Goal: Task Accomplishment & Management: Complete application form

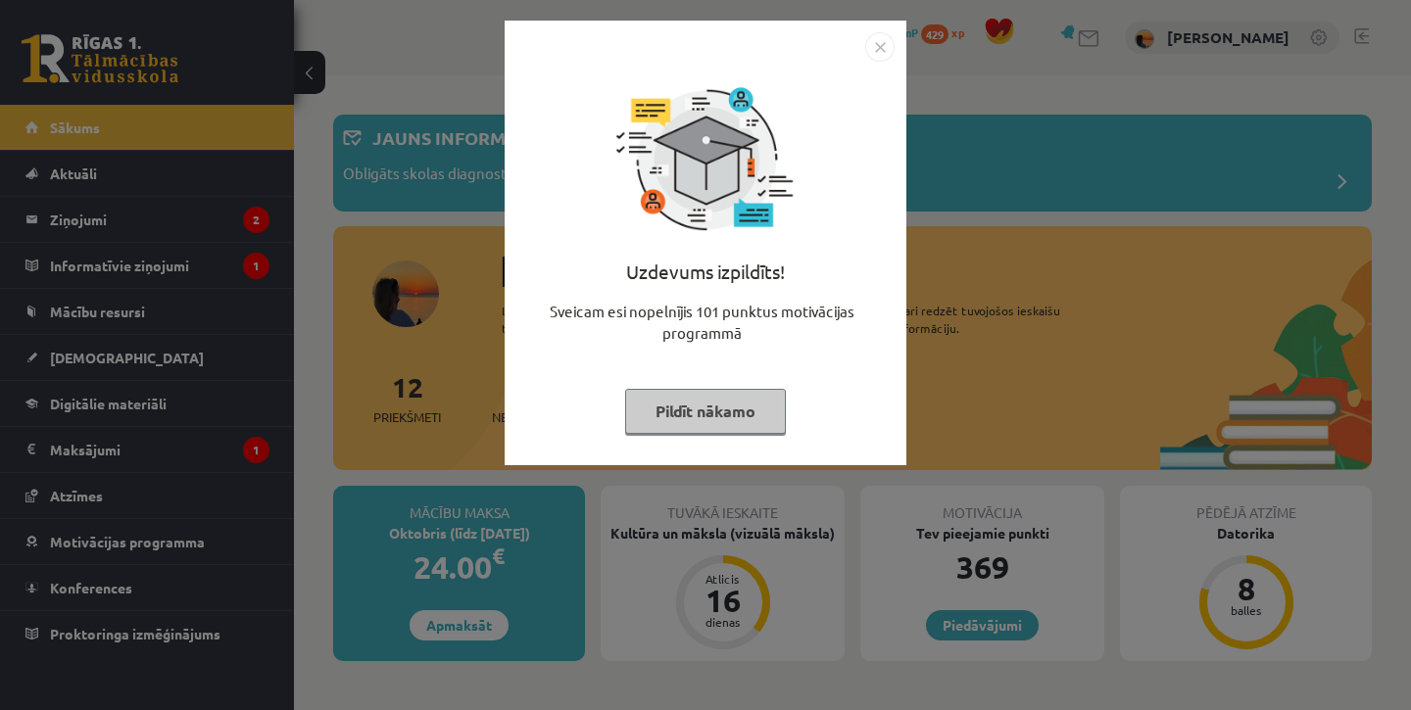
click at [742, 416] on button "Pildīt nākamo" at bounding box center [705, 411] width 161 height 45
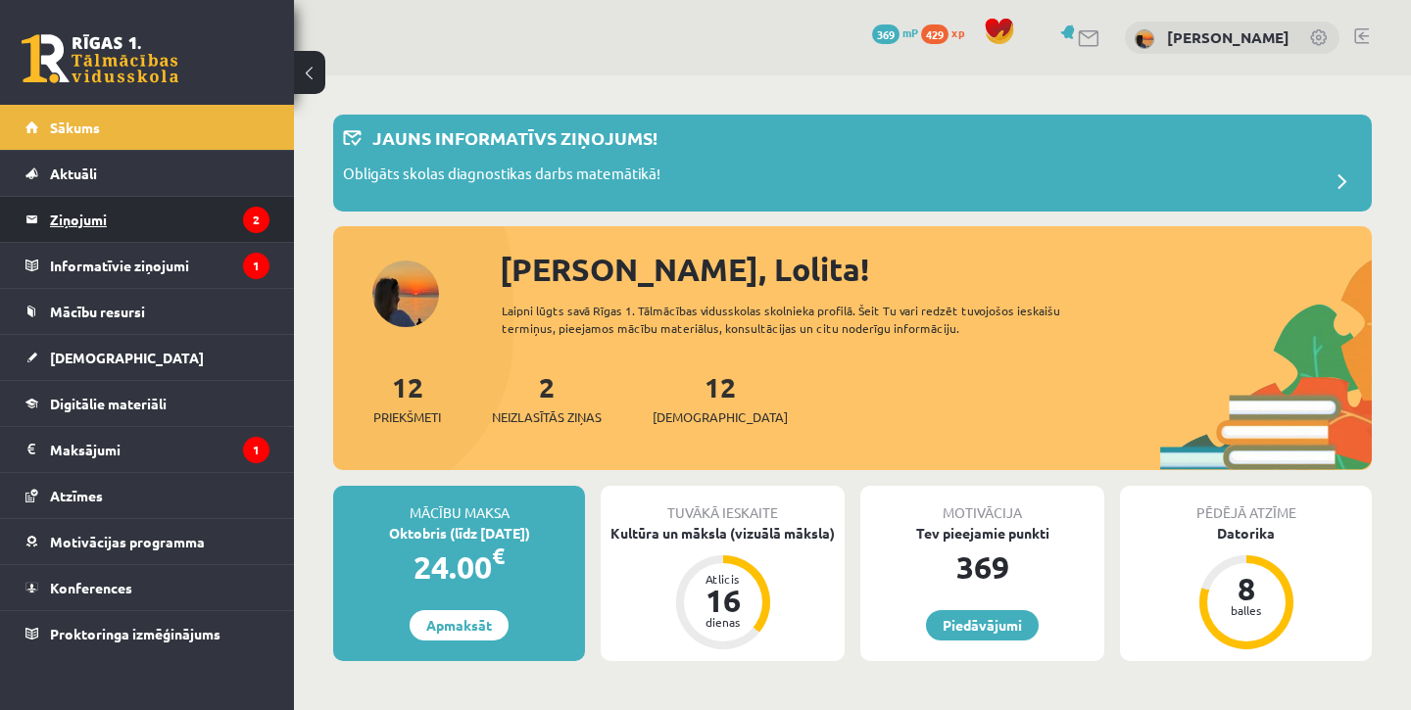
click at [191, 223] on legend "Ziņojumi 2" at bounding box center [159, 219] width 219 height 45
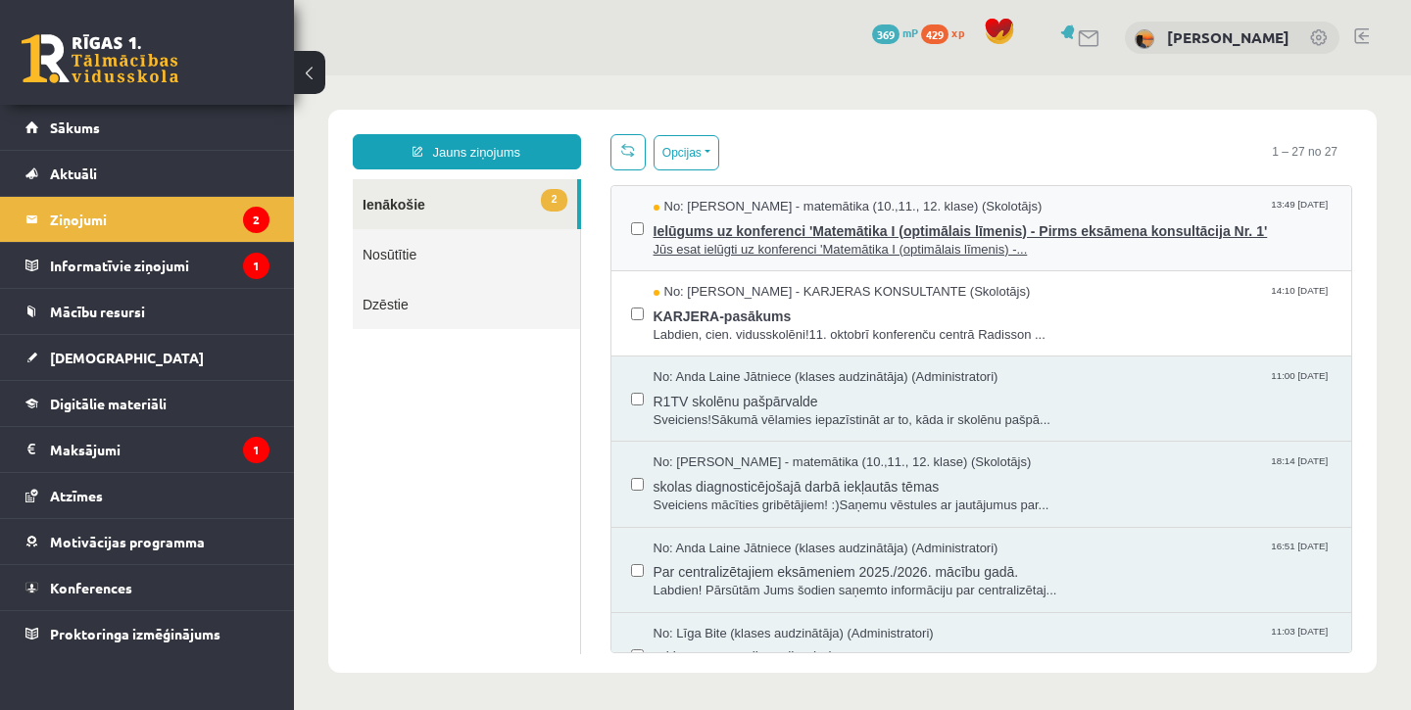
click at [716, 220] on span "Ielūgums uz konferenci 'Matemātika I (optimālais līmenis) - Pirms eksāmena kons…" at bounding box center [992, 228] width 679 height 24
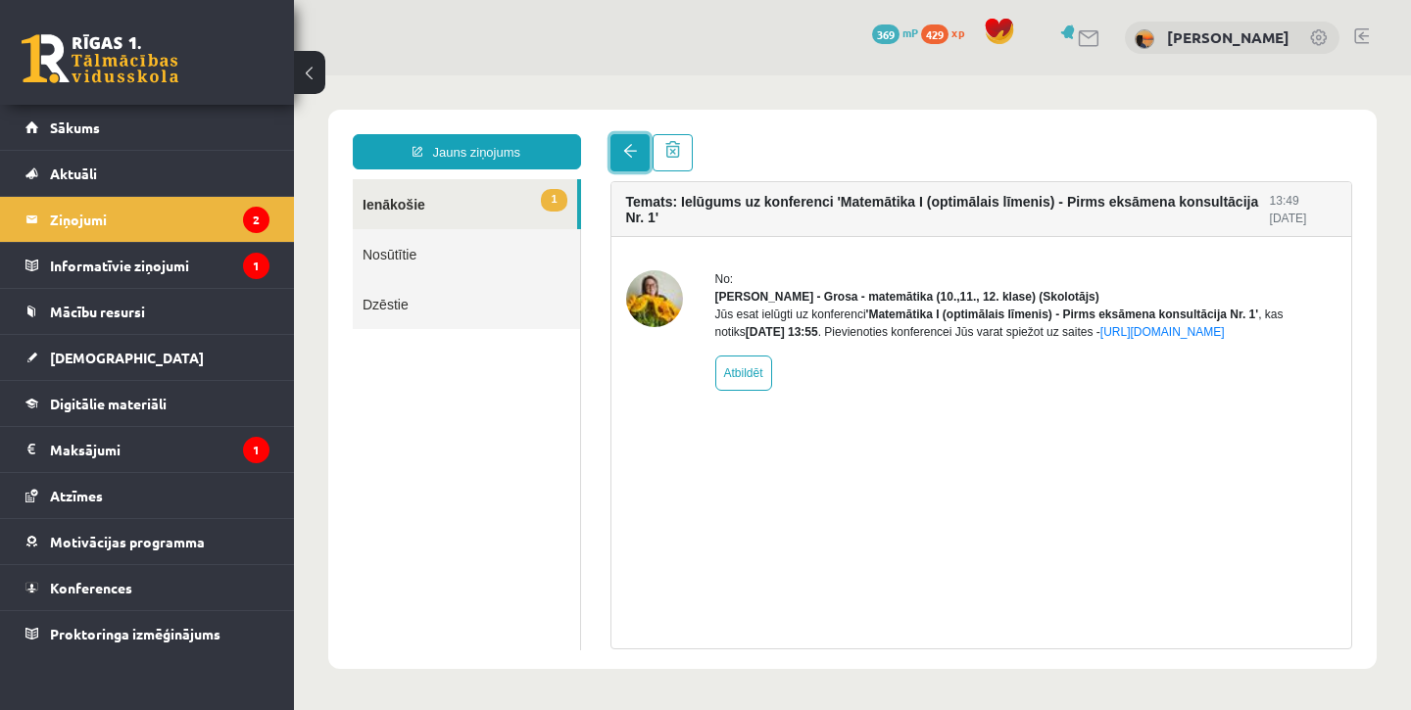
click at [626, 153] on span at bounding box center [630, 151] width 14 height 14
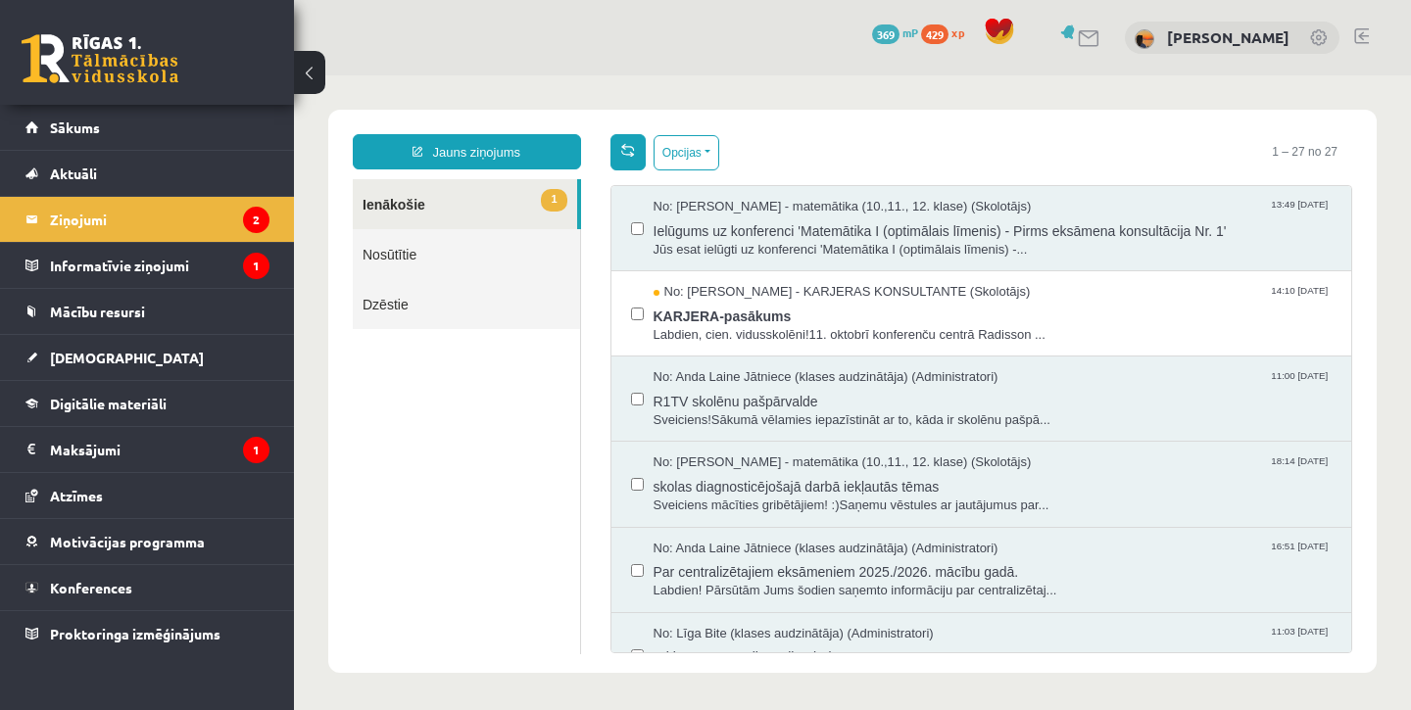
scroll to position [1, 0]
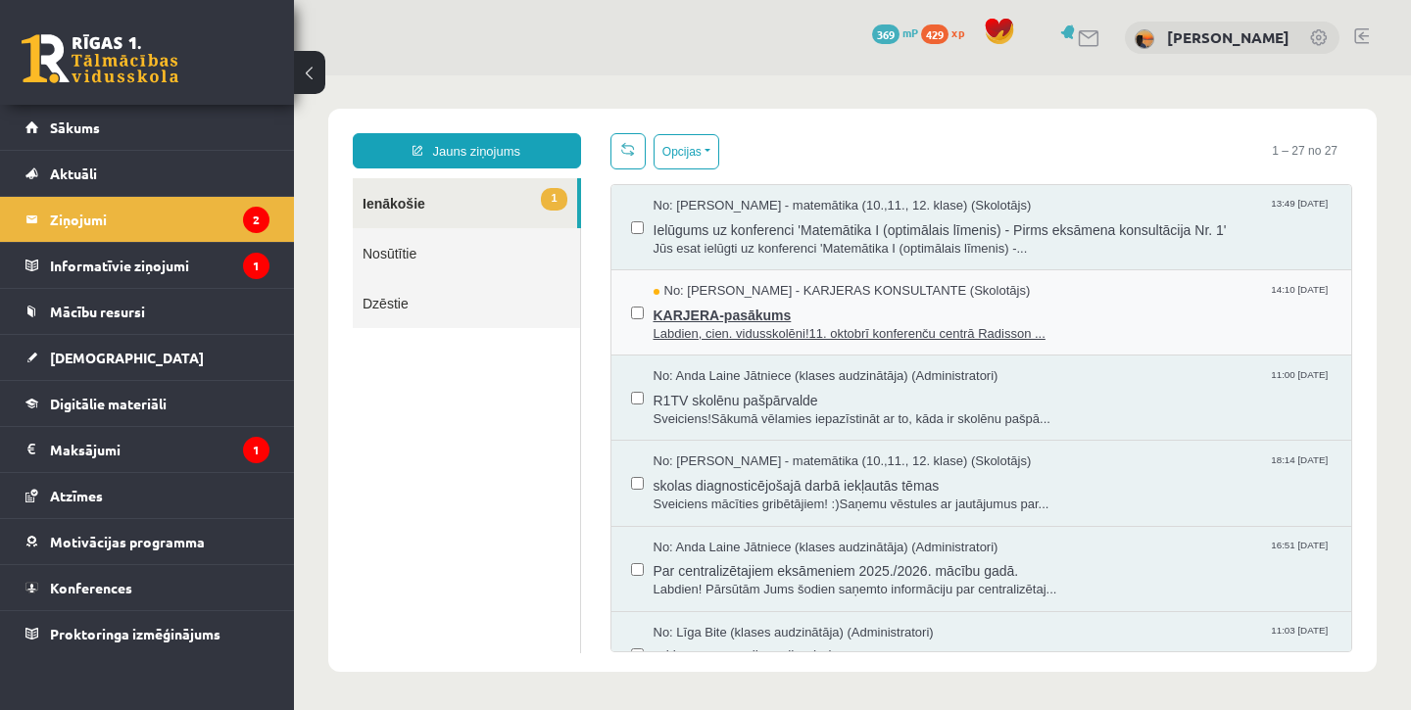
click at [693, 316] on span "KARJERA-pasākums" at bounding box center [992, 313] width 679 height 24
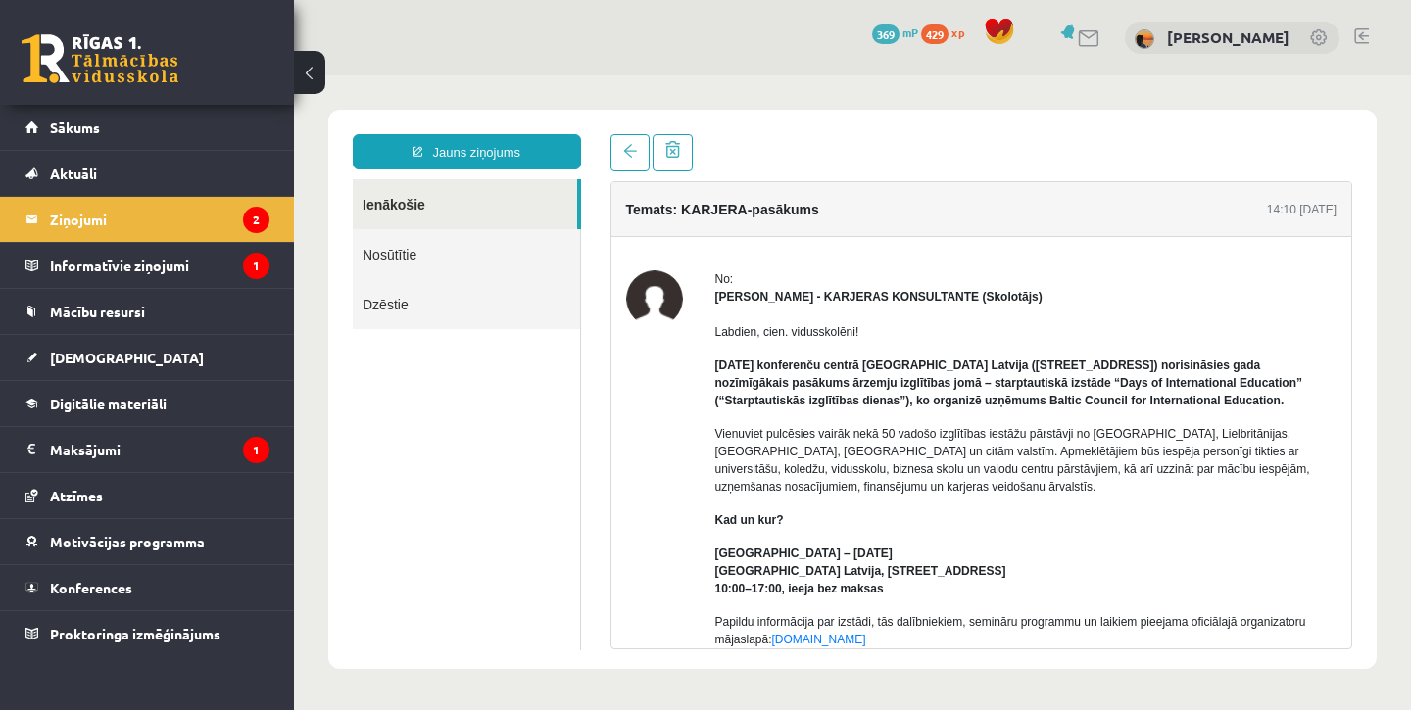
scroll to position [0, 0]
click at [630, 164] on link at bounding box center [629, 152] width 39 height 37
click at [105, 260] on legend "Informatīvie ziņojumi 1" at bounding box center [159, 265] width 219 height 45
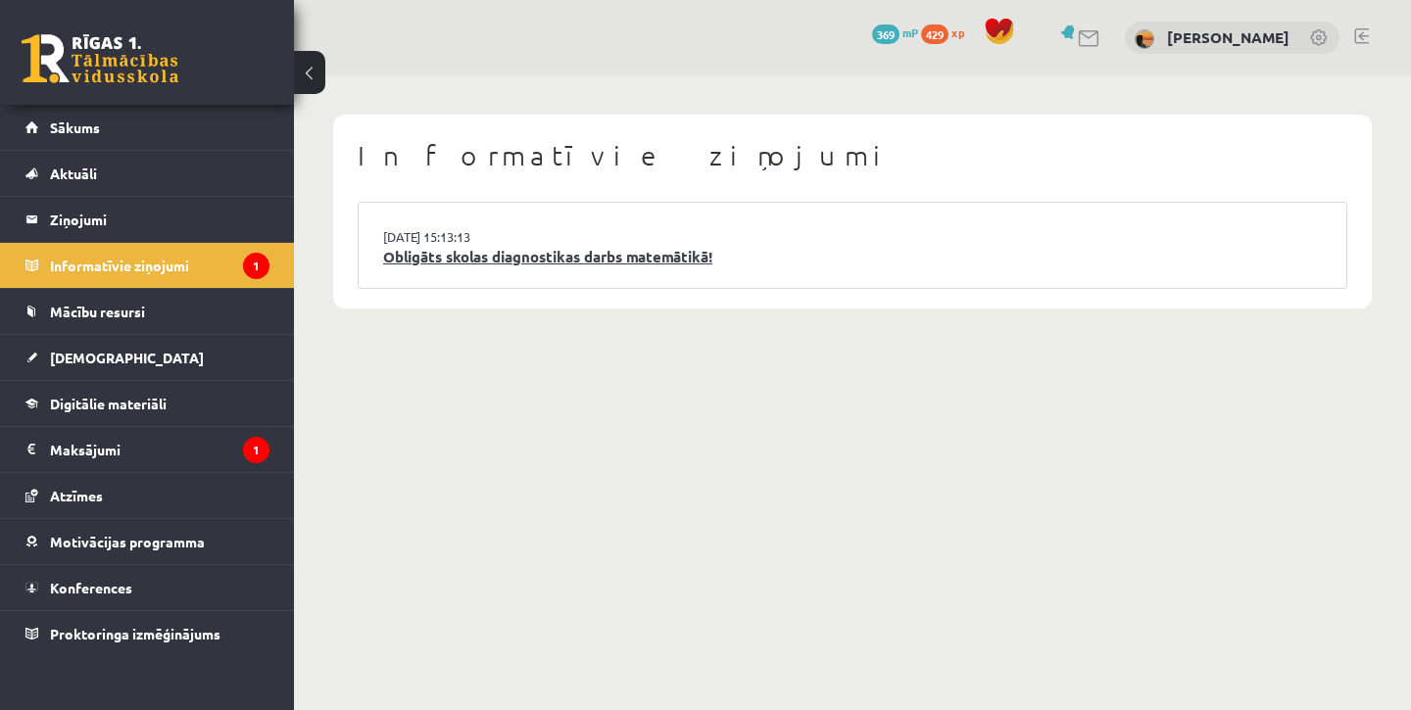
click at [407, 246] on link "Obligāts skolas diagnostikas darbs matemātikā!" at bounding box center [852, 257] width 938 height 23
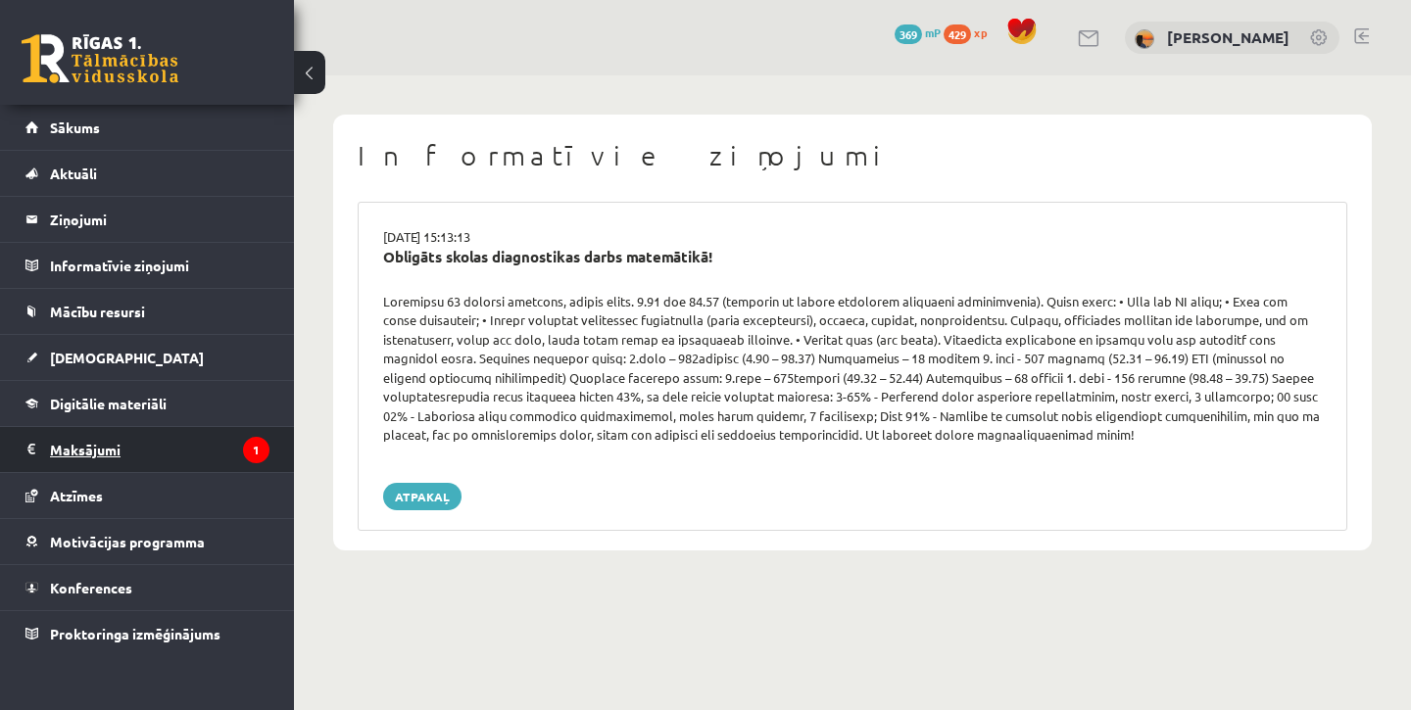
click at [153, 454] on legend "Maksājumi 1" at bounding box center [159, 449] width 219 height 45
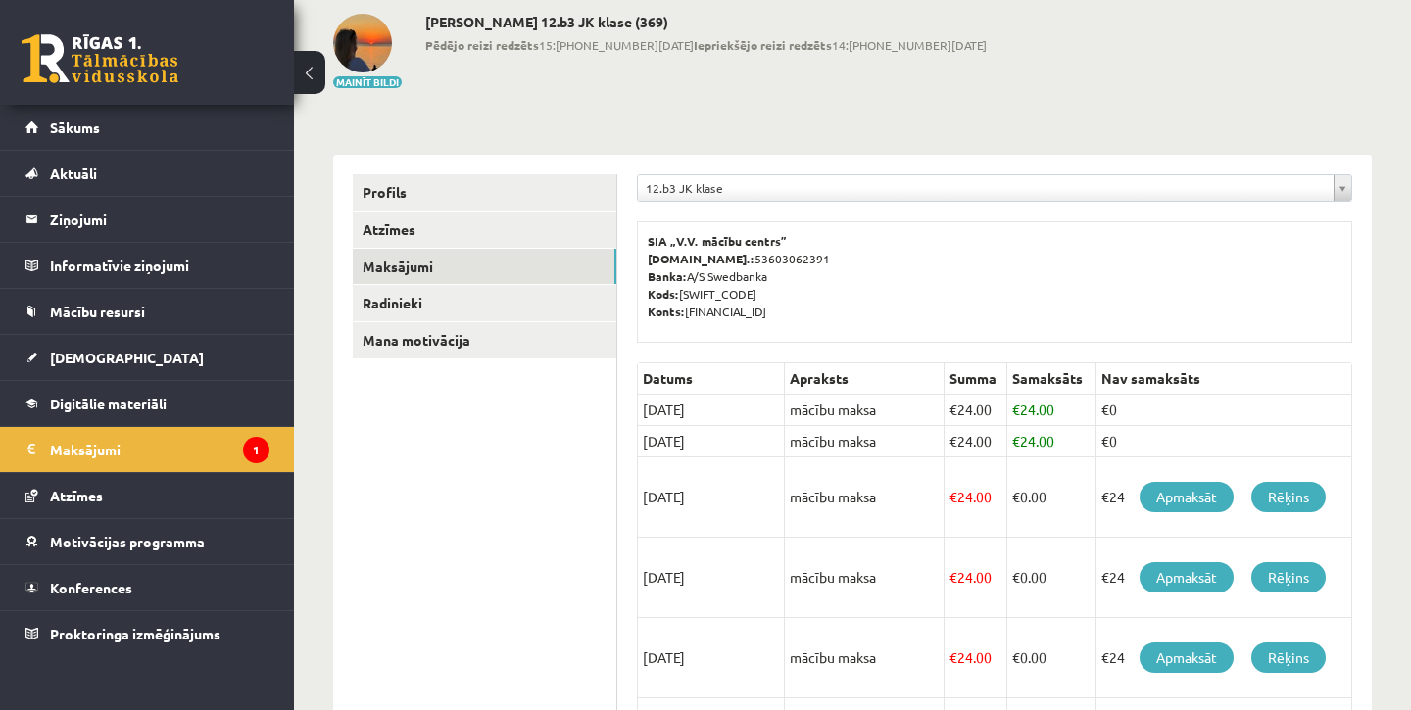
scroll to position [96, 0]
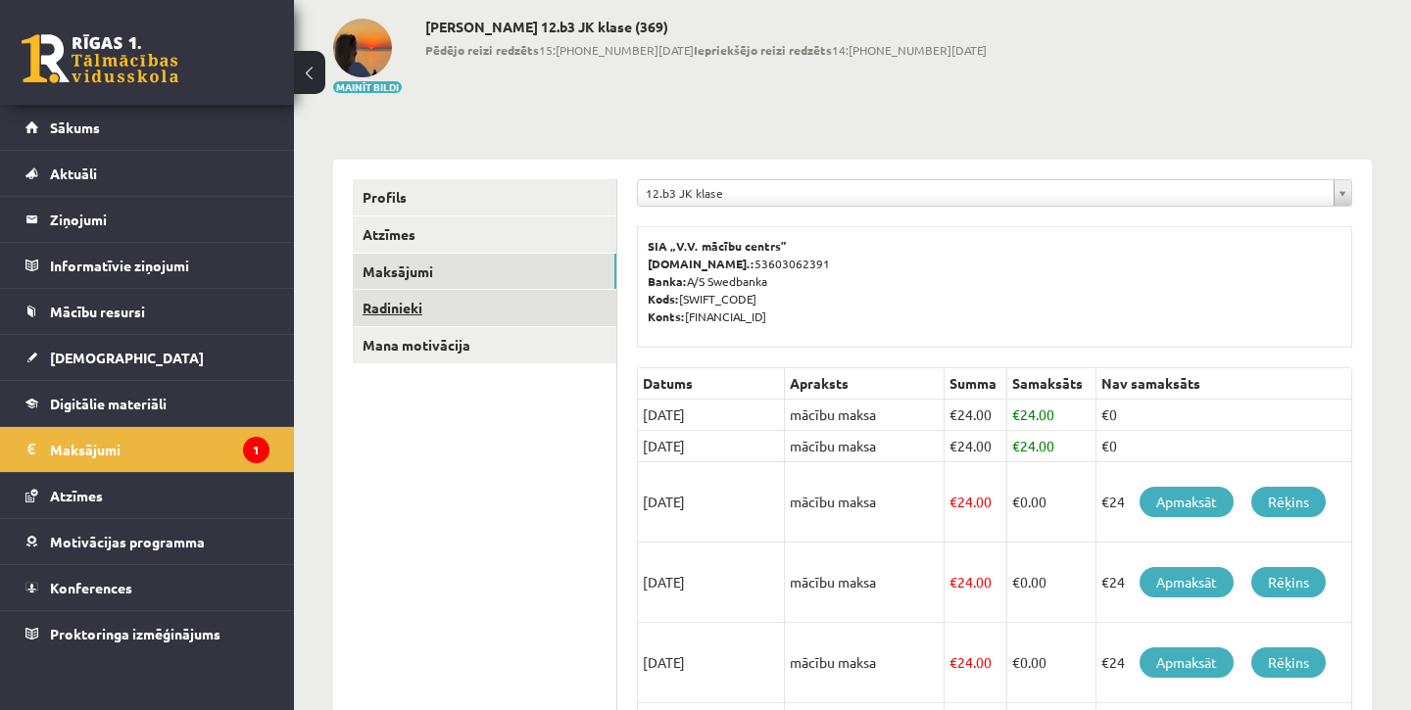
click at [403, 305] on link "Radinieki" at bounding box center [485, 308] width 264 height 36
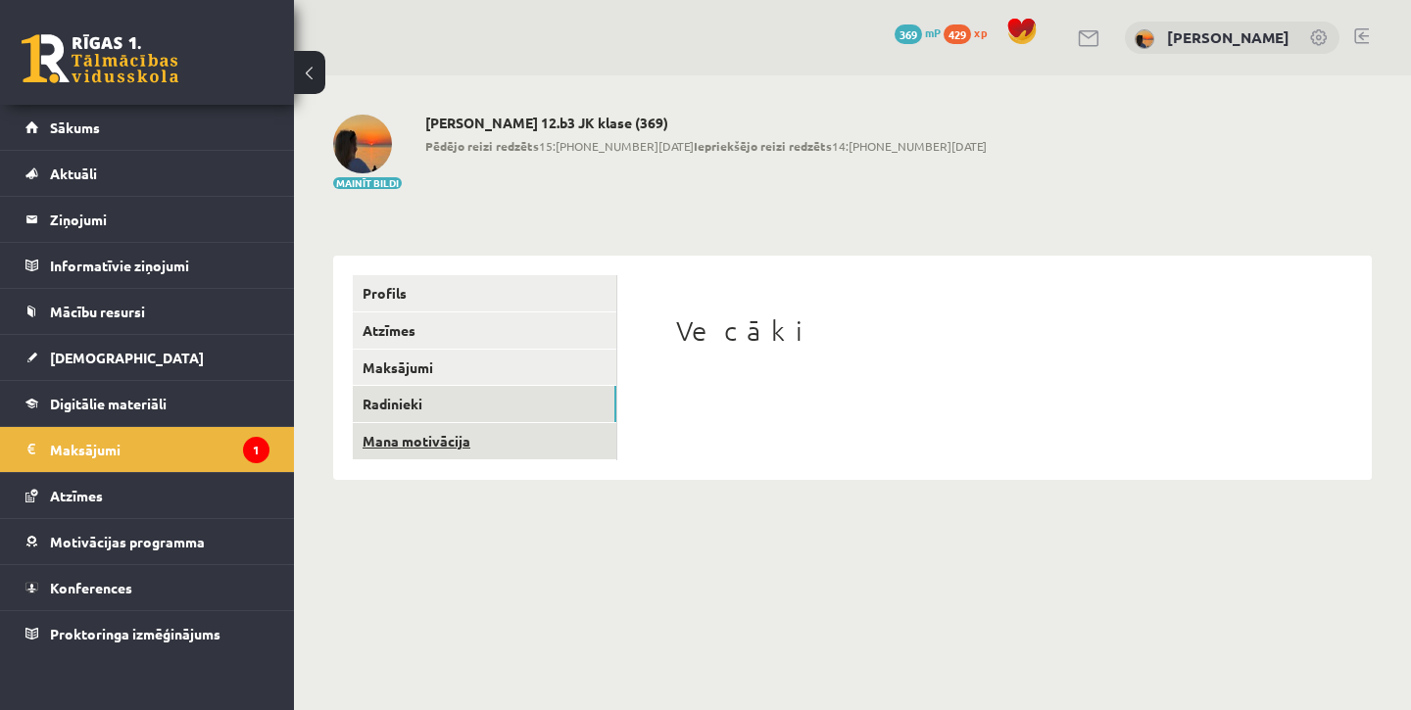
click at [384, 441] on link "Mana motivācija" at bounding box center [485, 441] width 264 height 36
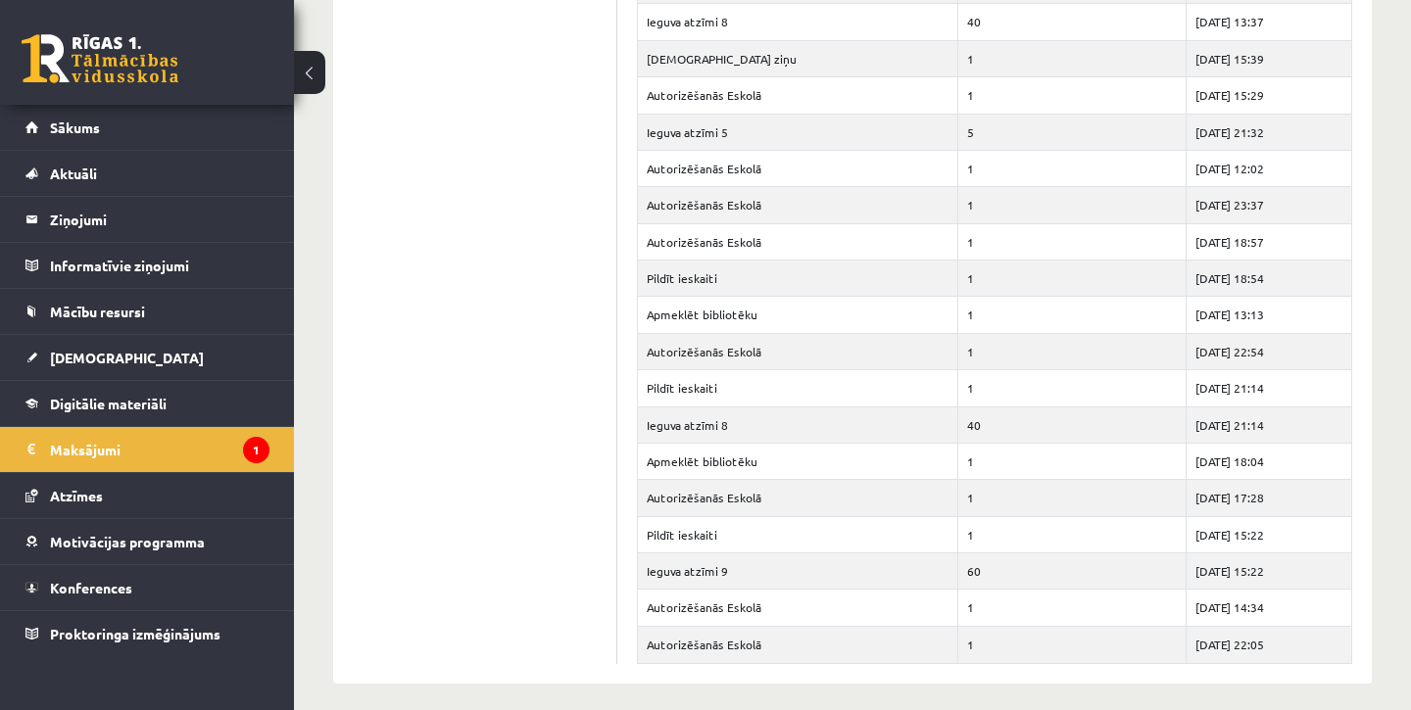
scroll to position [1831, 0]
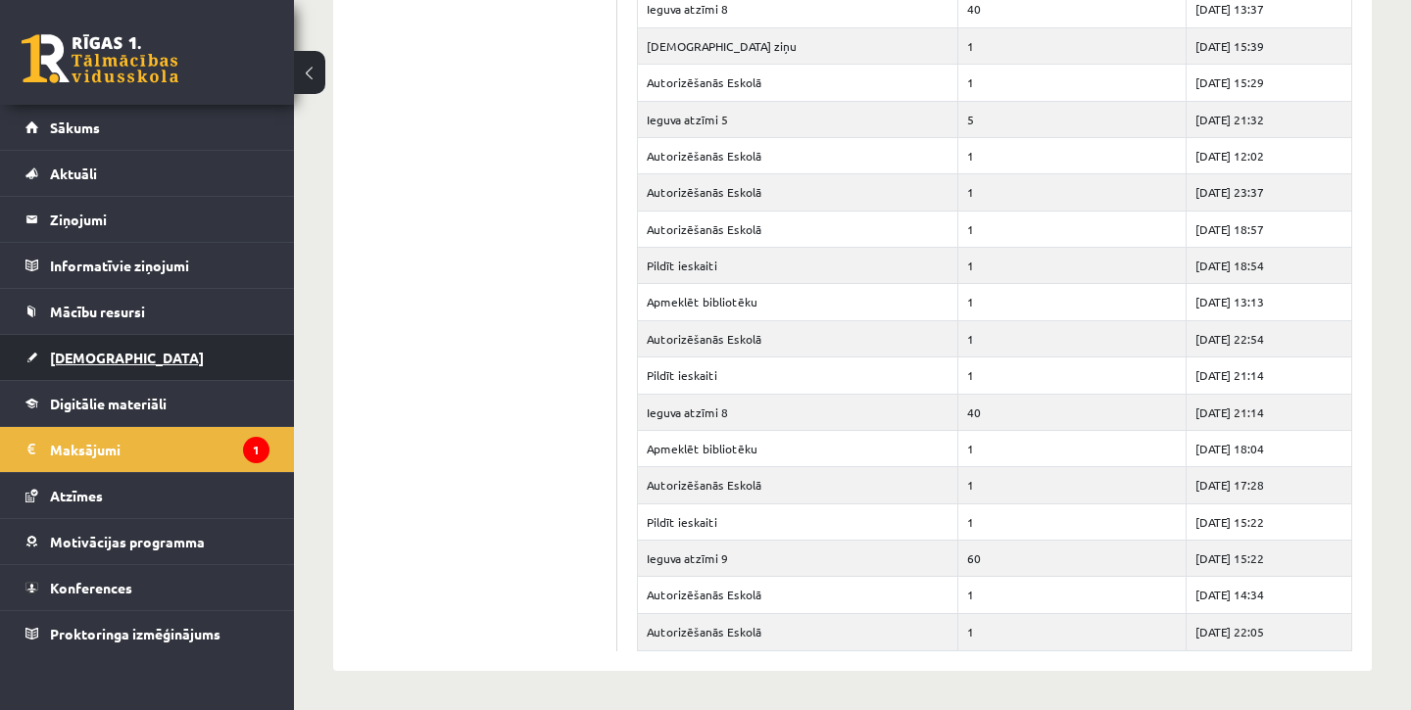
click at [72, 359] on span "[DEMOGRAPHIC_DATA]" at bounding box center [127, 358] width 154 height 18
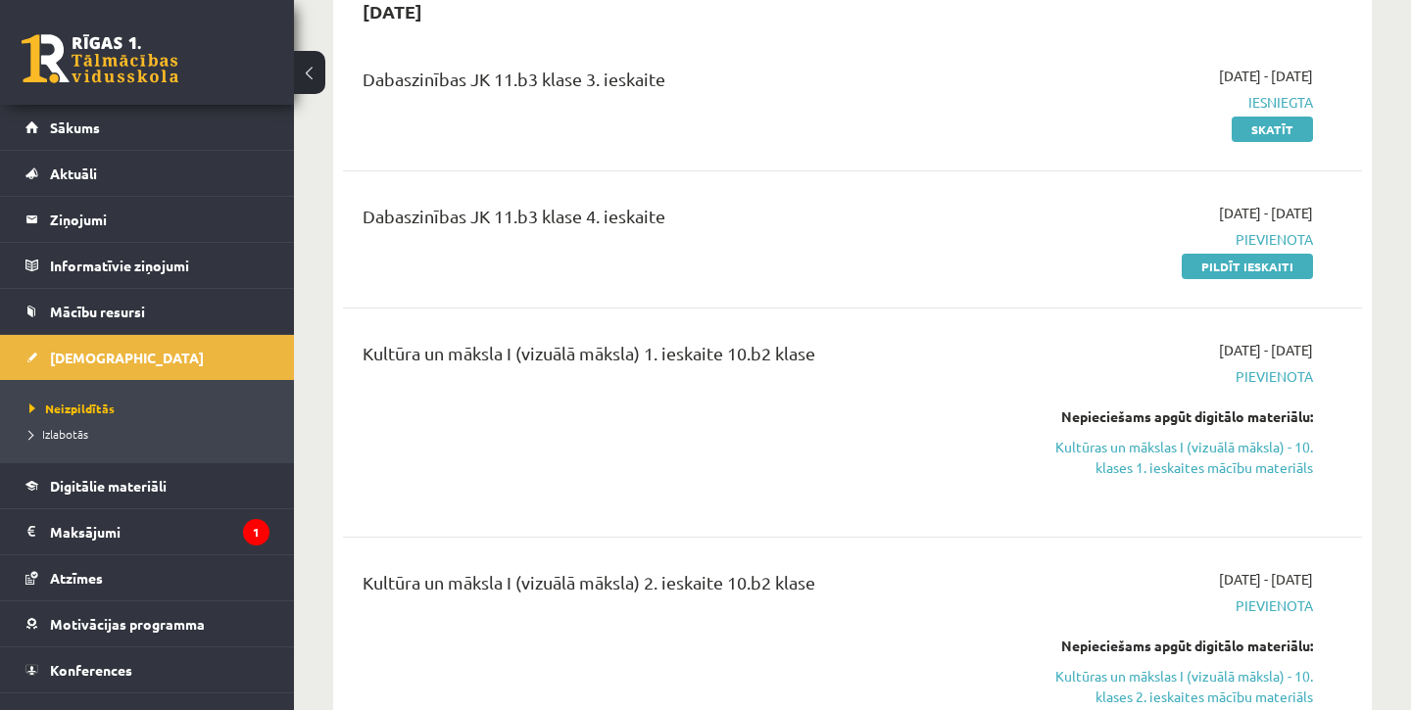
scroll to position [495, 0]
click at [1215, 267] on link "Pildīt ieskaiti" at bounding box center [1246, 267] width 131 height 25
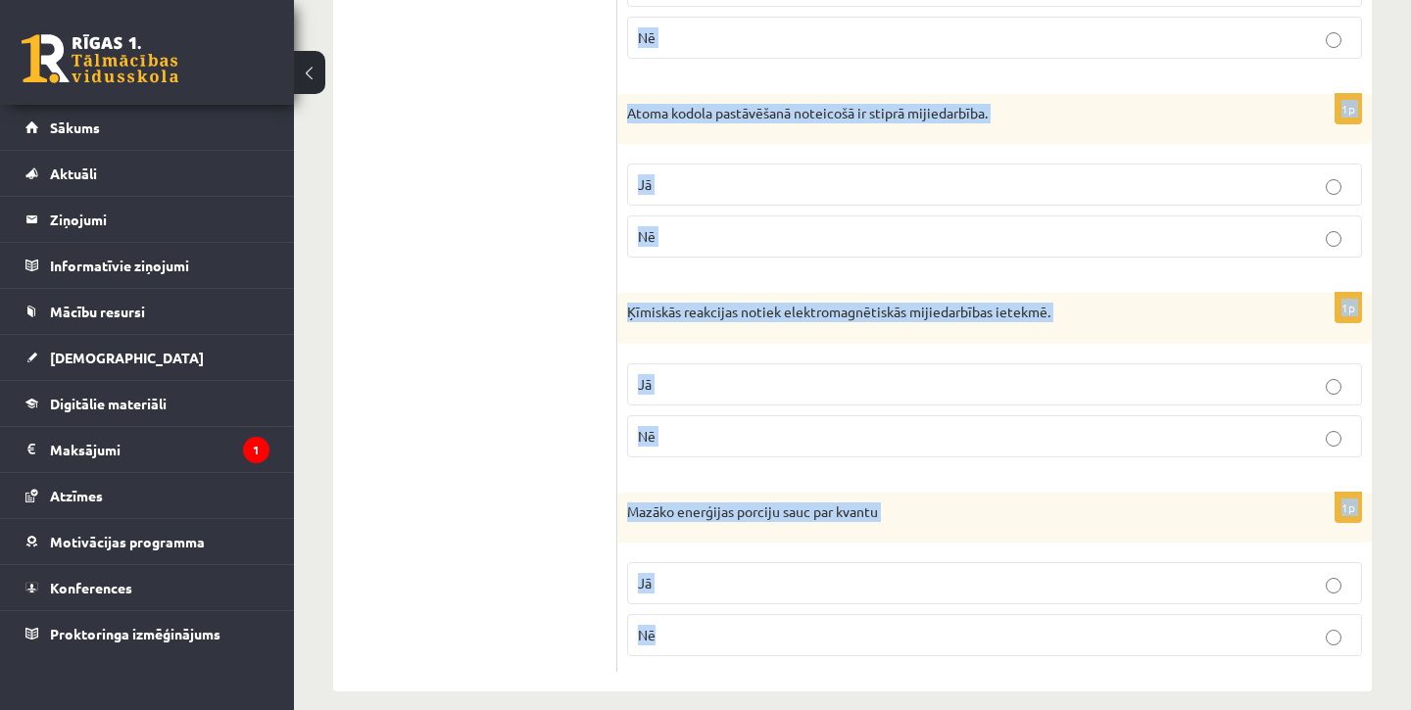
scroll to position [1726, 0]
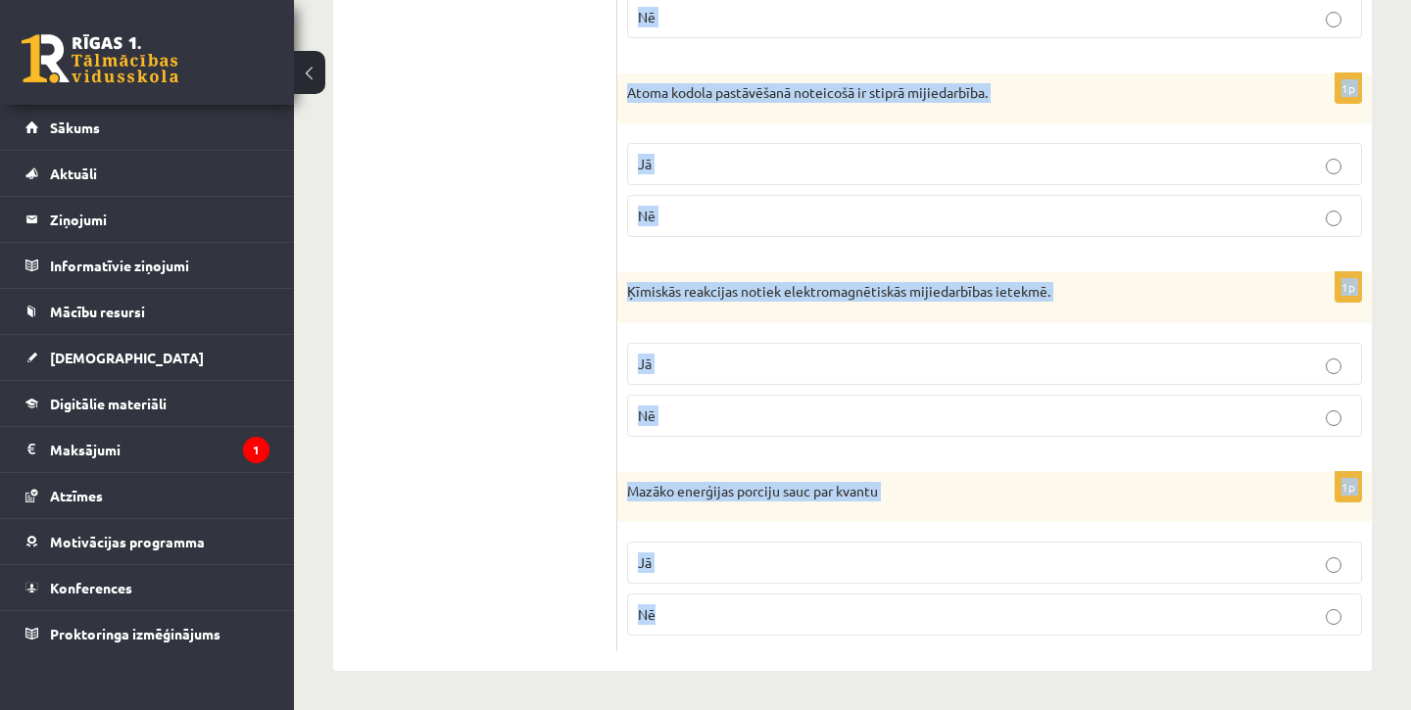
drag, startPoint x: 642, startPoint y: 136, endPoint x: 758, endPoint y: 699, distance: 575.2
copy form "Loremip dolorsitamet, con adi el seddoei tem incidi! Utlabor Et dol Ma! 9a Enim…"
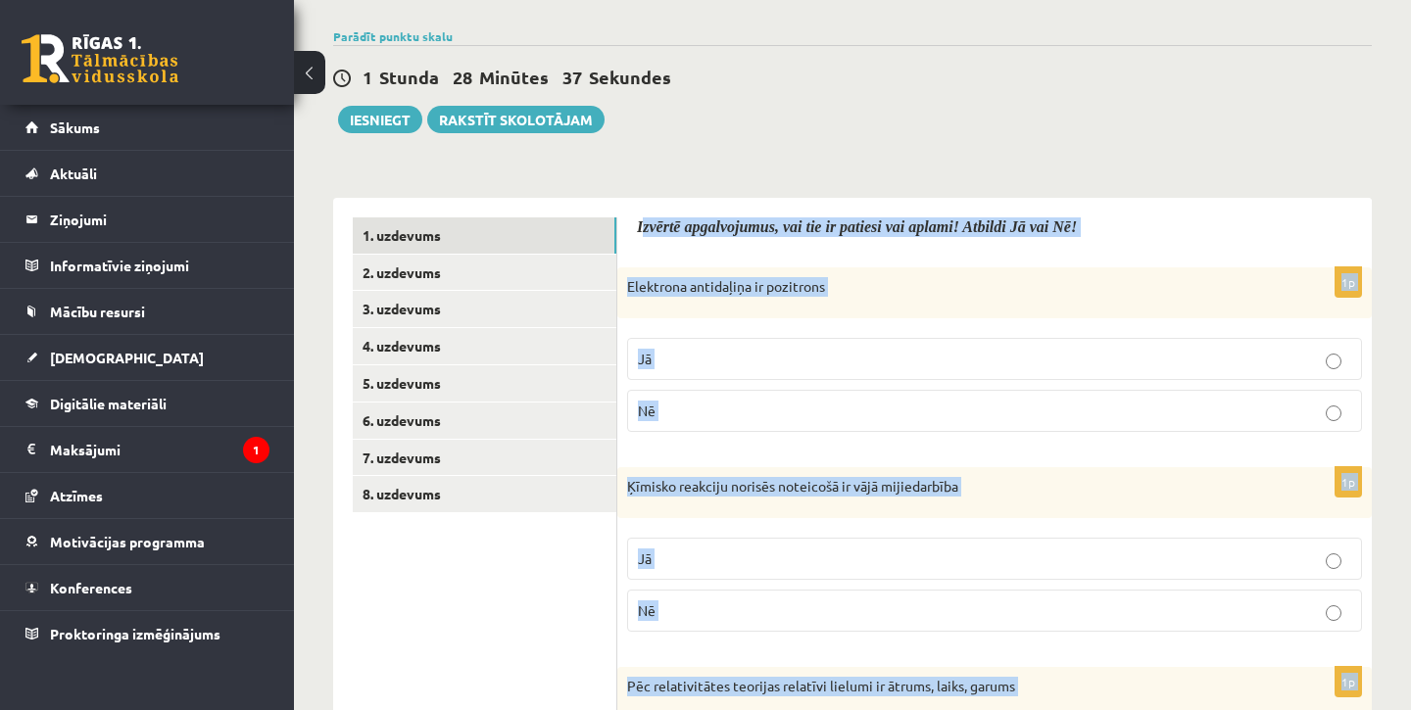
scroll to position [0, 0]
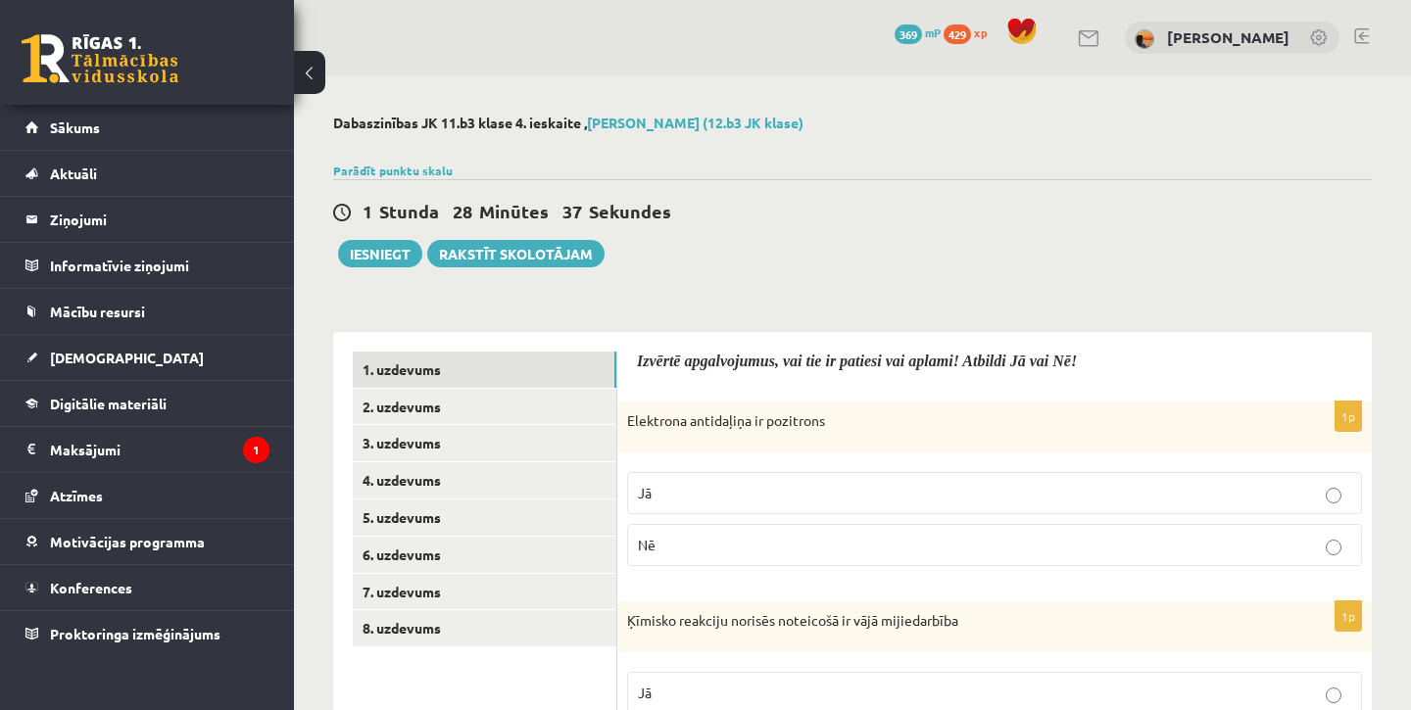
click at [786, 487] on p "Jā" at bounding box center [994, 493] width 713 height 21
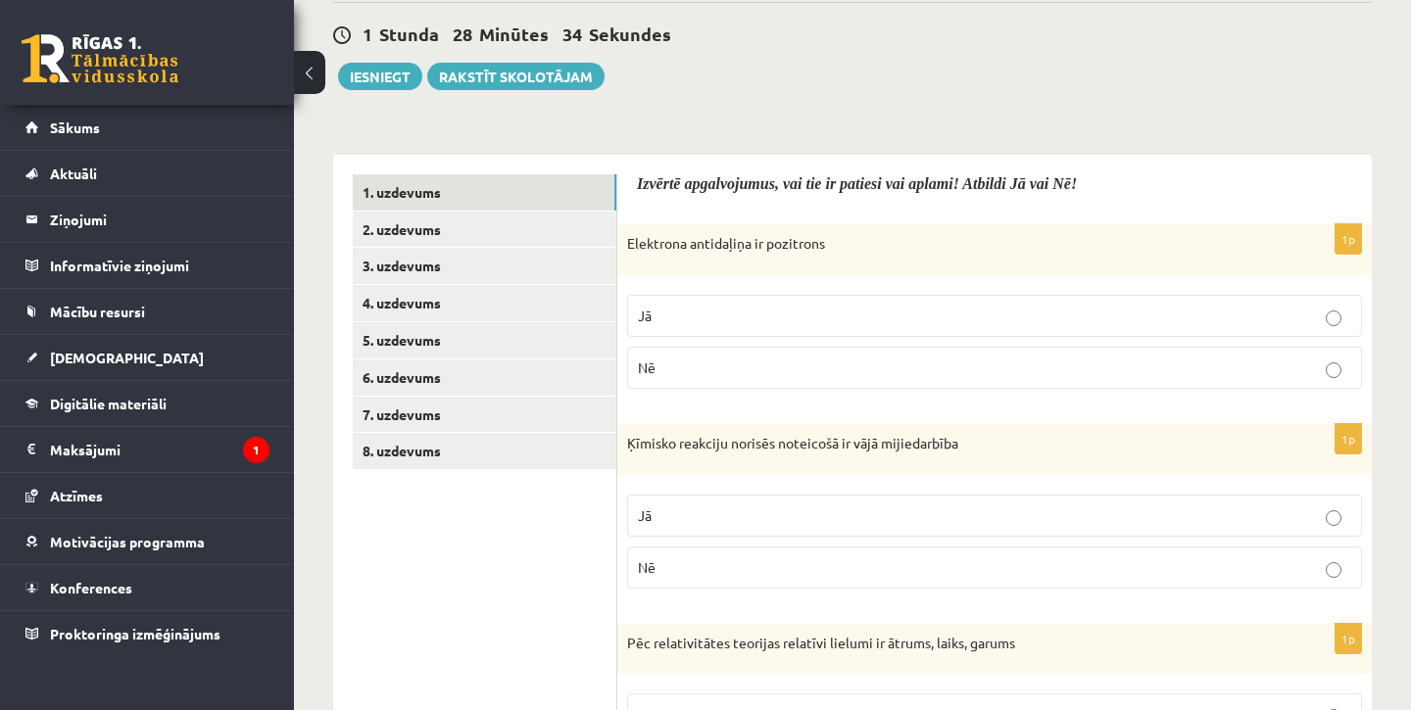
click at [777, 559] on p "Nē" at bounding box center [994, 567] width 713 height 21
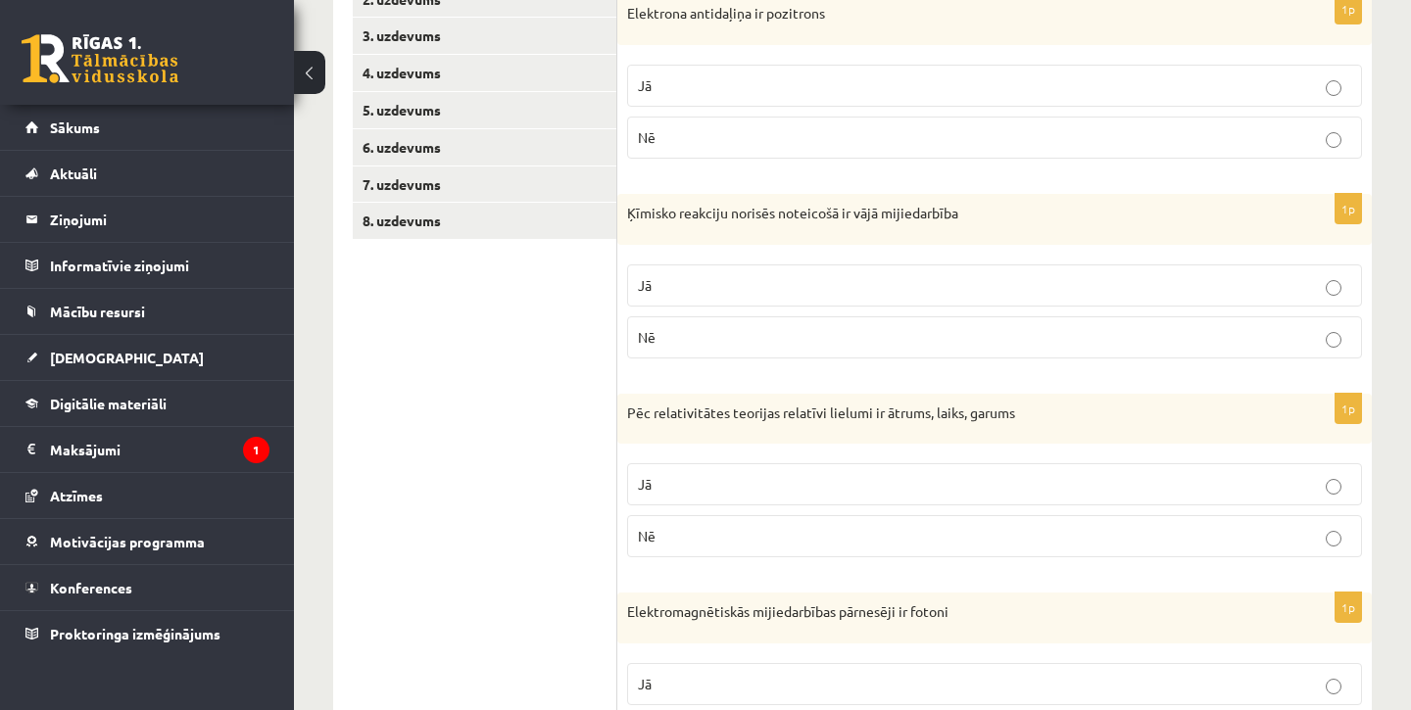
scroll to position [411, 0]
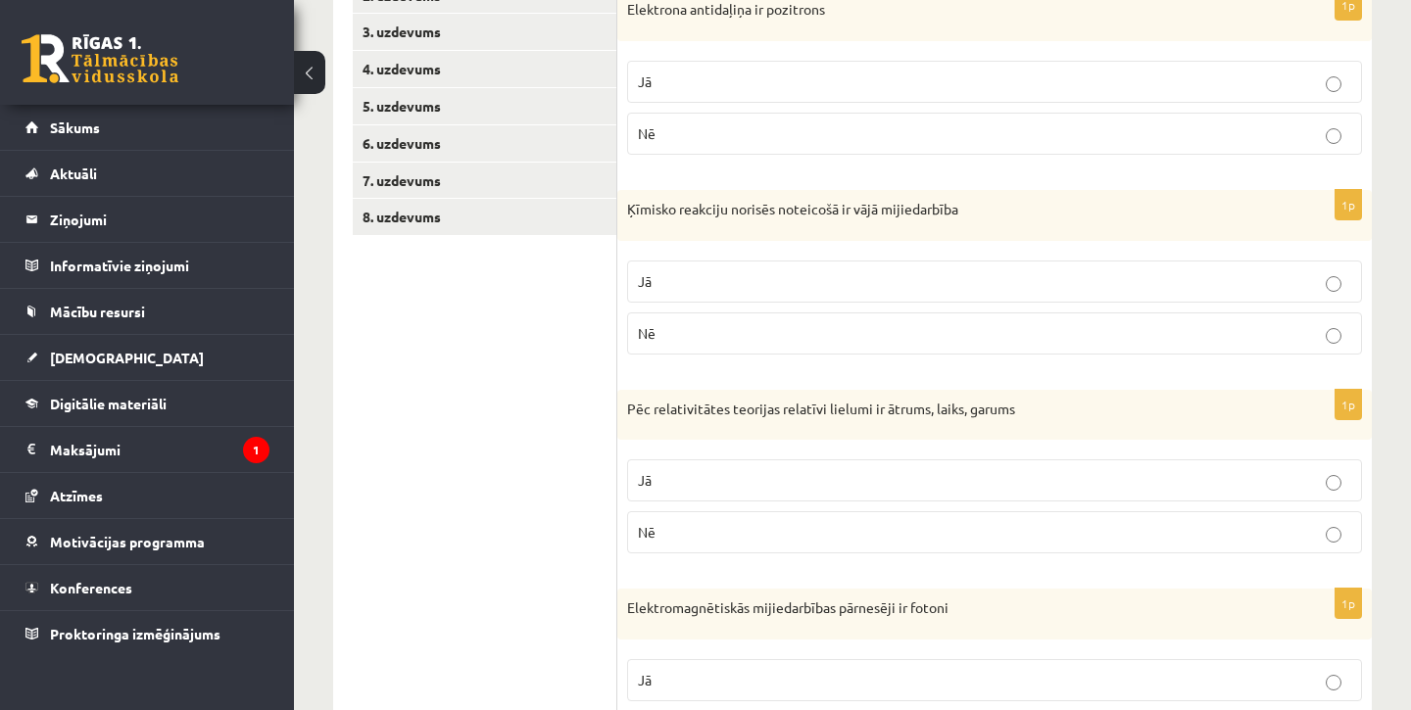
click at [792, 477] on p "Jā" at bounding box center [994, 480] width 713 height 21
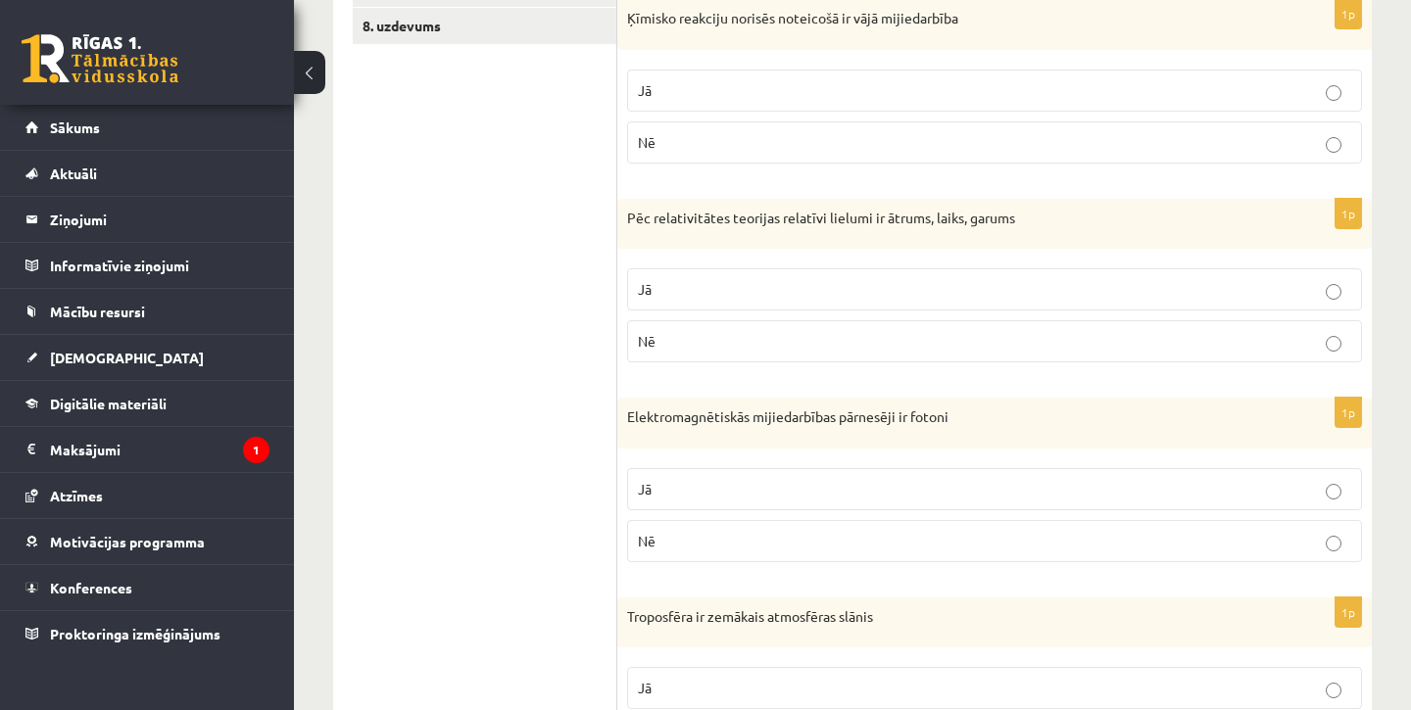
scroll to position [603, 0]
click at [740, 479] on p "Jā" at bounding box center [994, 488] width 713 height 21
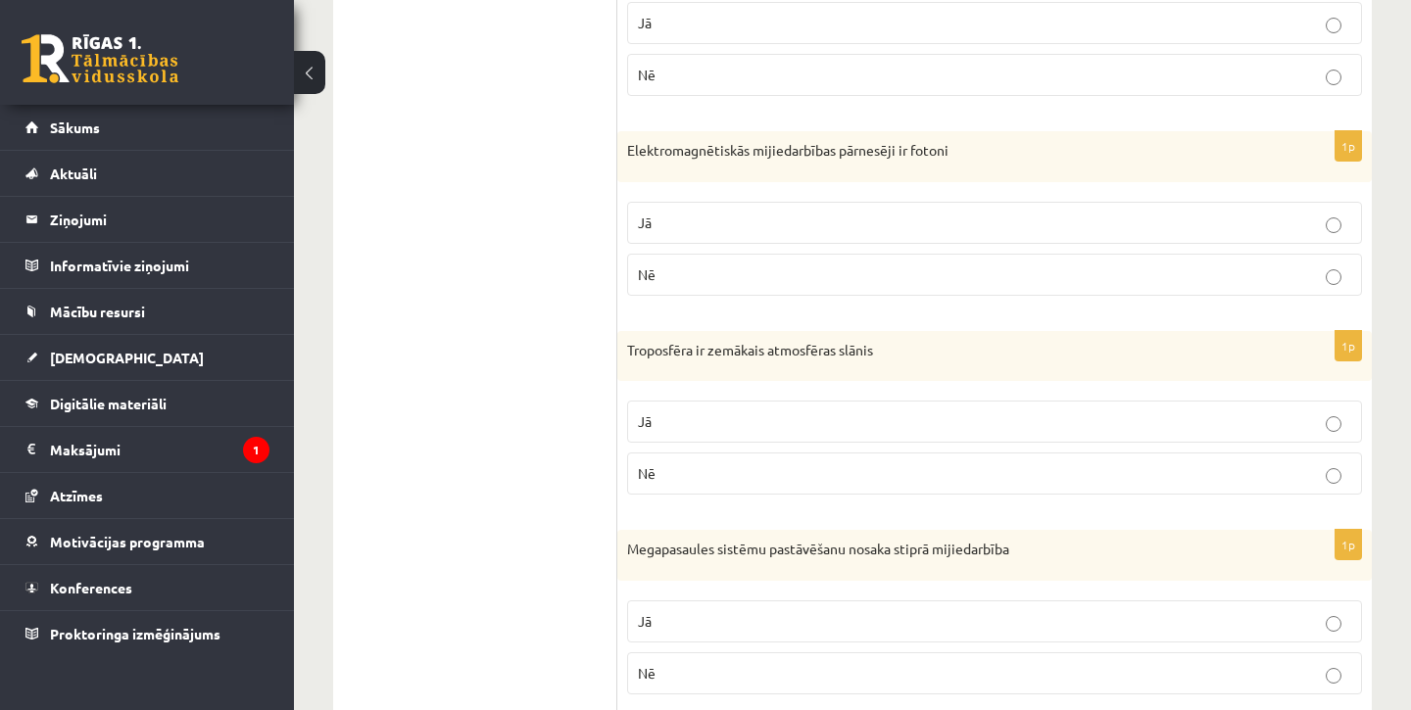
scroll to position [871, 0]
click at [754, 422] on p "Jā" at bounding box center [994, 419] width 713 height 21
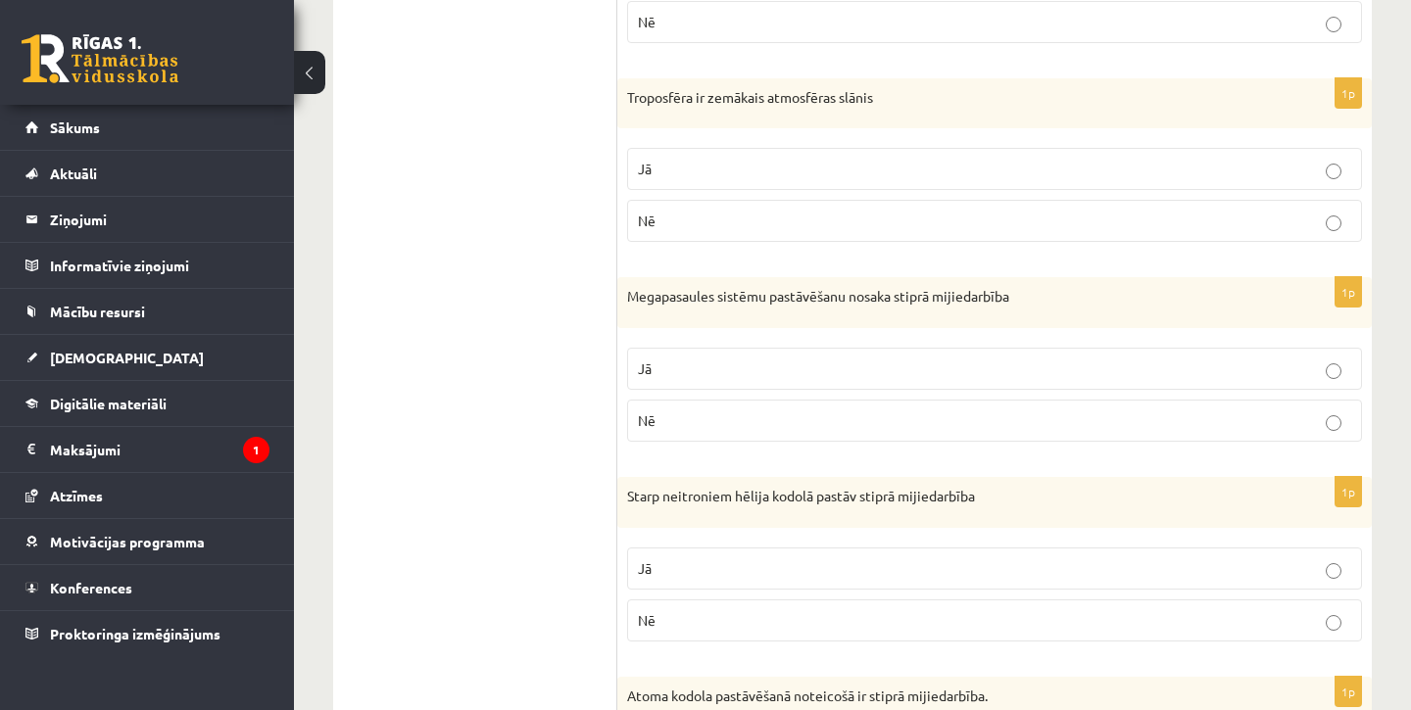
scroll to position [1129, 0]
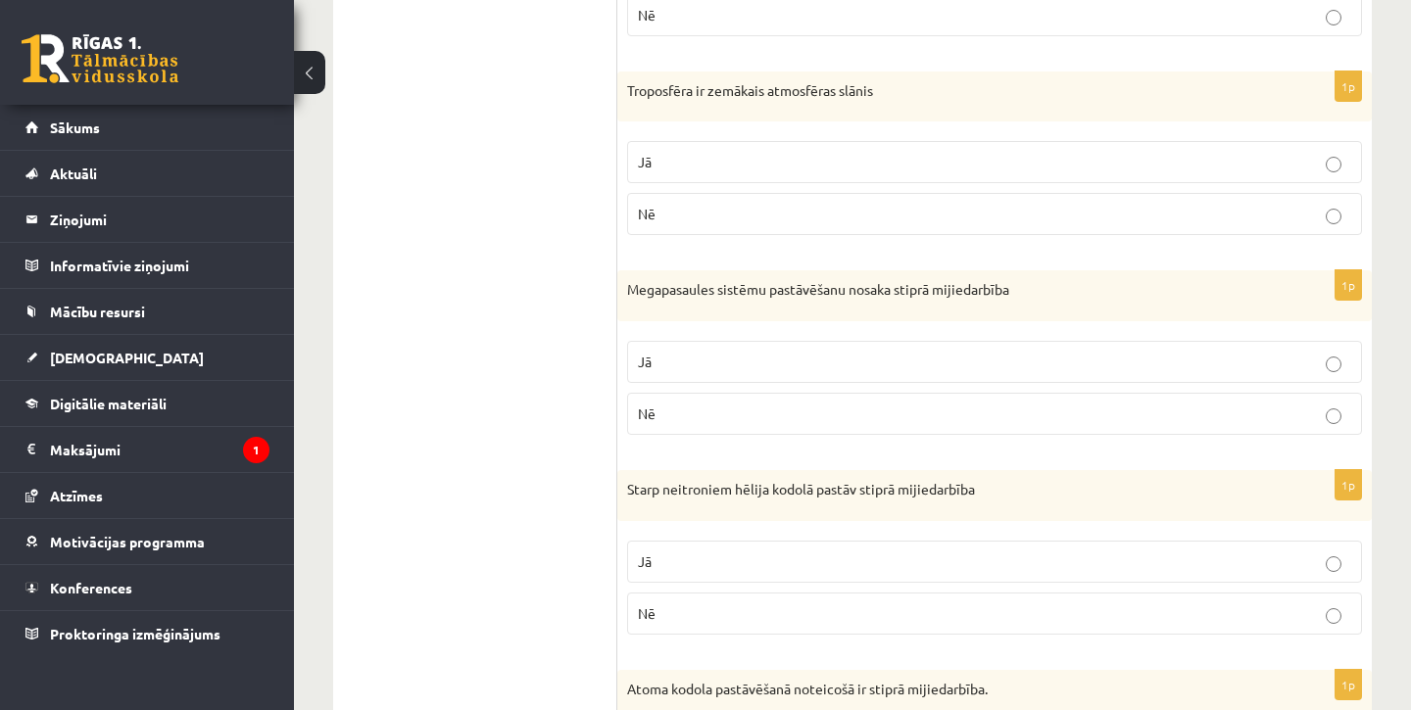
click at [755, 421] on p "Nē" at bounding box center [994, 414] width 713 height 21
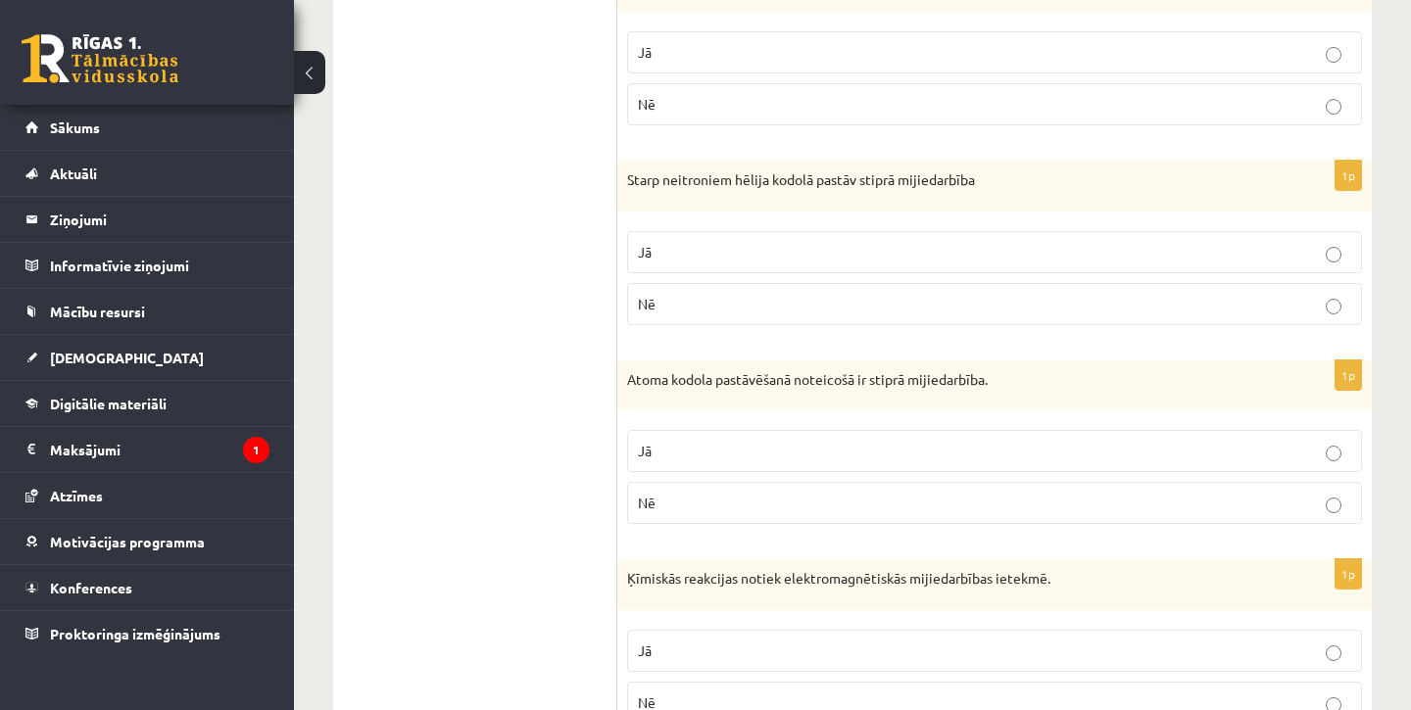
scroll to position [1440, 0]
click at [850, 258] on p "Jā" at bounding box center [994, 250] width 713 height 21
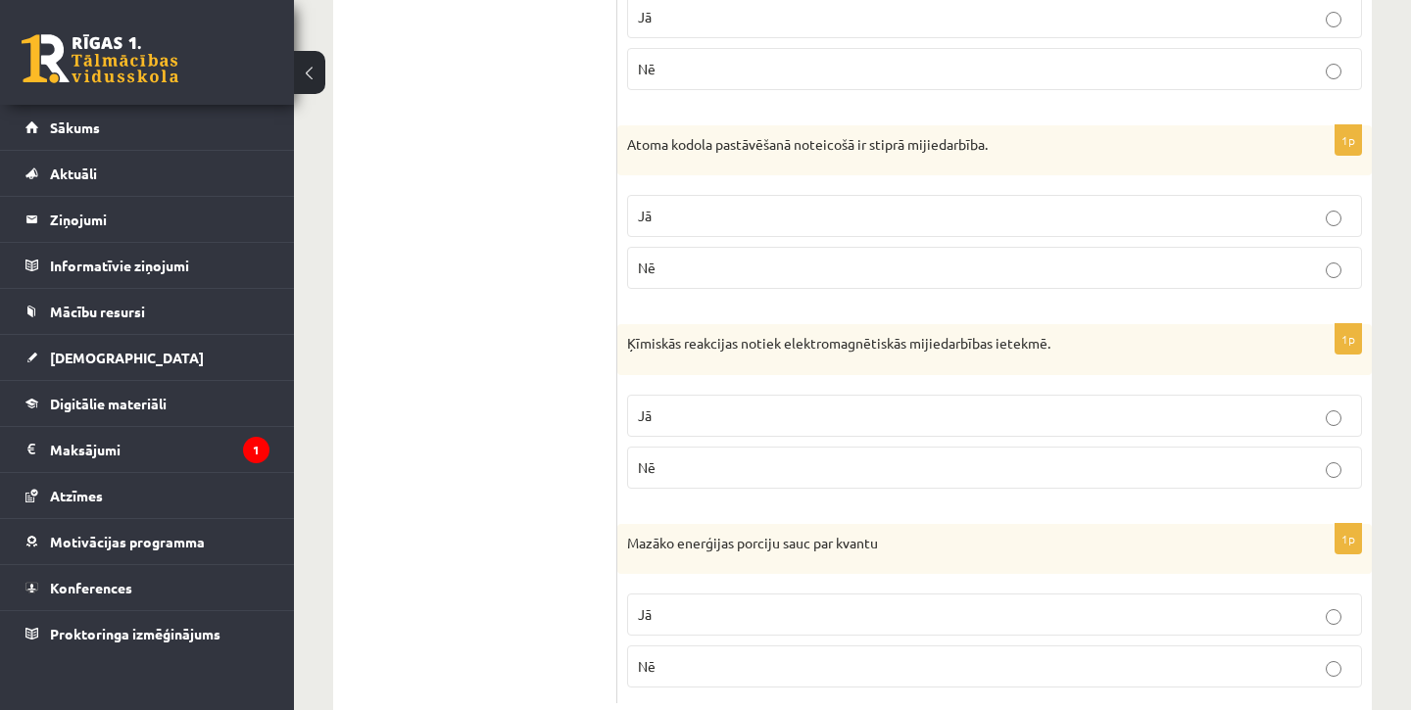
click at [887, 201] on label "Jā" at bounding box center [994, 216] width 735 height 42
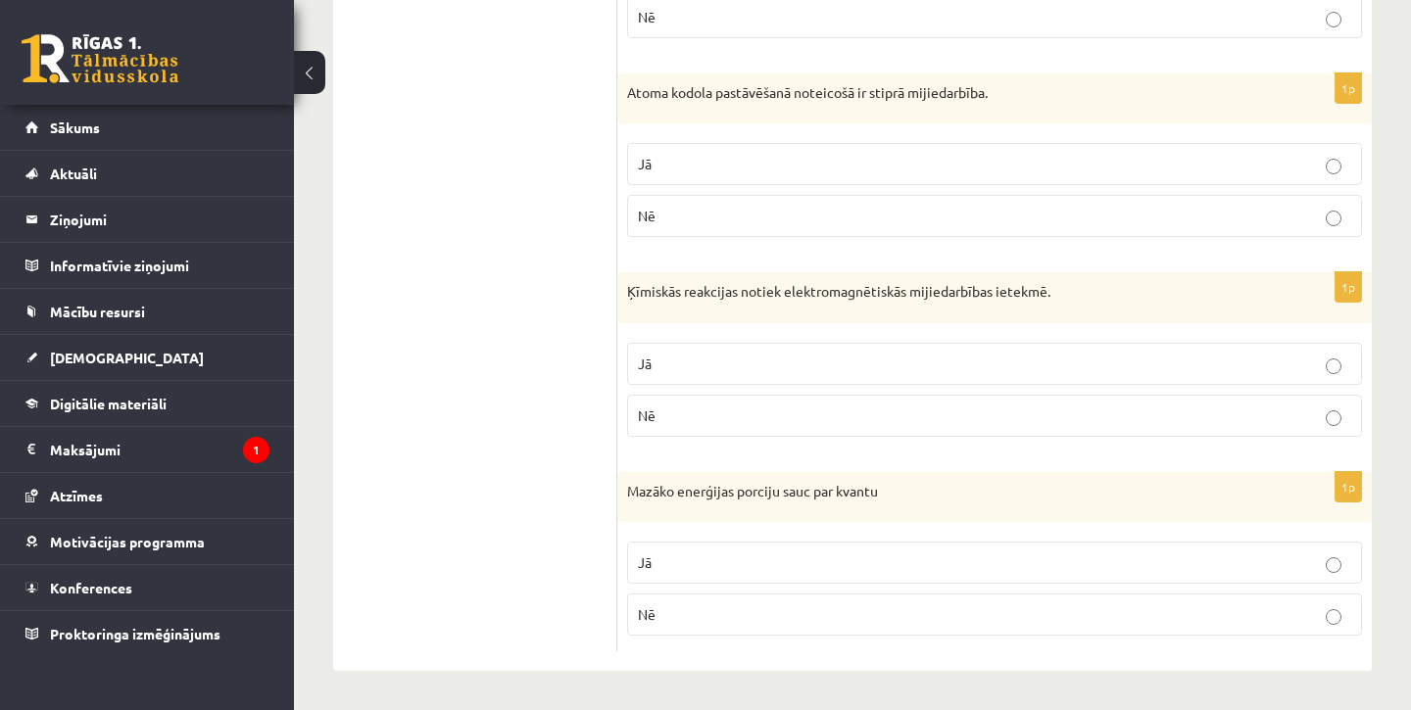
click at [825, 358] on p "Jā" at bounding box center [994, 364] width 713 height 21
click at [737, 565] on p "Jā" at bounding box center [994, 562] width 713 height 21
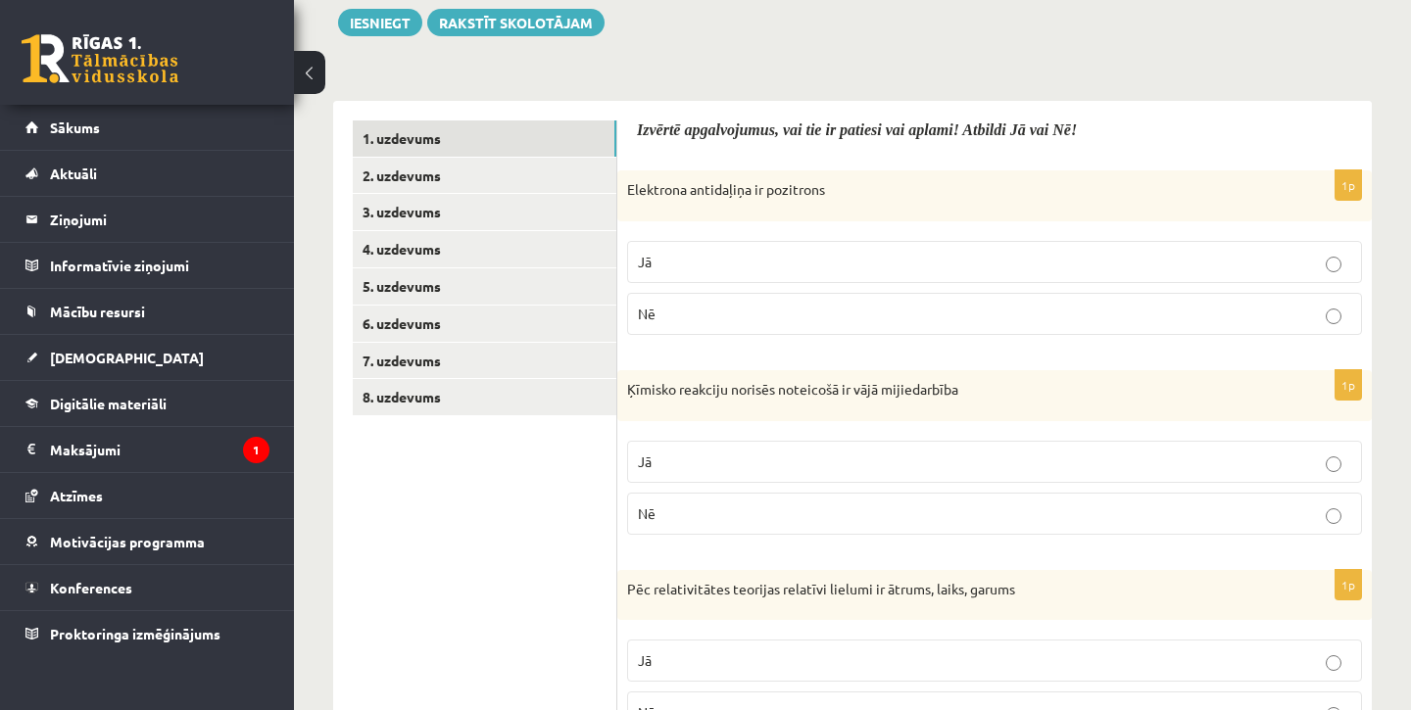
scroll to position [228, 0]
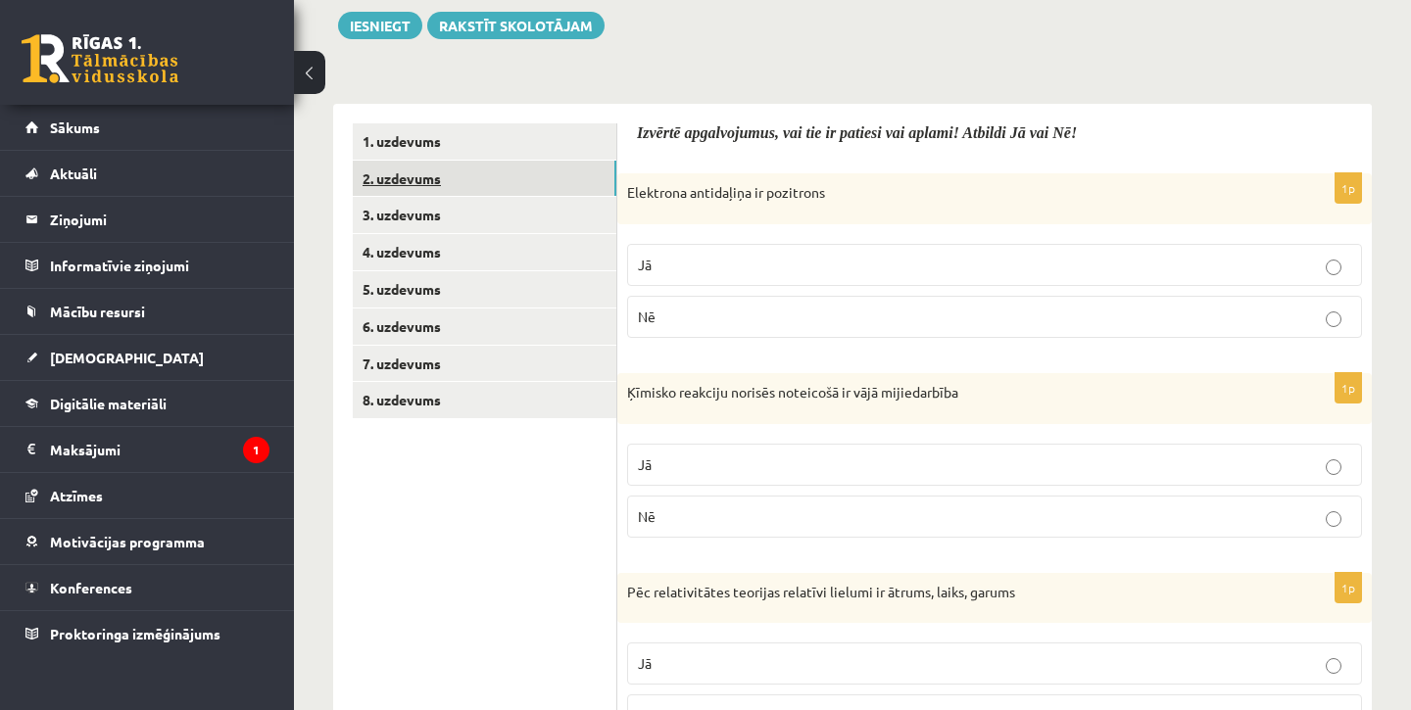
click at [460, 183] on link "2. uzdevums" at bounding box center [485, 179] width 264 height 36
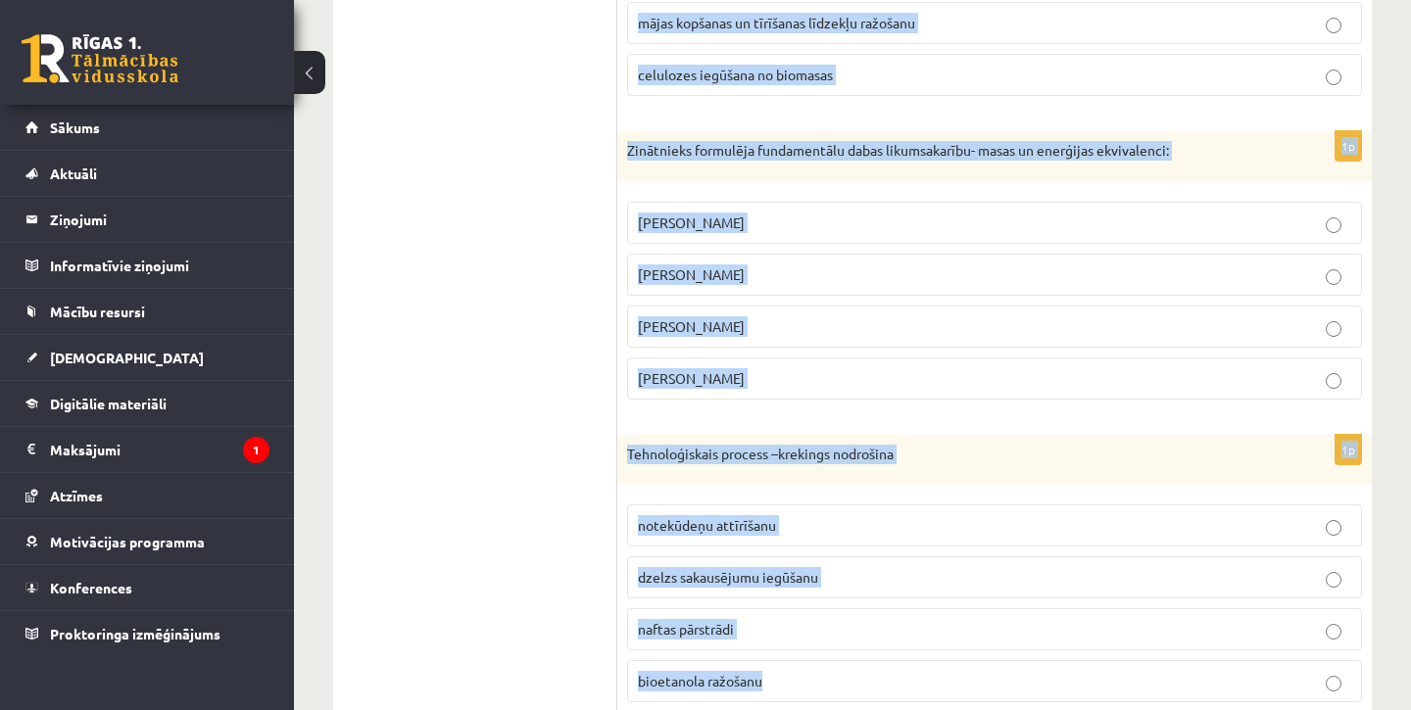
scroll to position [1520, 0]
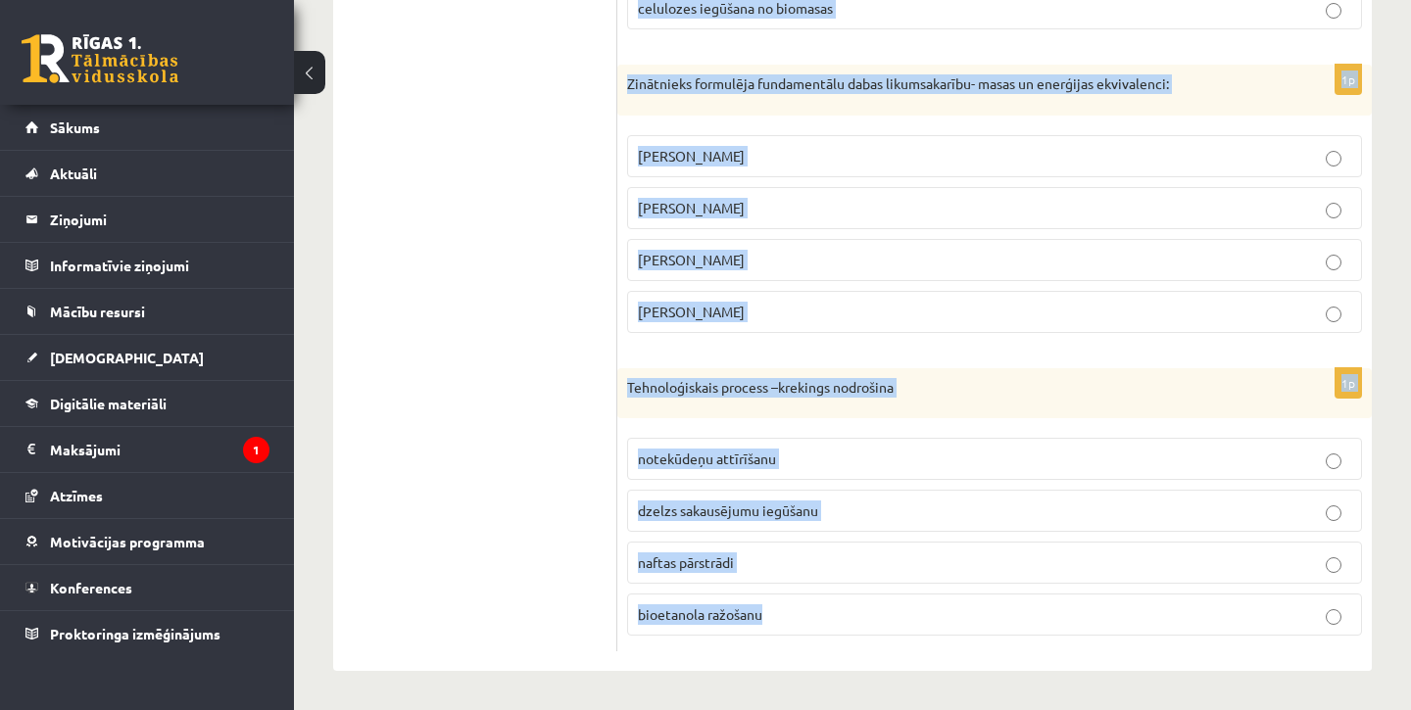
drag, startPoint x: 628, startPoint y: 157, endPoint x: 771, endPoint y: 619, distance: 484.0
copy form "Loremips DO sitametc adip elitseddoeiu te incididu utlaboree do Magnaaliquae ad…"
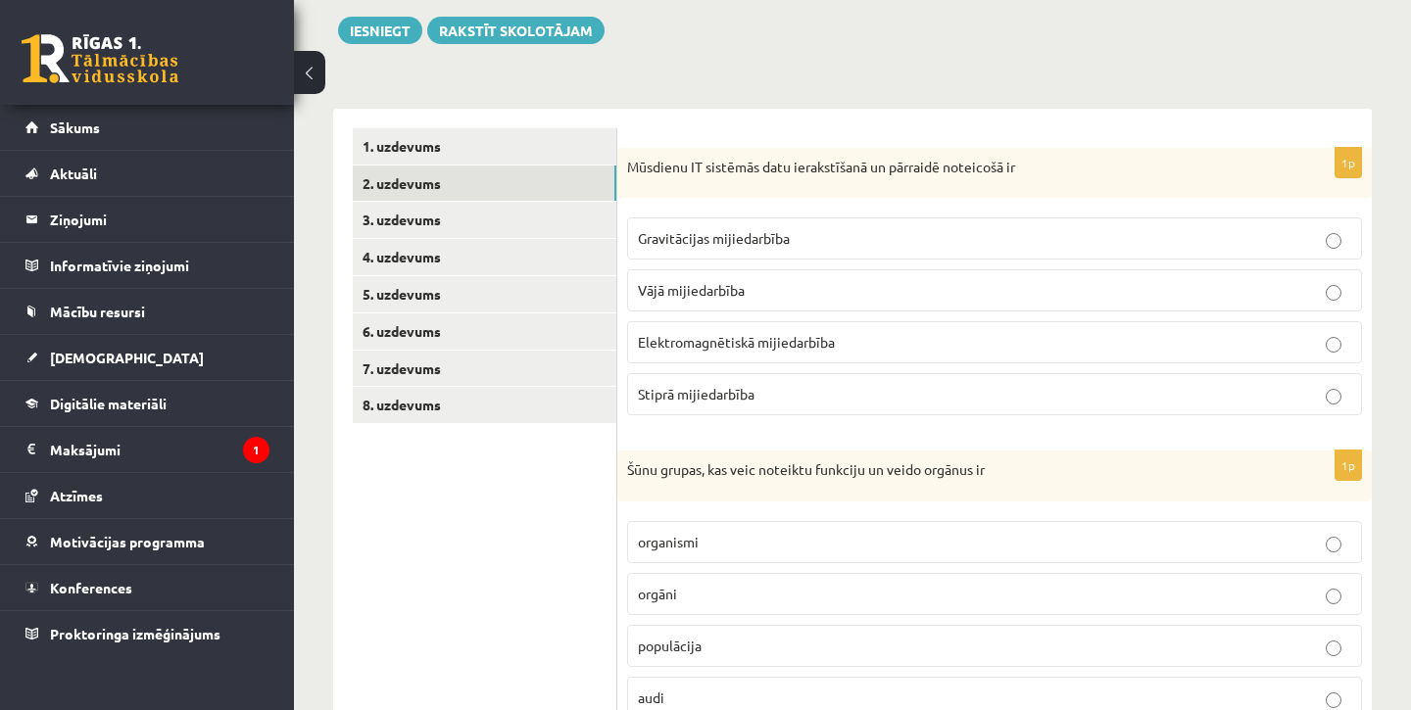
scroll to position [224, 0]
click at [715, 345] on span "Elektromagnētiskā mijiedarbība" at bounding box center [736, 341] width 197 height 18
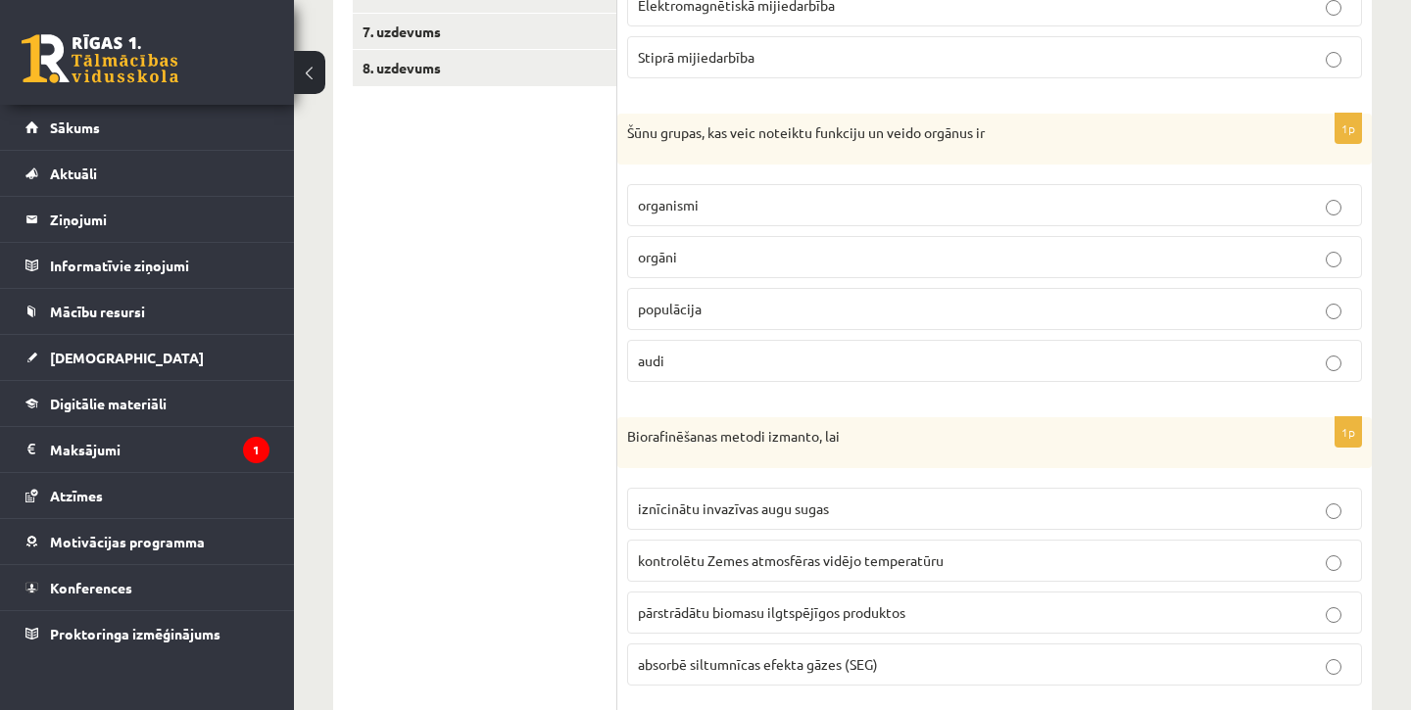
scroll to position [592, 0]
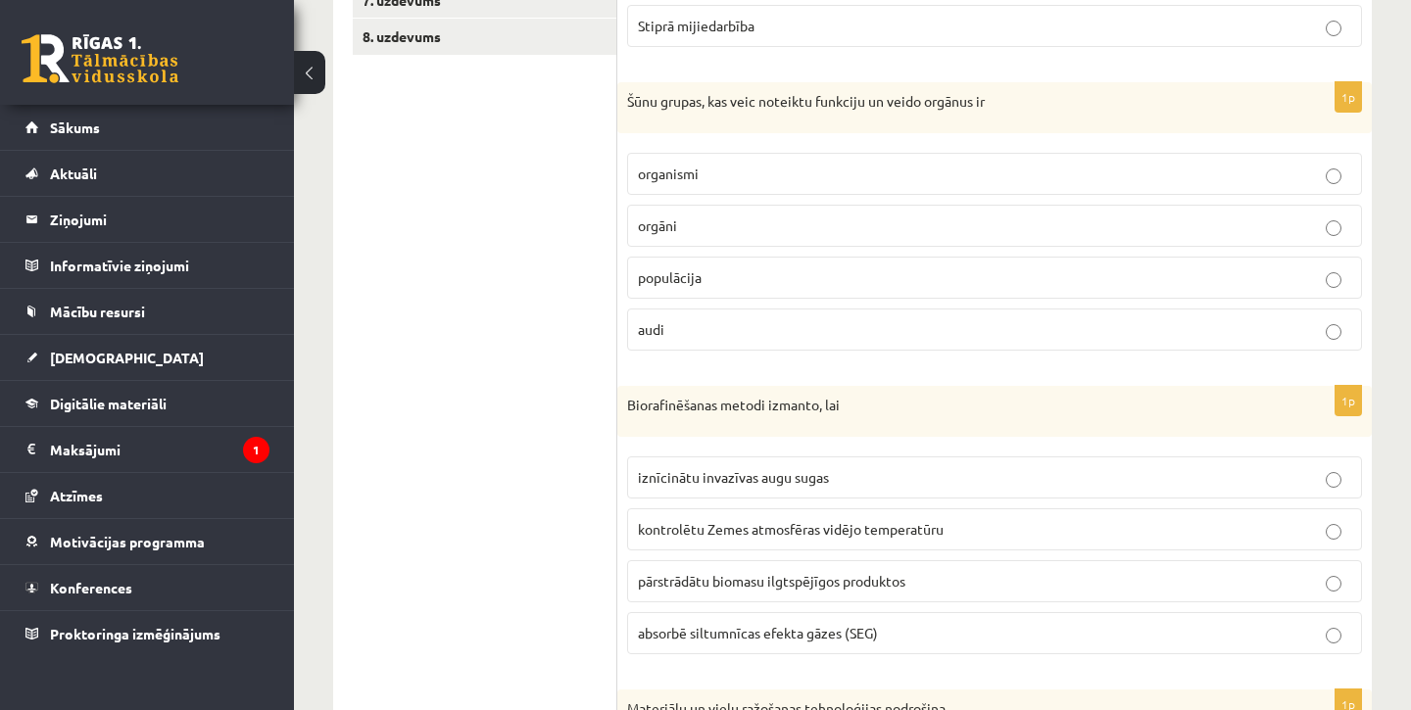
click at [726, 338] on p "audi" at bounding box center [994, 329] width 713 height 21
click at [731, 584] on span "pārstrādātu biomasu ilgtspējīgos produktos" at bounding box center [771, 581] width 267 height 18
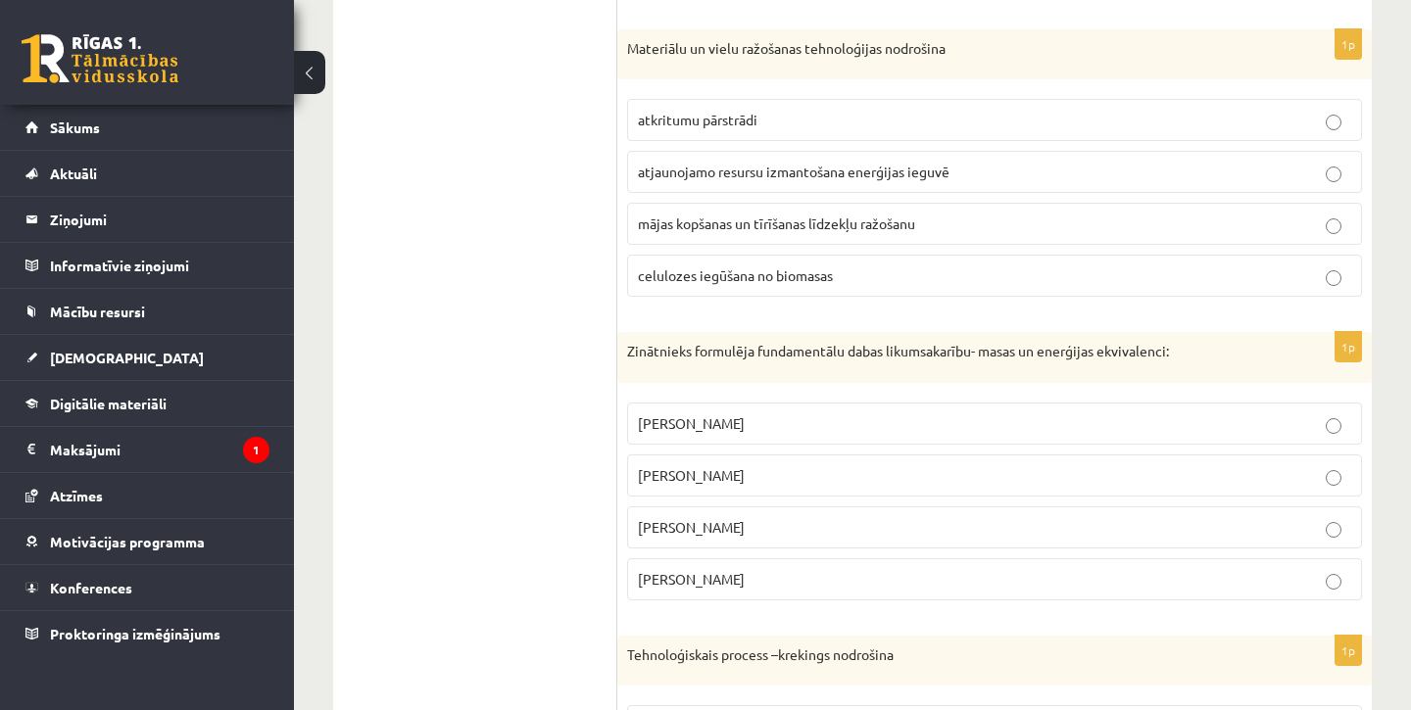
scroll to position [1284, 0]
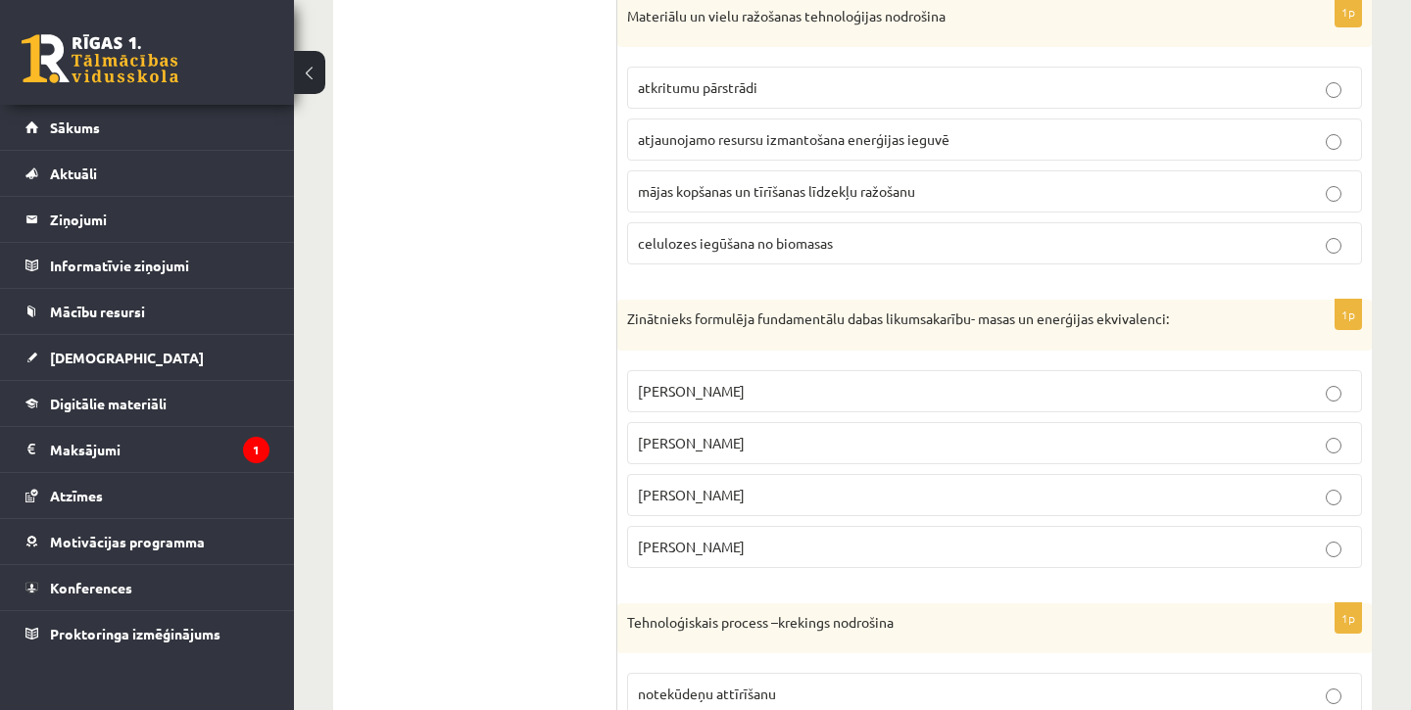
click at [739, 248] on span "celulozes iegūšana no biomasas" at bounding box center [735, 243] width 195 height 18
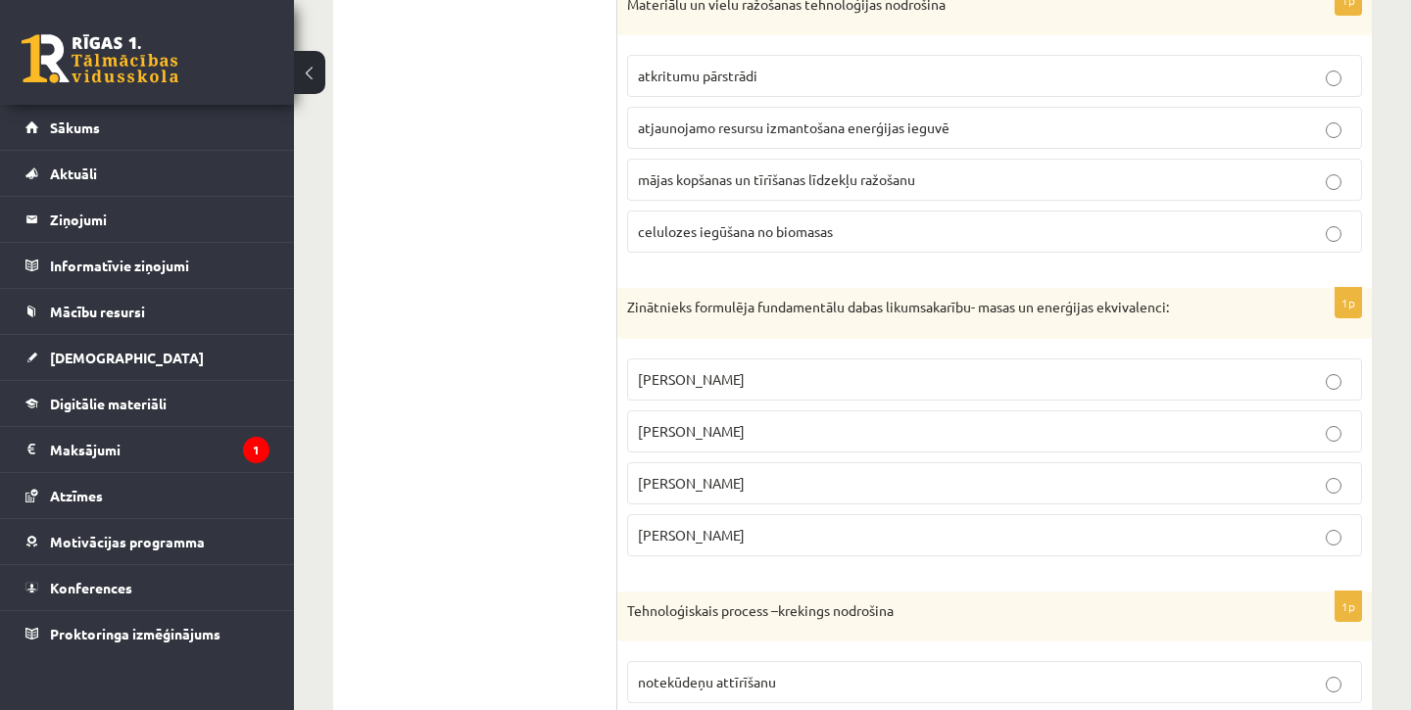
click at [737, 487] on span "[PERSON_NAME]" at bounding box center [691, 483] width 107 height 18
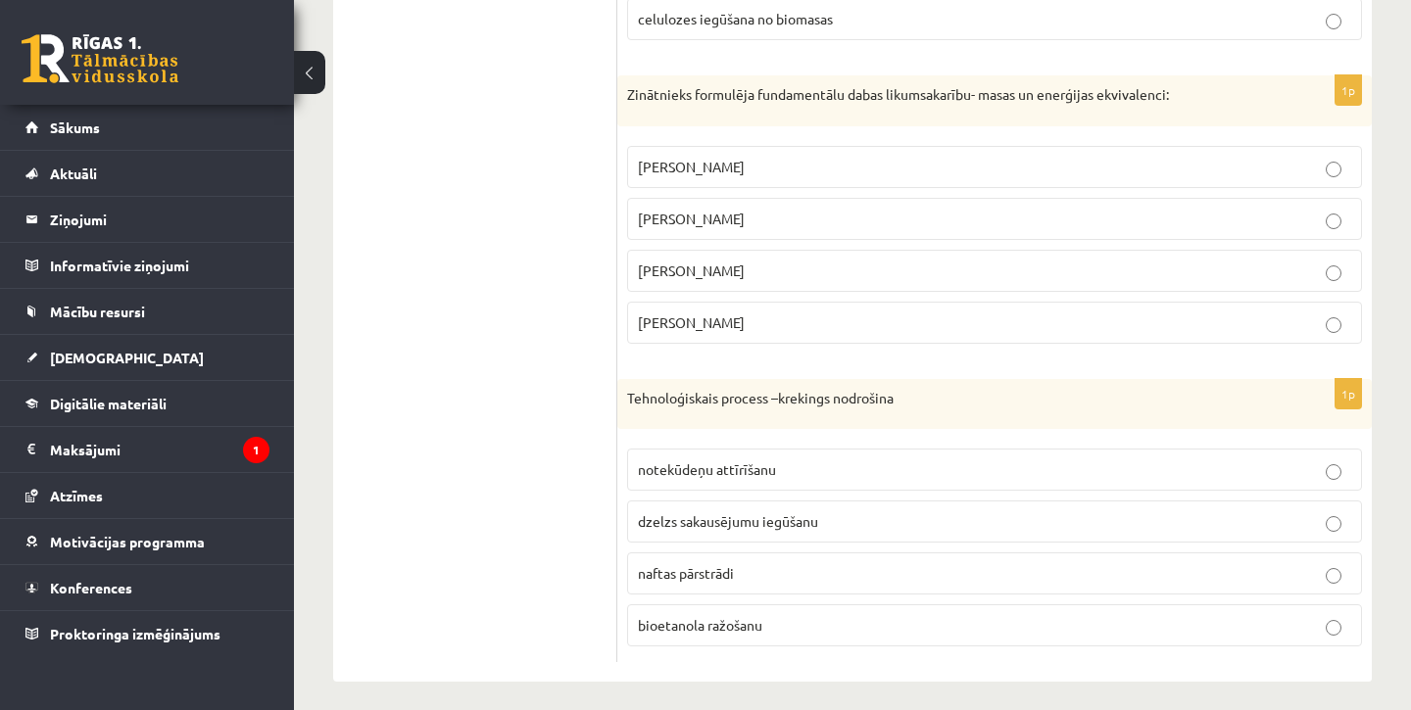
scroll to position [1520, 0]
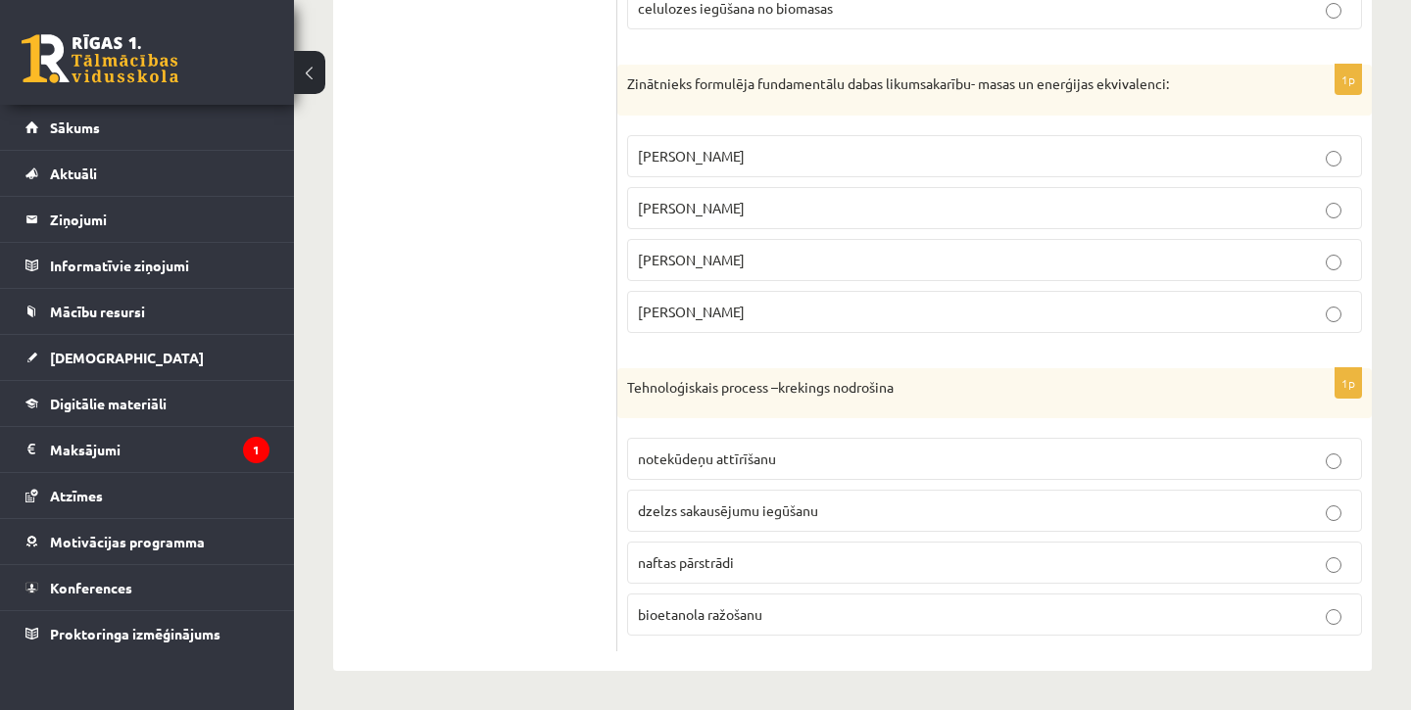
click at [800, 572] on p "naftas pārstrādi" at bounding box center [994, 562] width 713 height 21
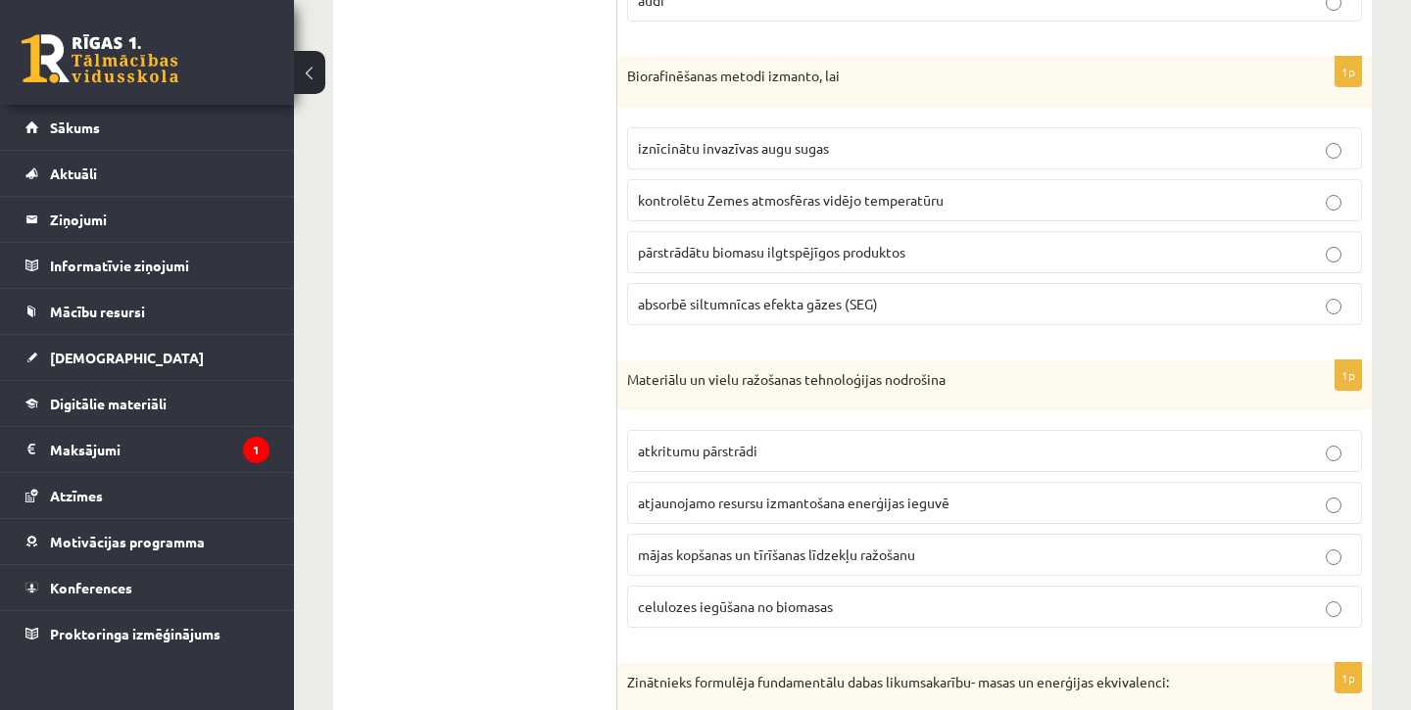
scroll to position [0, 0]
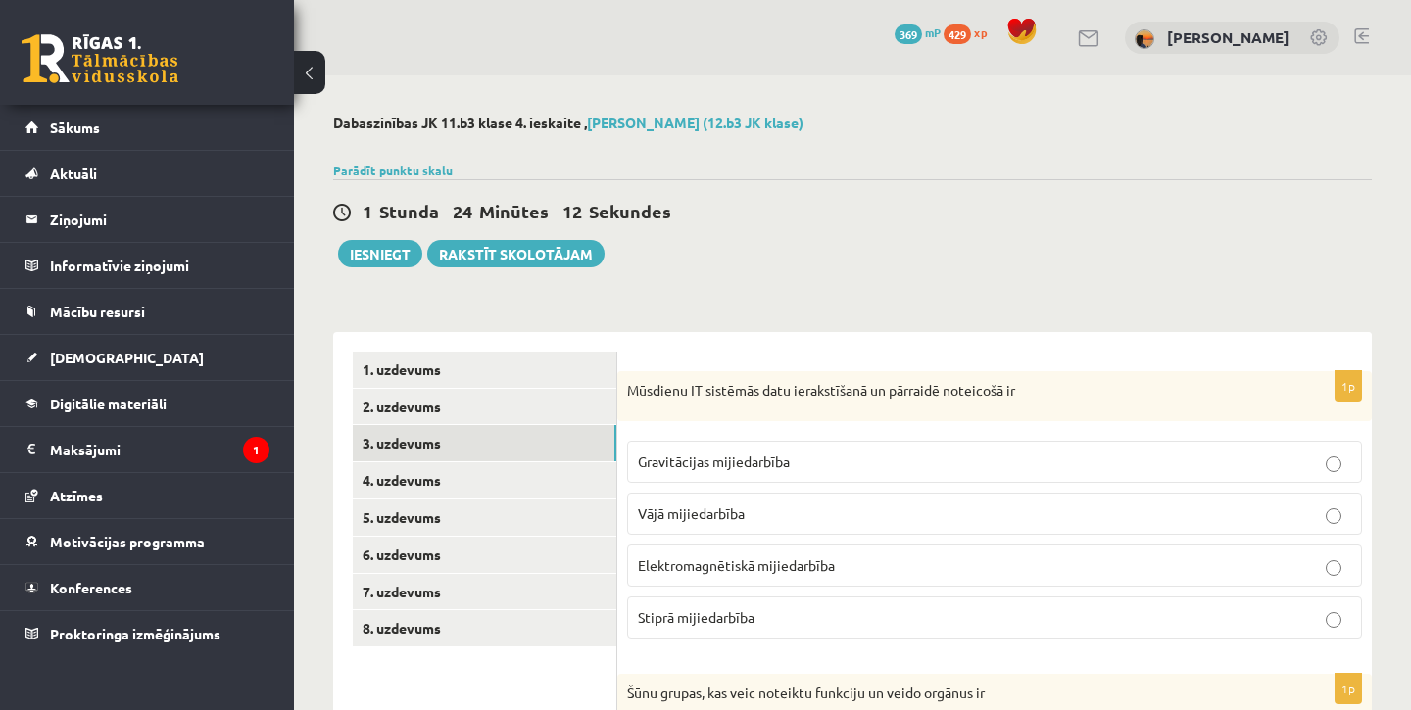
click at [504, 448] on link "3. uzdevums" at bounding box center [485, 443] width 264 height 36
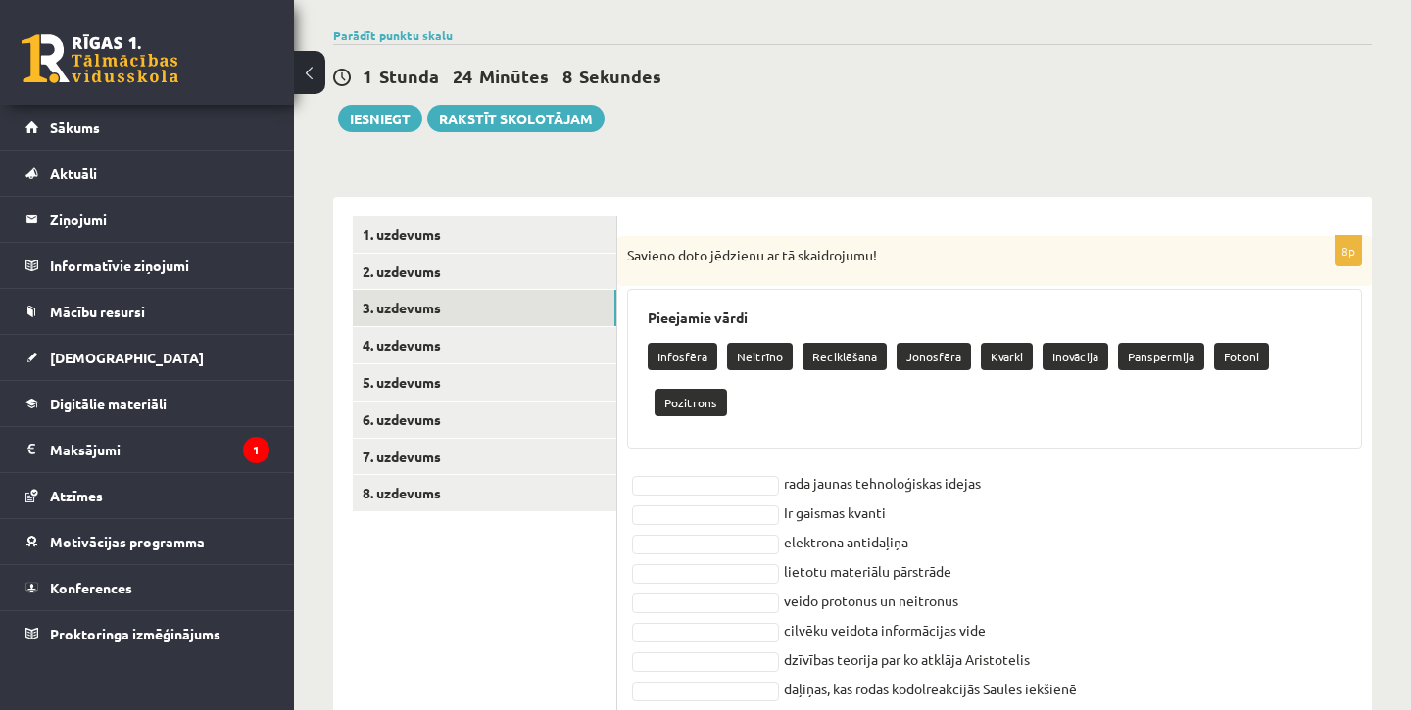
scroll to position [152, 0]
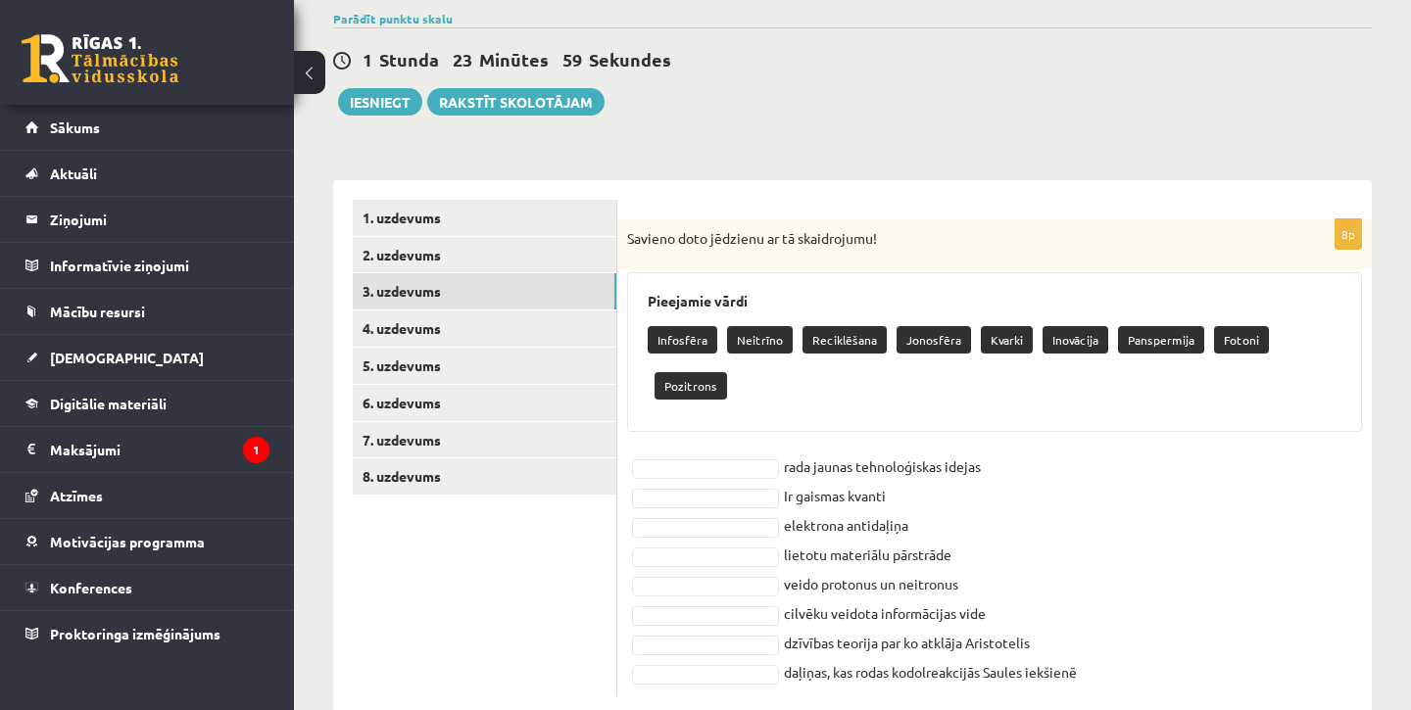
drag, startPoint x: 626, startPoint y: 238, endPoint x: 1092, endPoint y: 627, distance: 607.2
click at [1092, 627] on div "8p Savieno doto jēdzienu ar tā skaidrojumu! Pieejamie vārdi Infosfēra Neitrīno …" at bounding box center [994, 457] width 754 height 477
copy div "Savieno doto jēdzienu ar tā skaidrojumu! Pieejamie vārdi Infosfēra Neitrīno Rec…"
click at [684, 452] on fieldset "rada jaunas tehnoloģiskas idejas Ir gaismas kvanti elektrona antidaļiņa lietotu…" at bounding box center [994, 569] width 735 height 235
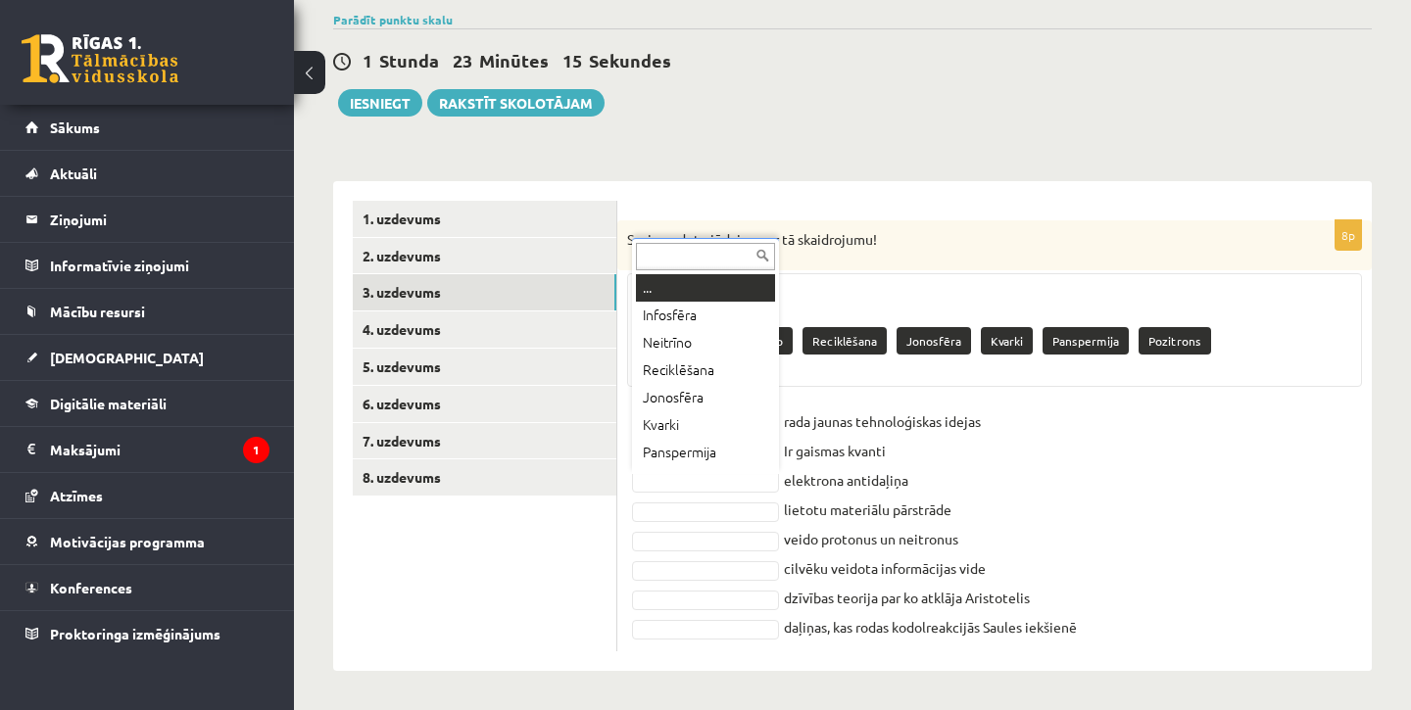
scroll to position [24, 0]
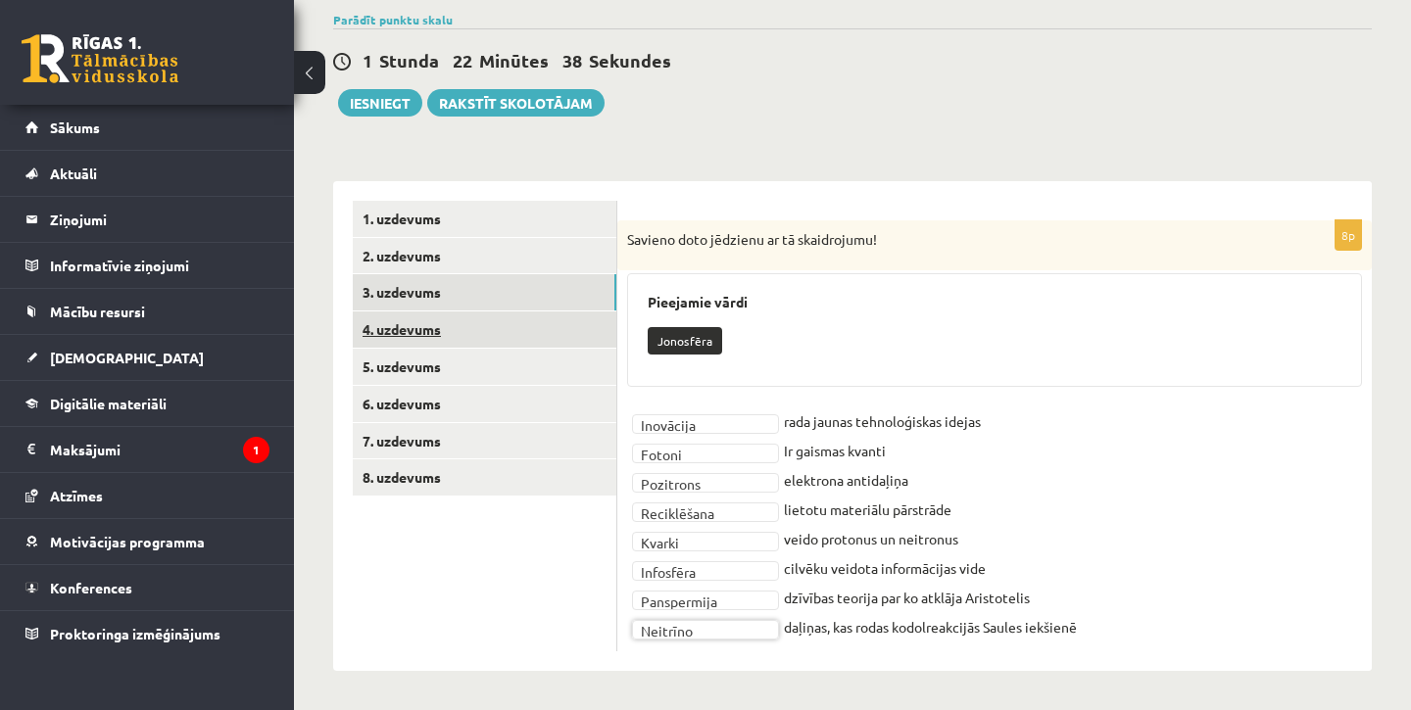
click at [414, 328] on link "4. uzdevums" at bounding box center [485, 330] width 264 height 36
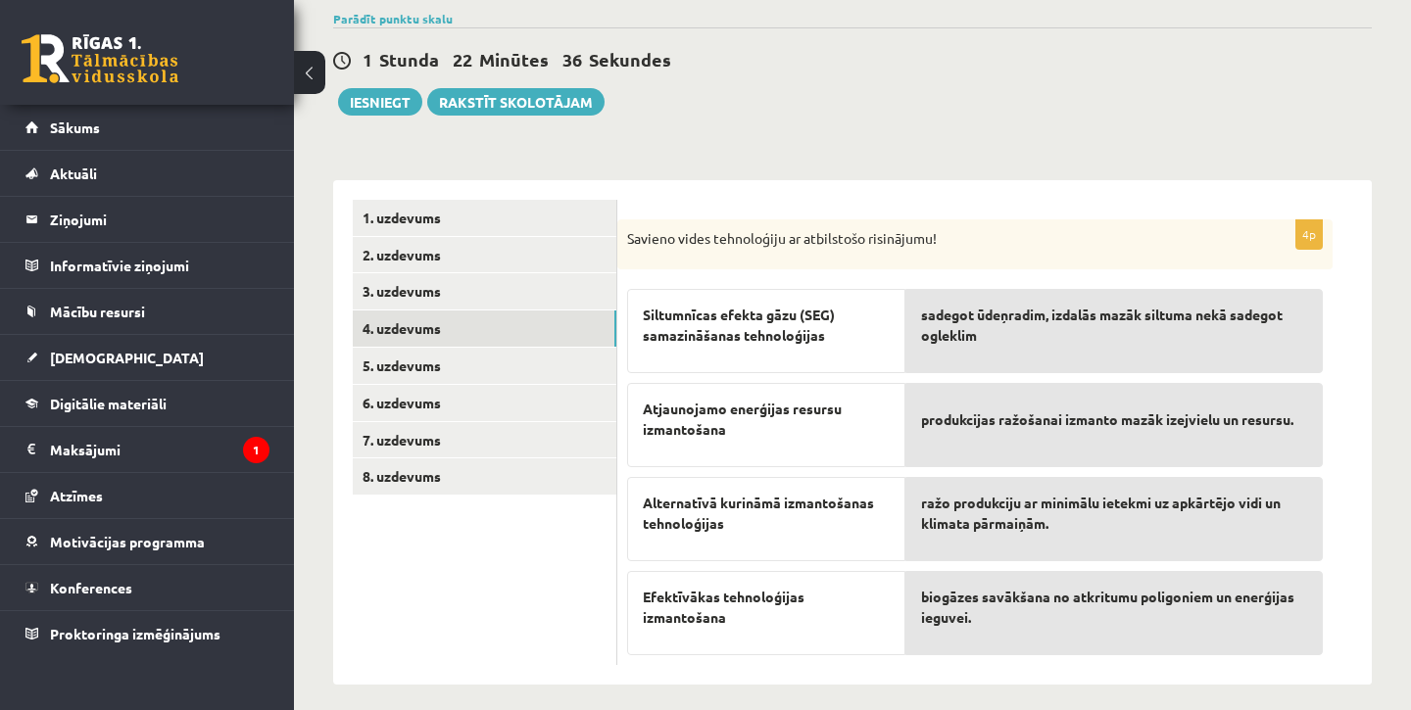
scroll to position [167, 0]
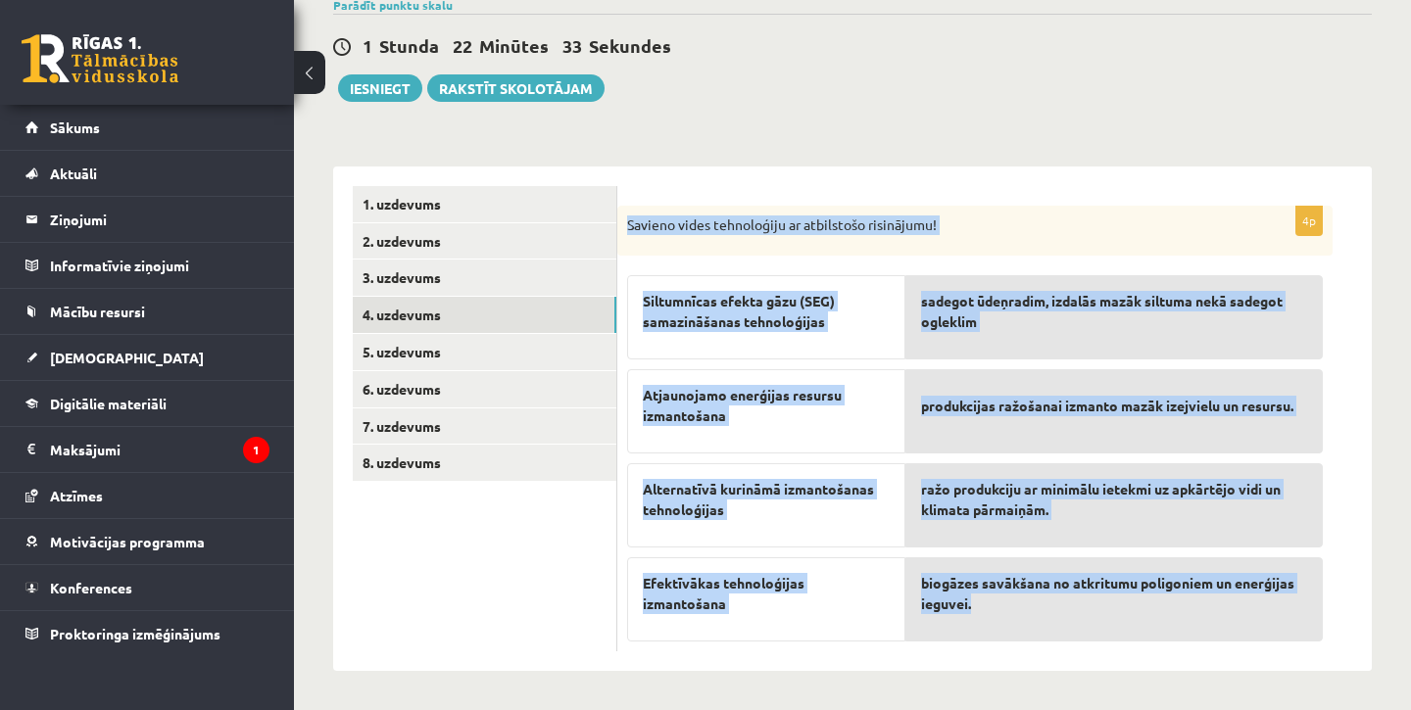
drag, startPoint x: 629, startPoint y: 220, endPoint x: 1006, endPoint y: 615, distance: 546.0
click at [1006, 615] on div "4p Savieno vides tehnoloģiju ar atbilstošo risinājumu! Siltumnīcas efekta gāzu …" at bounding box center [974, 429] width 715 height 447
copy div "Savieno vides tehnoloģiju ar atbilstošo risinājumu! Siltumnīcas efekta gāzu (SE…"
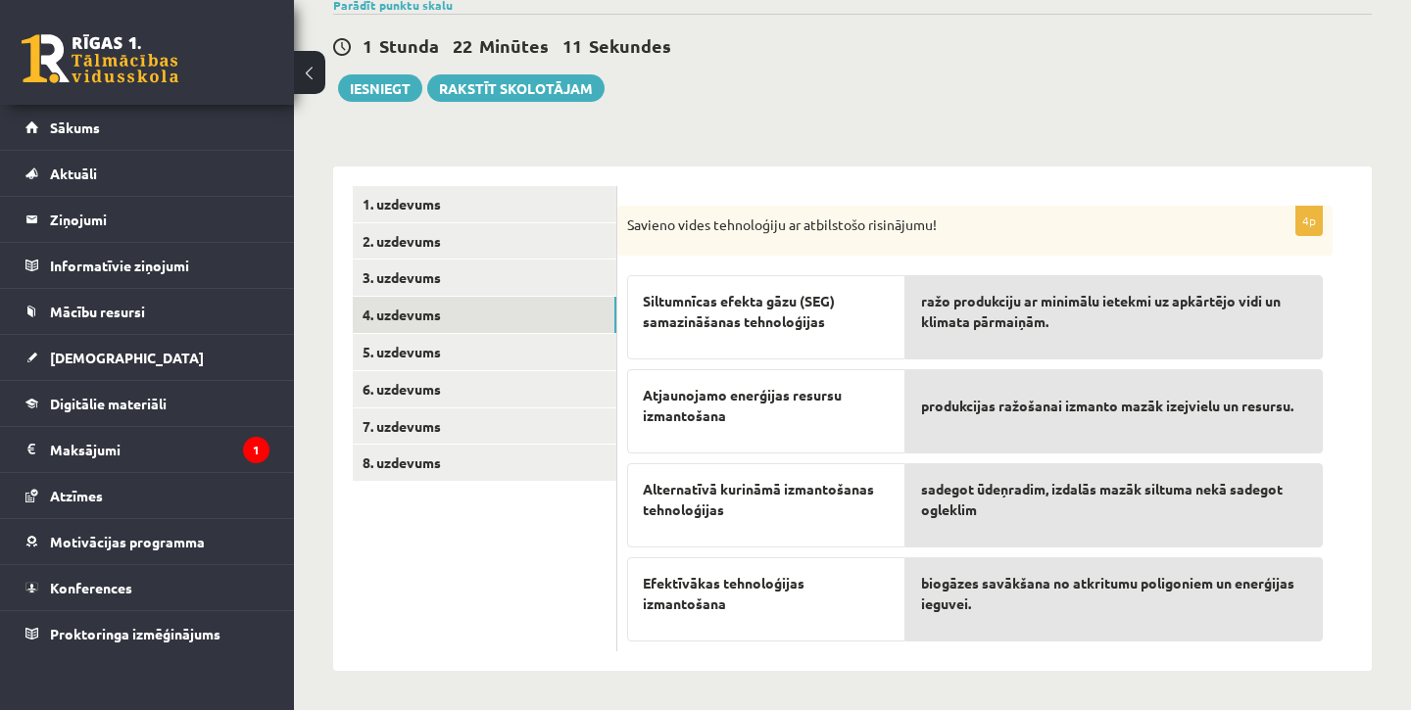
drag, startPoint x: 1018, startPoint y: 505, endPoint x: 607, endPoint y: 5, distance: 647.3
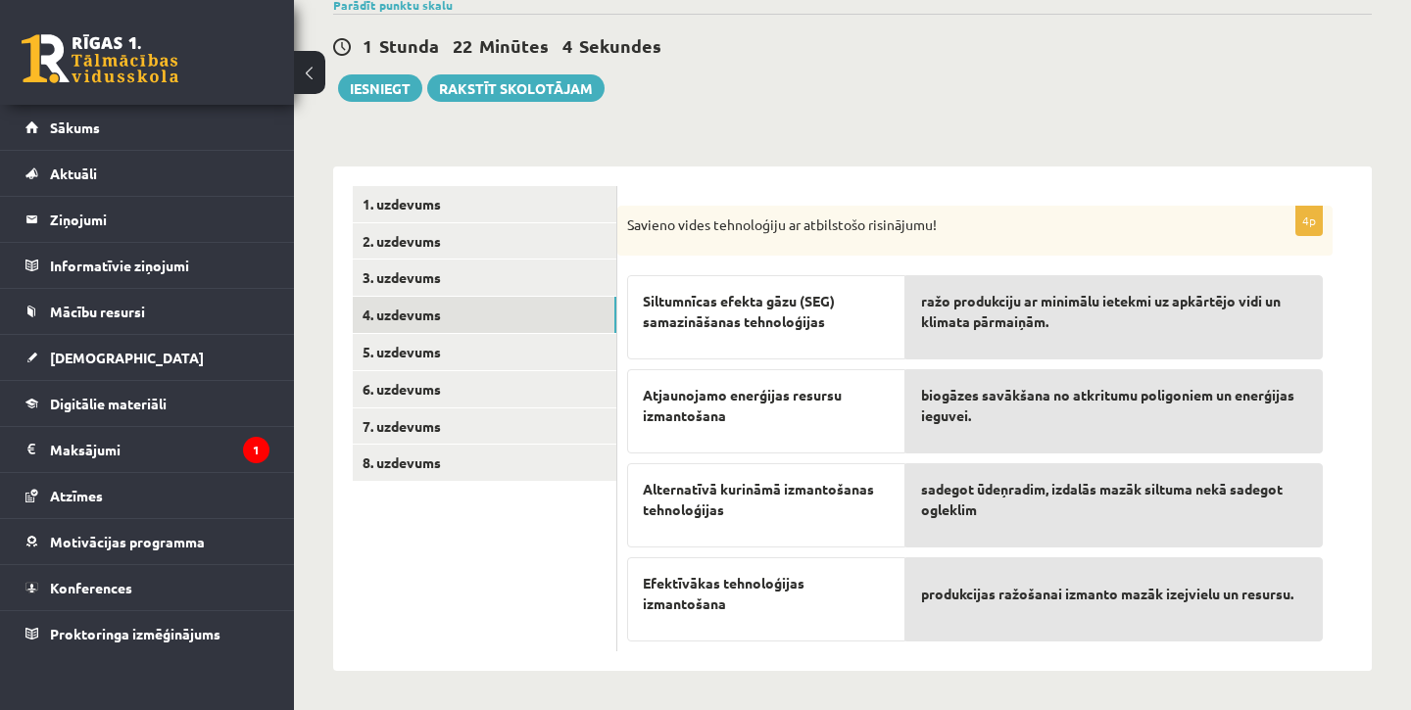
drag, startPoint x: 1048, startPoint y: 600, endPoint x: 530, endPoint y: 1, distance: 791.7
click at [483, 358] on link "5. uzdevums" at bounding box center [485, 352] width 264 height 36
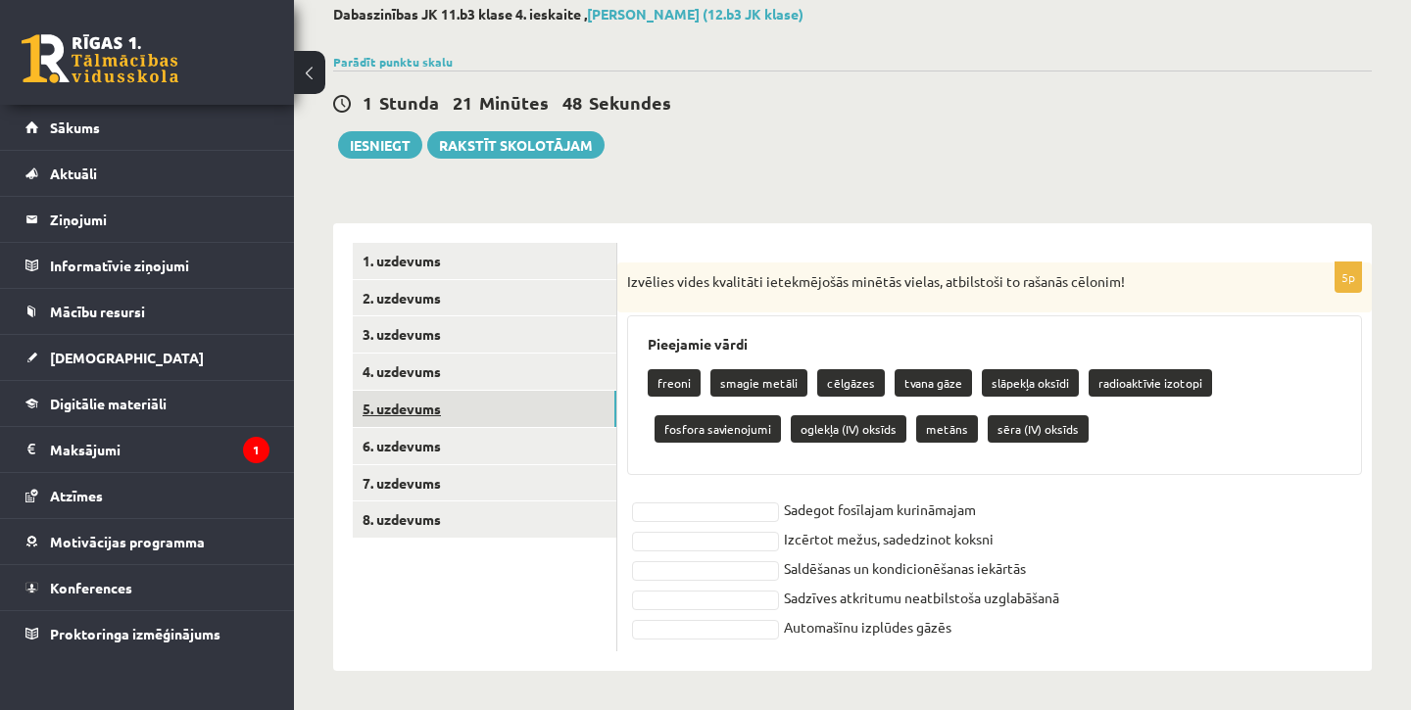
scroll to position [110, 0]
click at [708, 315] on div "Pieejamie vārdi freoni smagie metāli cēlgāzes tvana gāze slāpekļa oksīdi radioa…" at bounding box center [994, 395] width 735 height 160
drag, startPoint x: 627, startPoint y: 279, endPoint x: 971, endPoint y: 632, distance: 492.5
click at [971, 632] on div "5p Izvēlies vides kvalitāti ietekmējošās minētās vielas, atbilstoši to rašanās …" at bounding box center [994, 457] width 754 height 389
copy div "Izvēlies vides kvalitāti ietekmējošās minētās vielas, atbilstoši to rašanās cēl…"
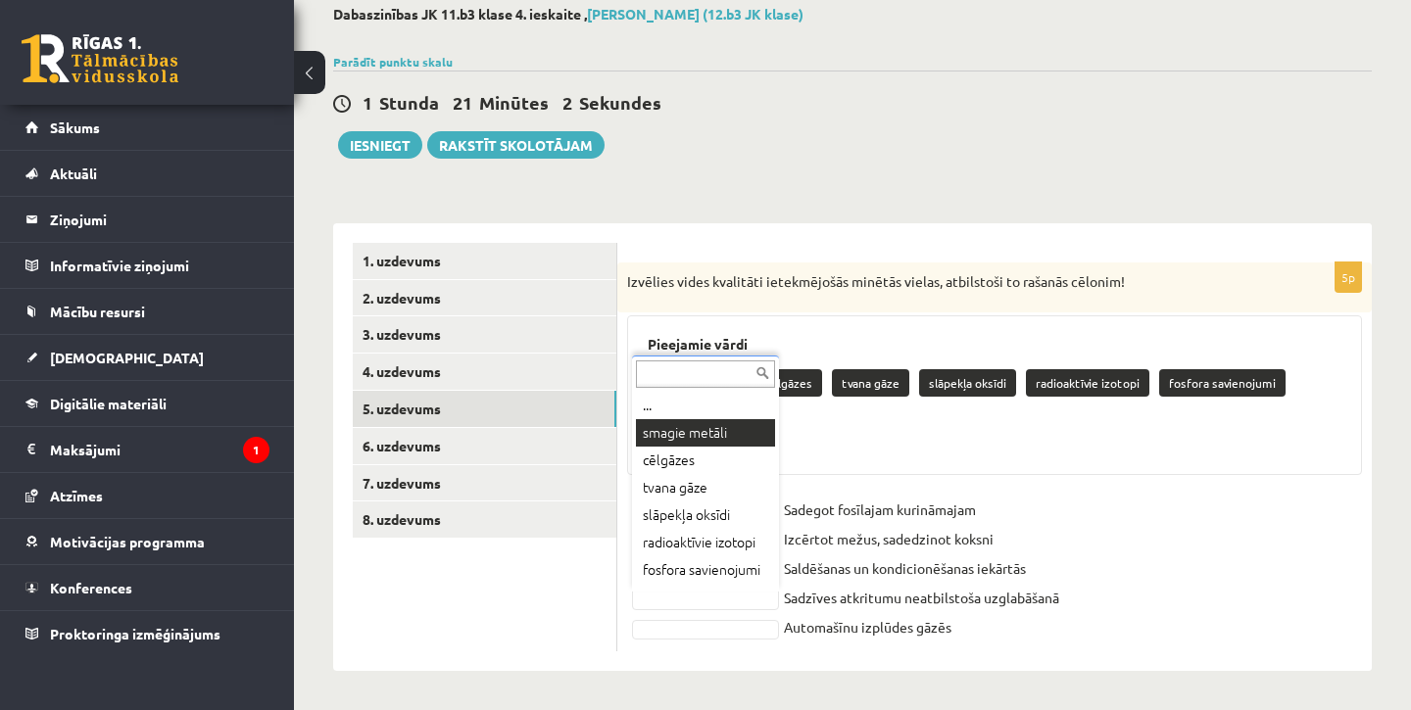
scroll to position [64, 0]
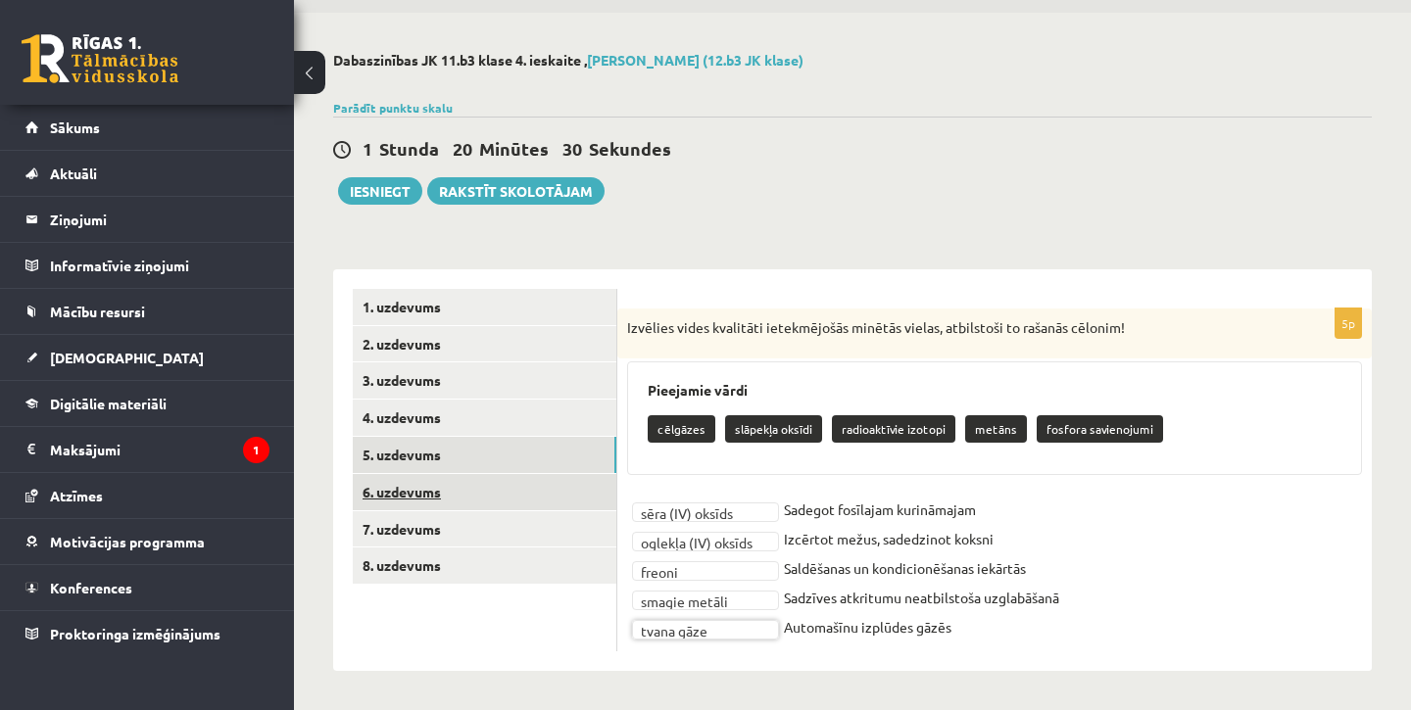
click at [488, 489] on link "6. uzdevums" at bounding box center [485, 492] width 264 height 36
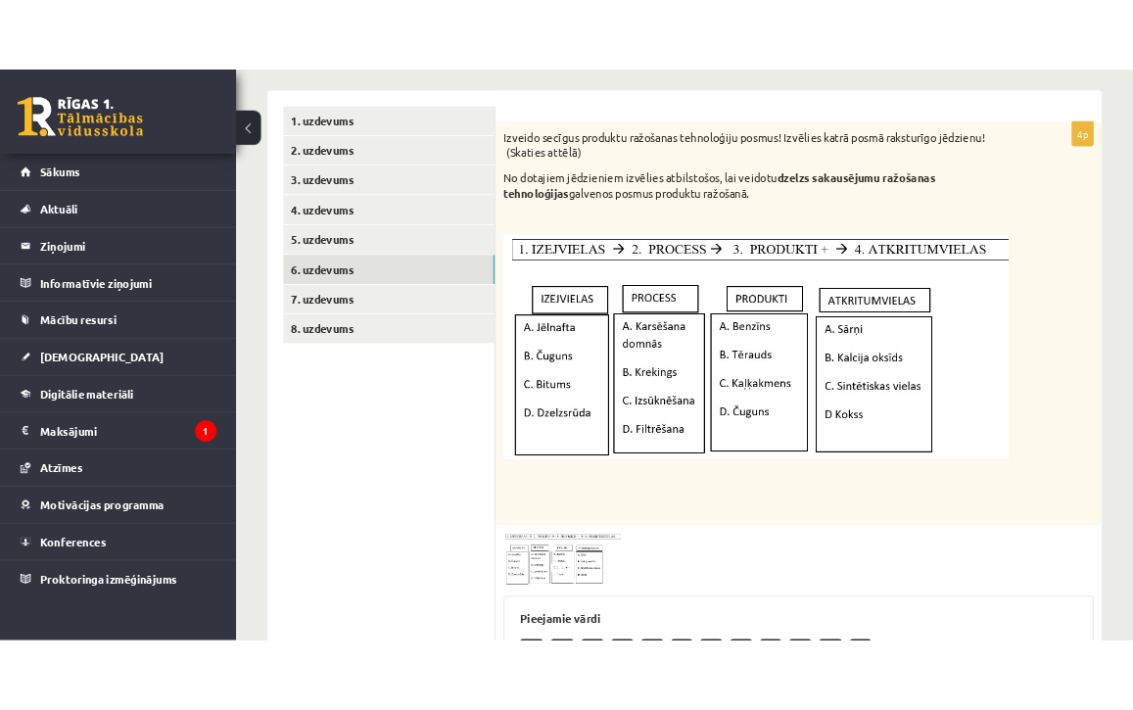
scroll to position [304, 0]
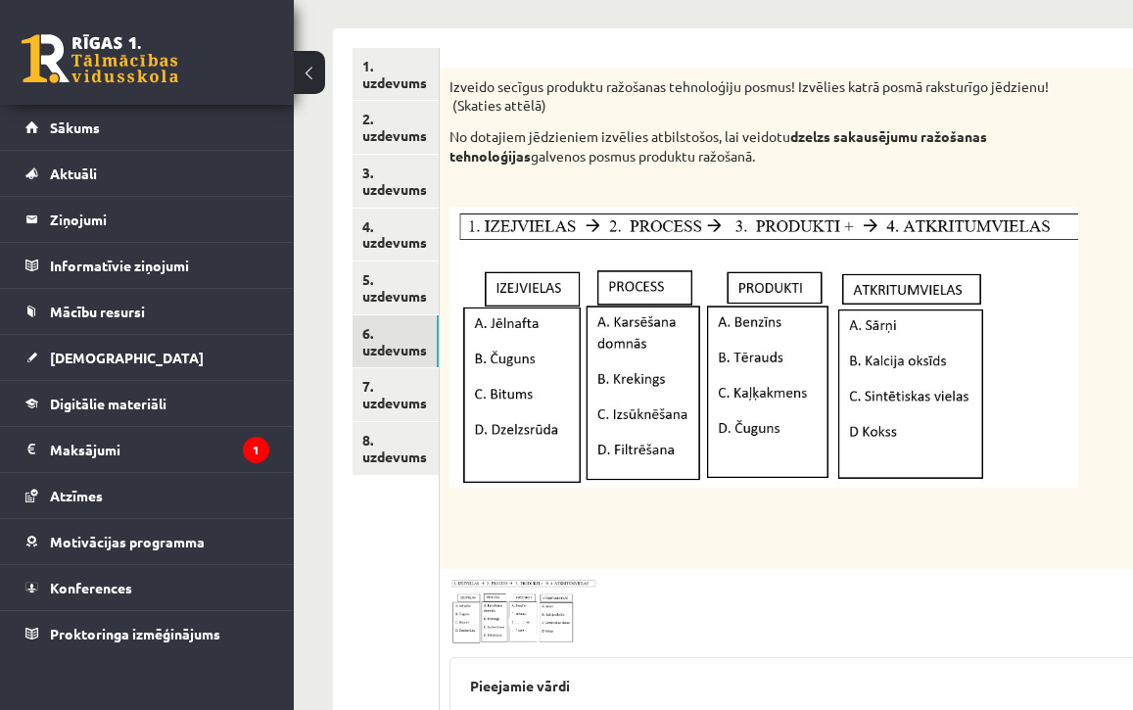
click at [313, 69] on button at bounding box center [309, 72] width 31 height 43
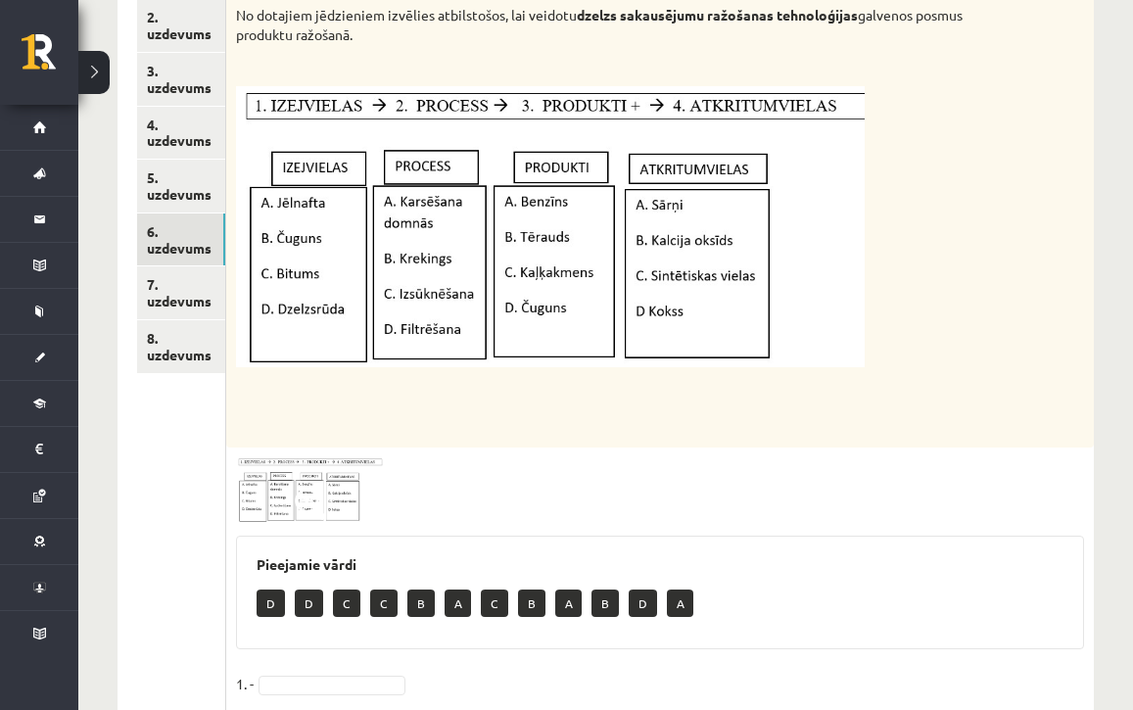
scroll to position [403, 0]
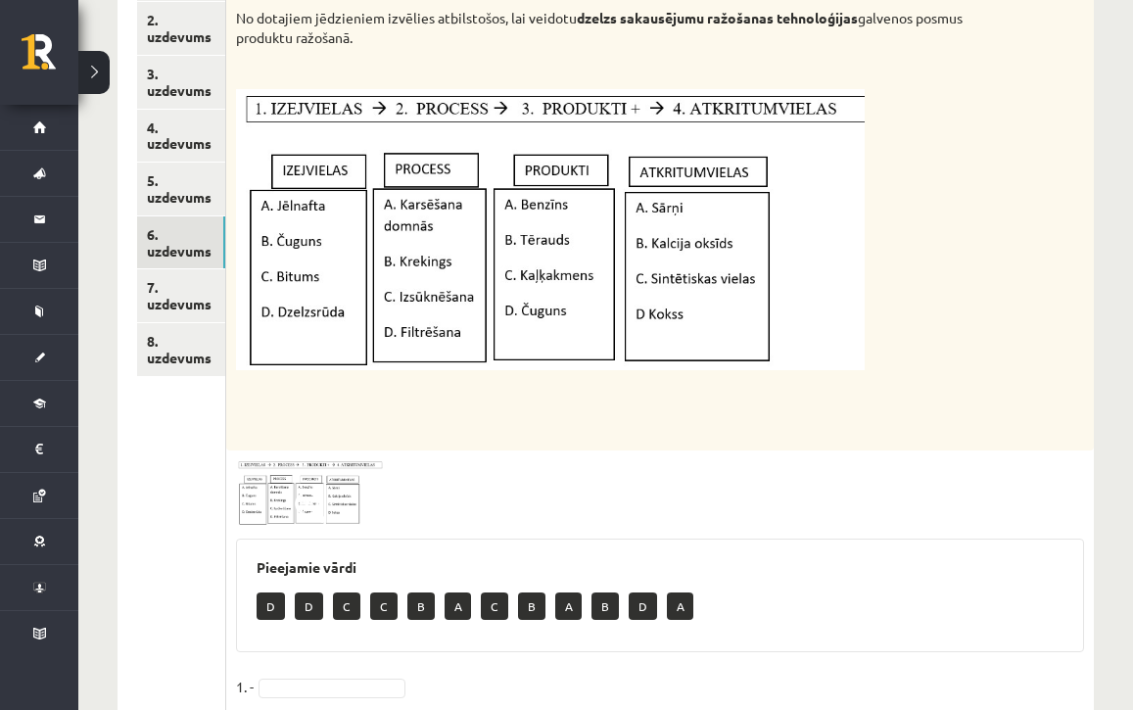
drag, startPoint x: 238, startPoint y: 14, endPoint x: 388, endPoint y: 40, distance: 152.2
click at [388, 40] on p "No dotajiem jēdzieniem izvēlies atbilstošos, lai veidotu dzelzs sakausējumu raž…" at bounding box center [611, 28] width 750 height 38
copy p "No dotajiem jēdzieniem izvēlies atbilstošos, lai veidotu dzelzs sakausējumu raž…"
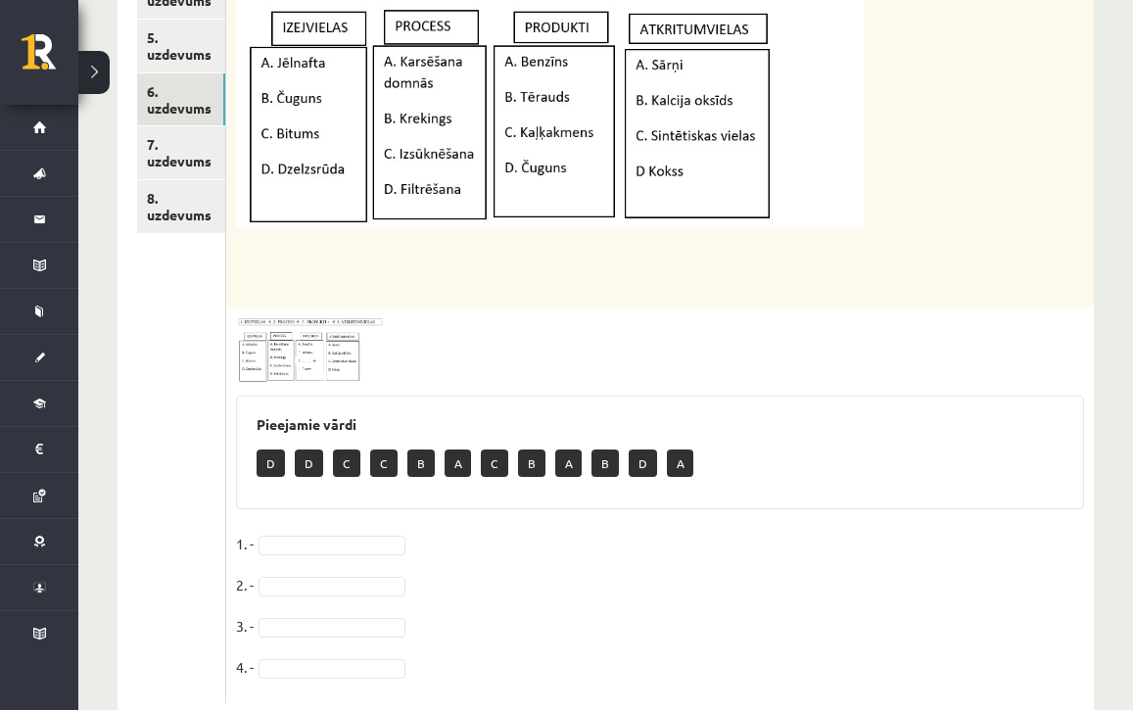
scroll to position [566, 0]
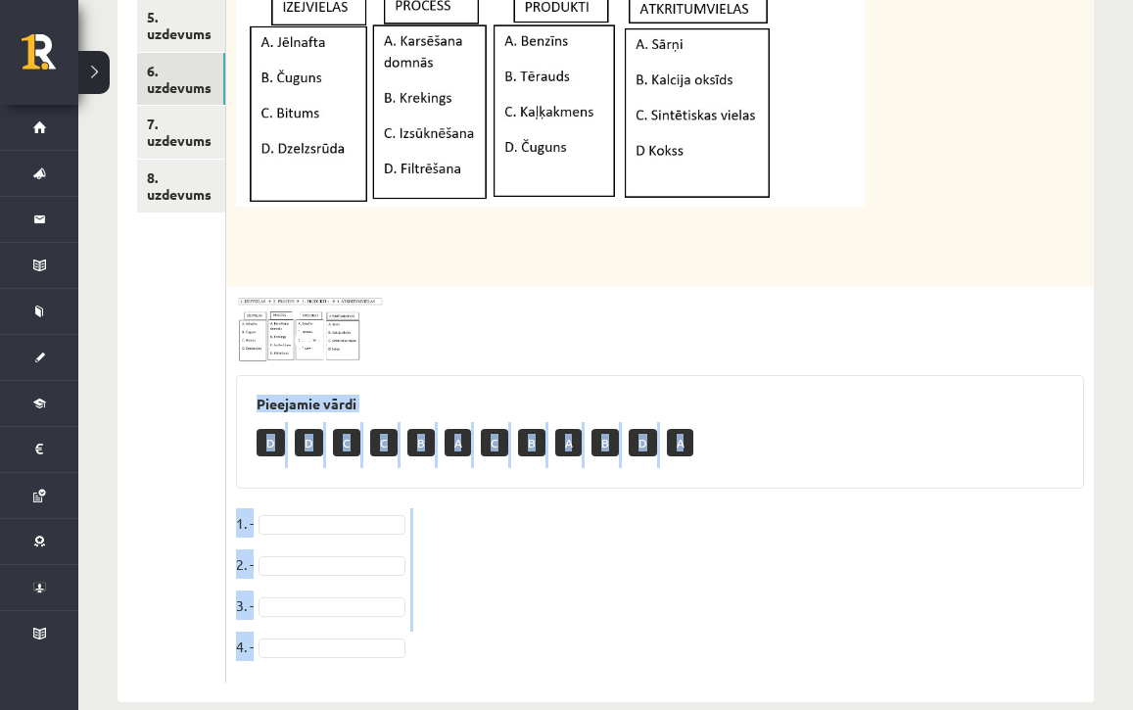
drag, startPoint x: 258, startPoint y: 400, endPoint x: 404, endPoint y: 673, distance: 309.8
click at [404, 673] on div "4p Izveido secīgus produktu ražošanas tehnoloģiju posmus! Izvēlies katrā posmā …" at bounding box center [660, 244] width 868 height 878
copy div "Pieejamie vārdi D D C C B A C B A B D A 1. - 2. - 3. - 4. -"
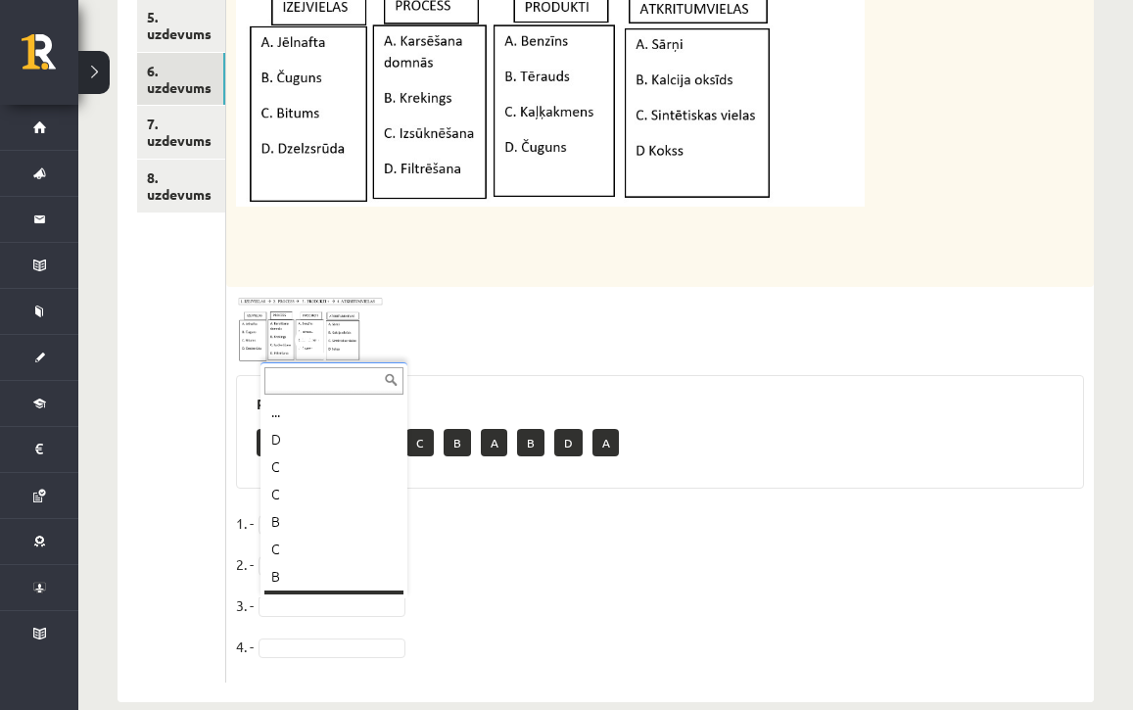
scroll to position [24, 0]
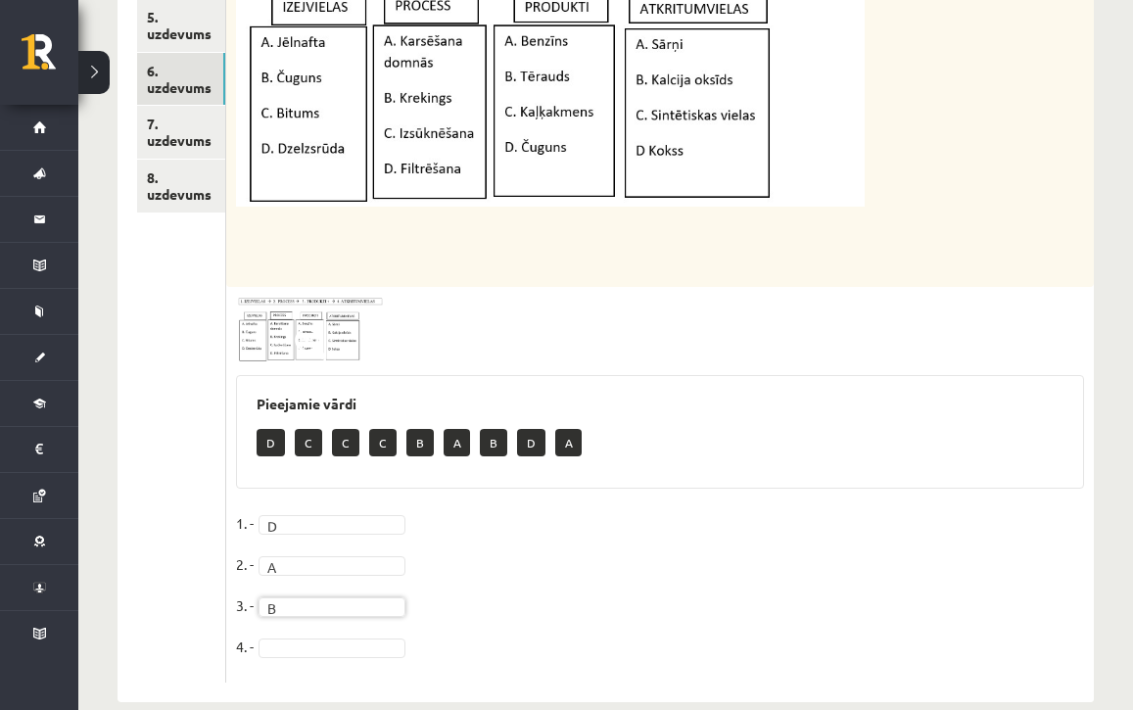
click at [312, 660] on fieldset "1. - D * 2. - A * 3. - B * 4. -" at bounding box center [660, 590] width 848 height 165
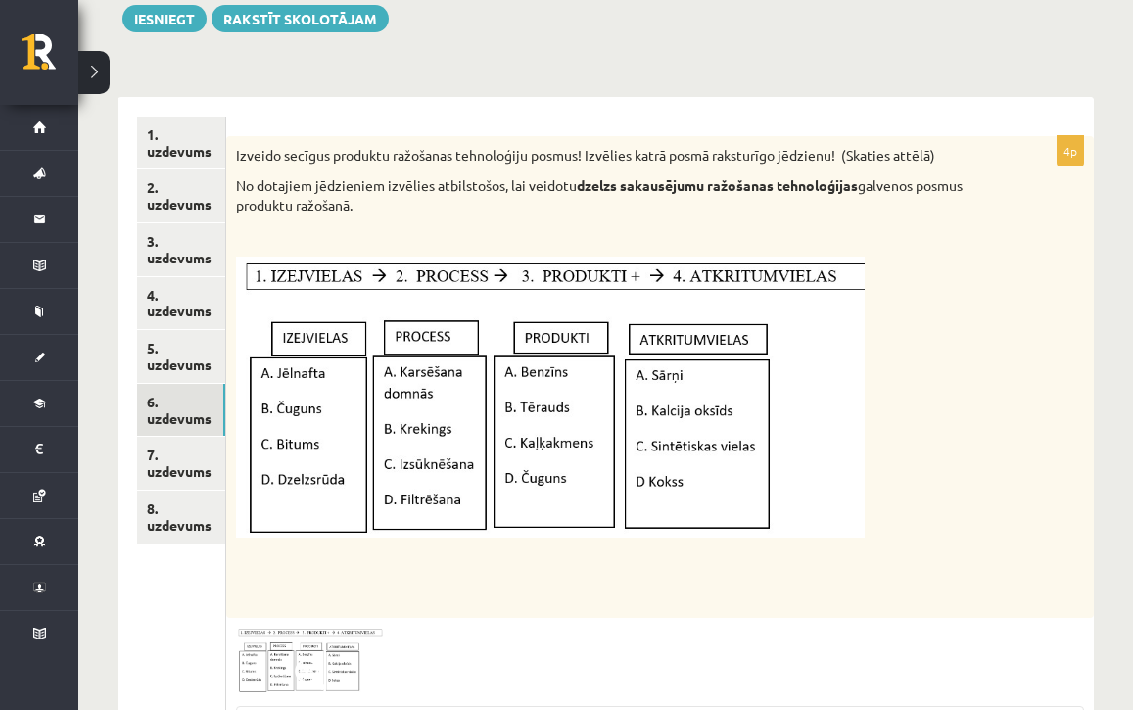
scroll to position [216, 0]
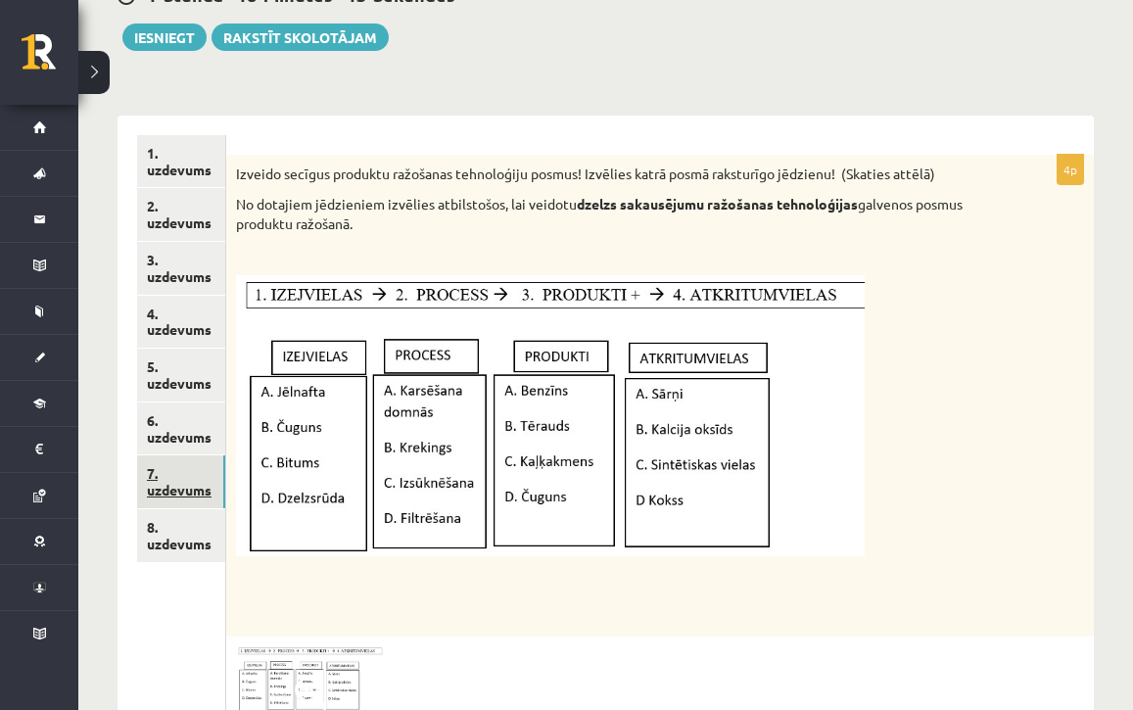
click at [147, 487] on link "7. uzdevums" at bounding box center [181, 482] width 88 height 53
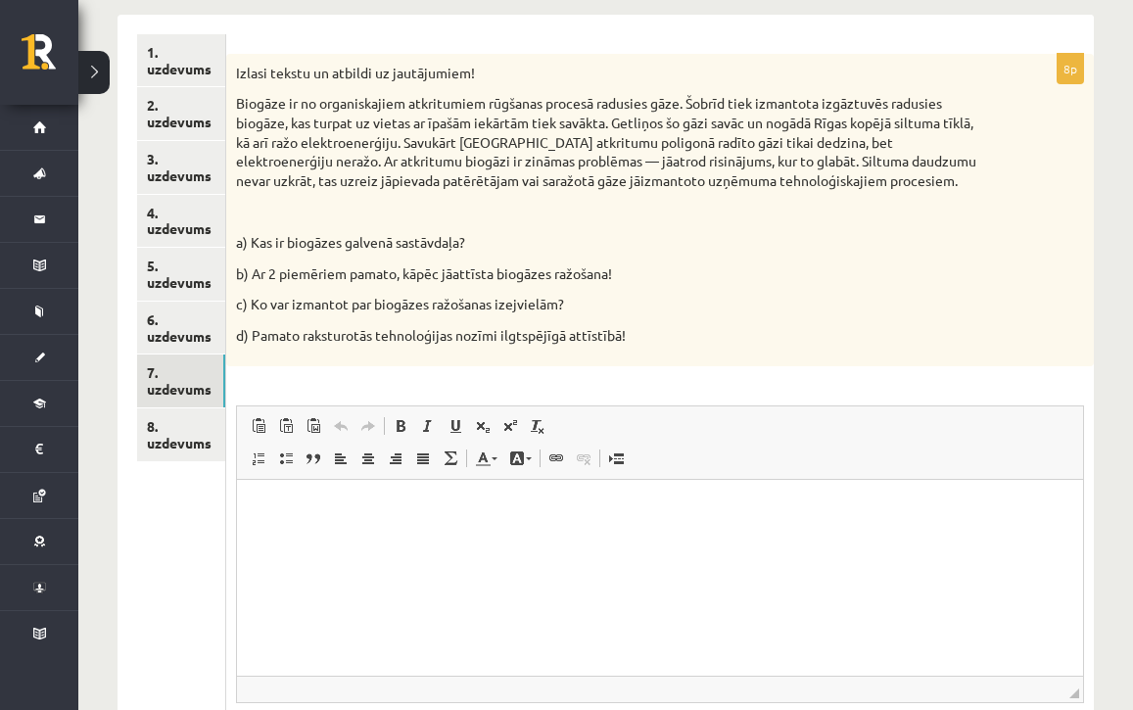
scroll to position [319, 0]
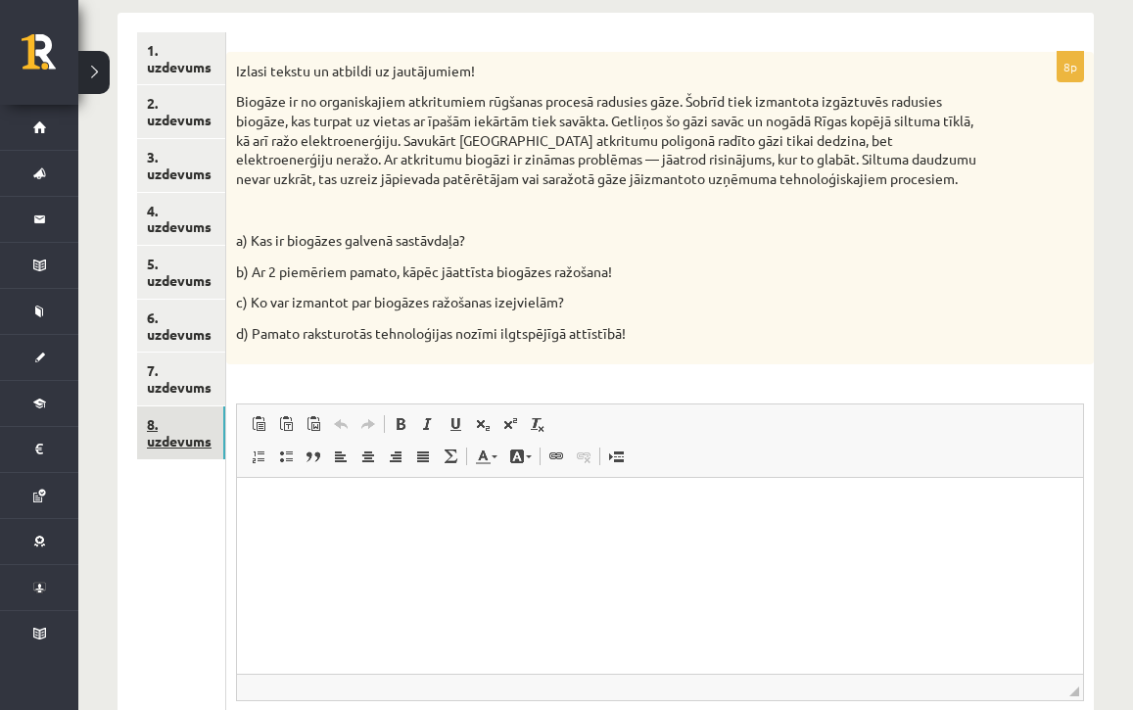
click at [185, 439] on link "8. uzdevums" at bounding box center [181, 433] width 88 height 53
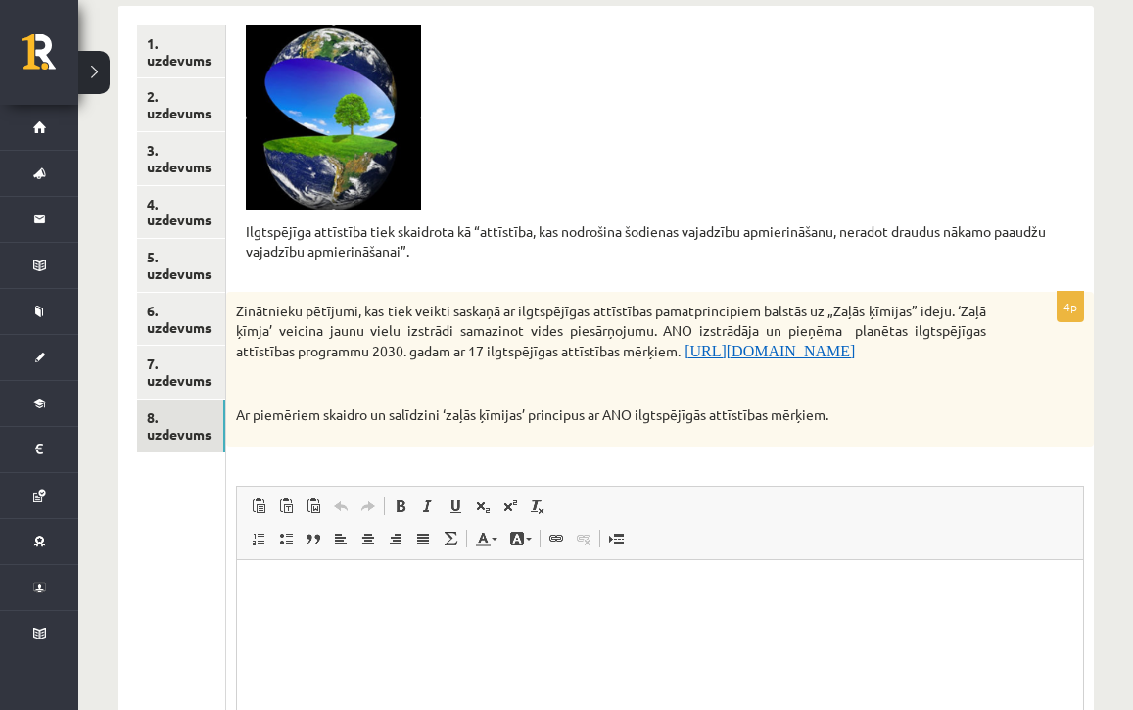
scroll to position [327, 0]
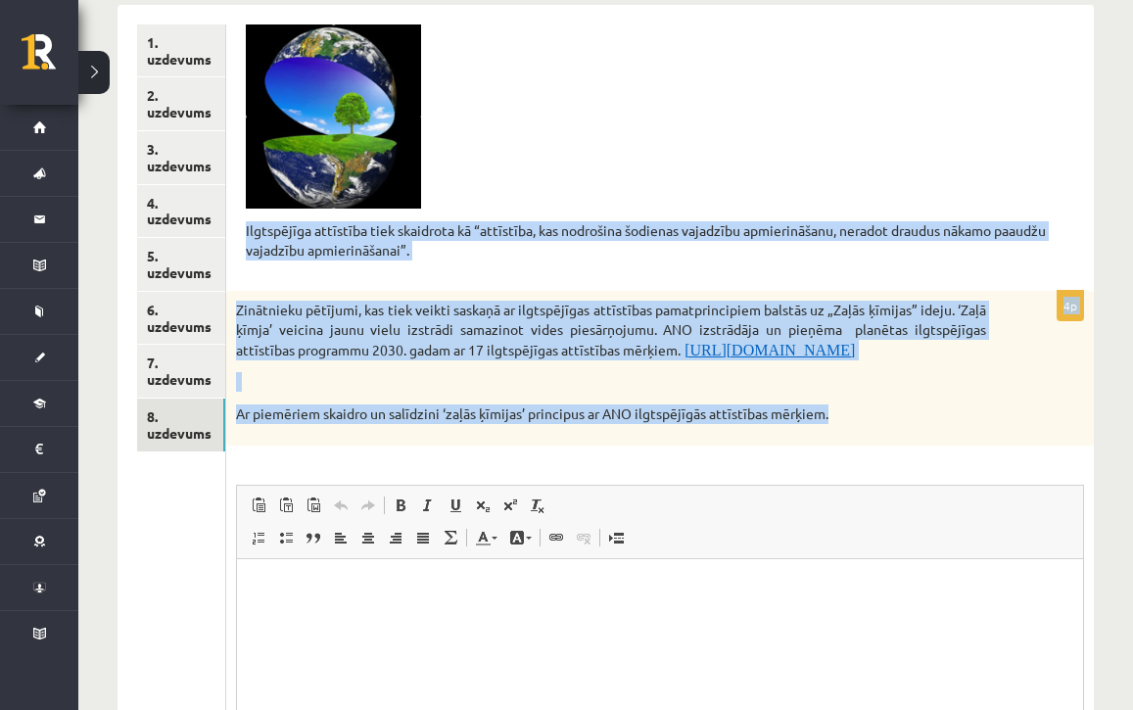
drag, startPoint x: 247, startPoint y: 226, endPoint x: 840, endPoint y: 438, distance: 630.2
copy form "Ilgtspējīga attīstība tiek skaidrota kā “attīstība, kas nodrošina šodienas vaja…"
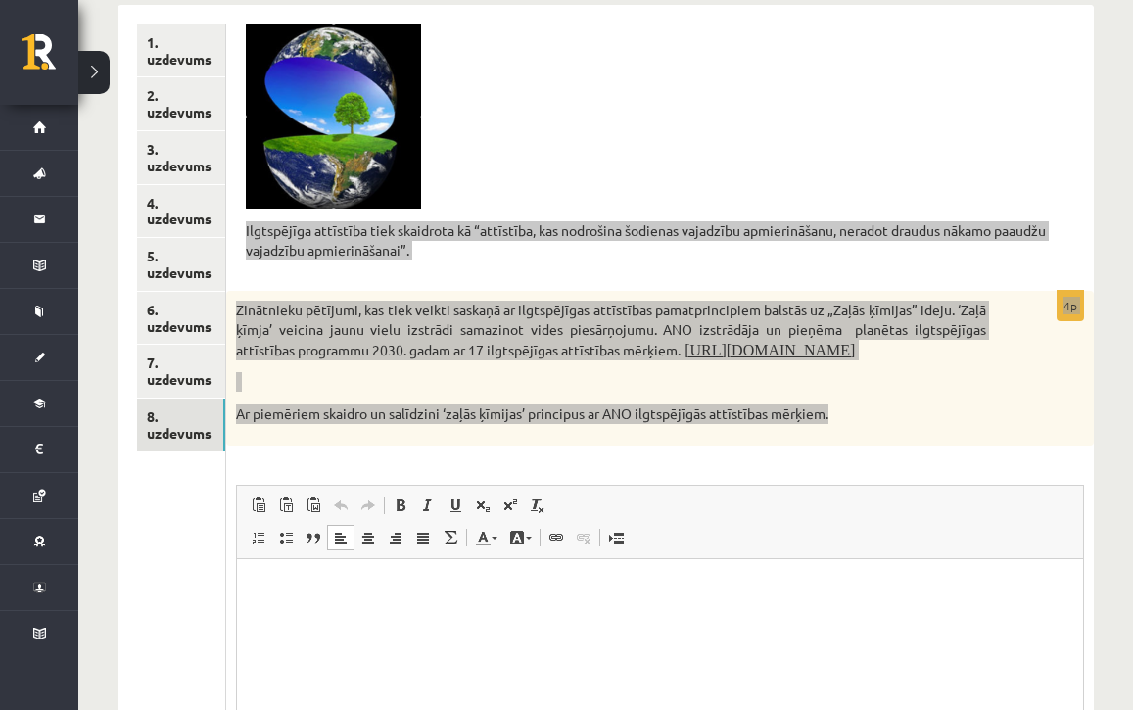
click at [423, 572] on html at bounding box center [660, 588] width 846 height 60
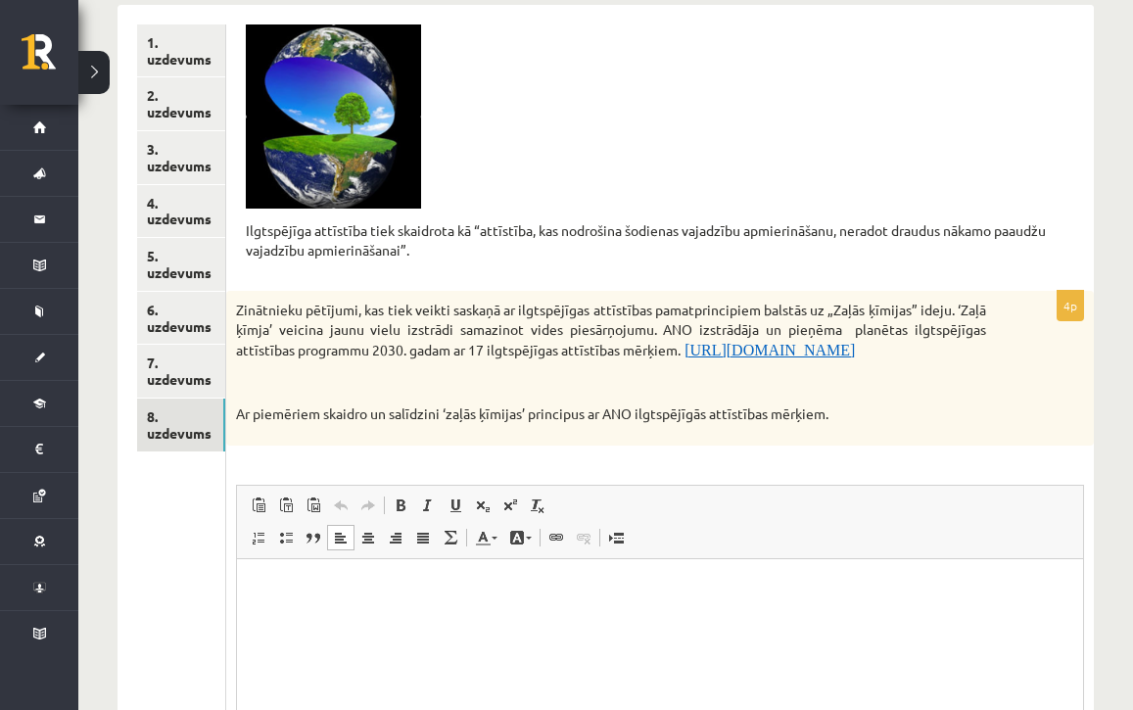
click at [640, 472] on div "4p Zinātnieku pētījumi, kas tiek veikti saskaņā ar ilgtspējīgas attīstības pama…" at bounding box center [660, 591] width 868 height 601
click at [429, 594] on p "Rich Text Editor, wiswyg-editor-user-answer-47433813222560" at bounding box center [660, 588] width 807 height 21
click at [581, 590] on p "**********" at bounding box center [660, 588] width 806 height 21
click at [687, 589] on p "**********" at bounding box center [660, 588] width 806 height 21
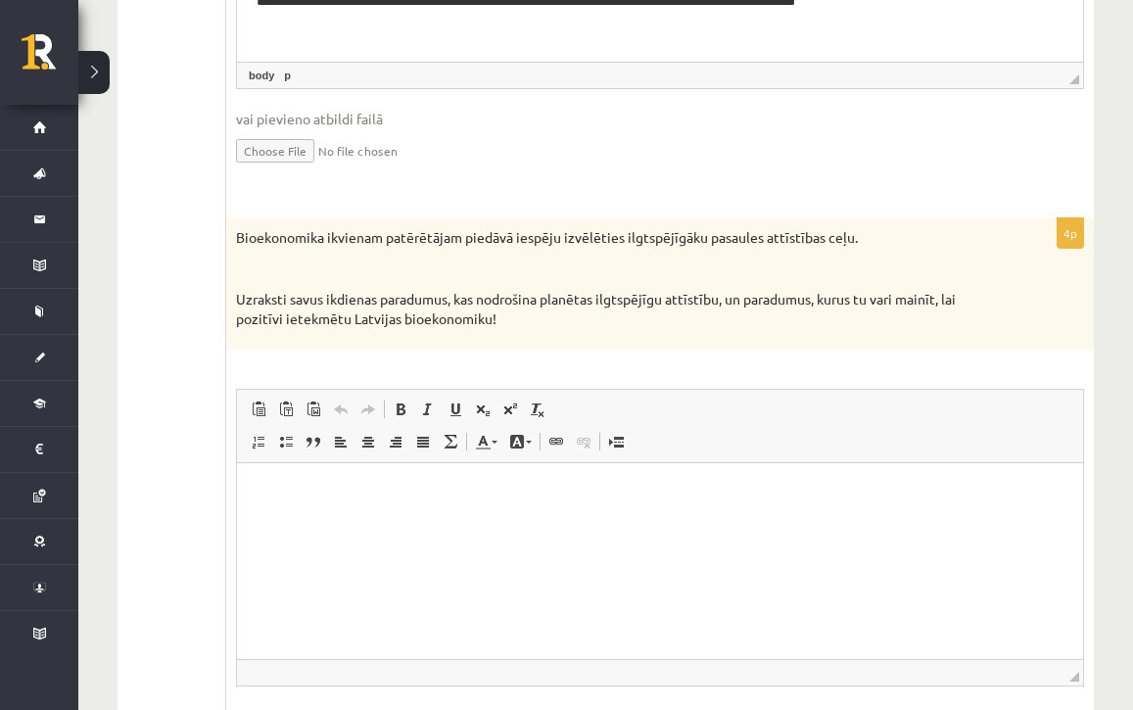
scroll to position [1014, 0]
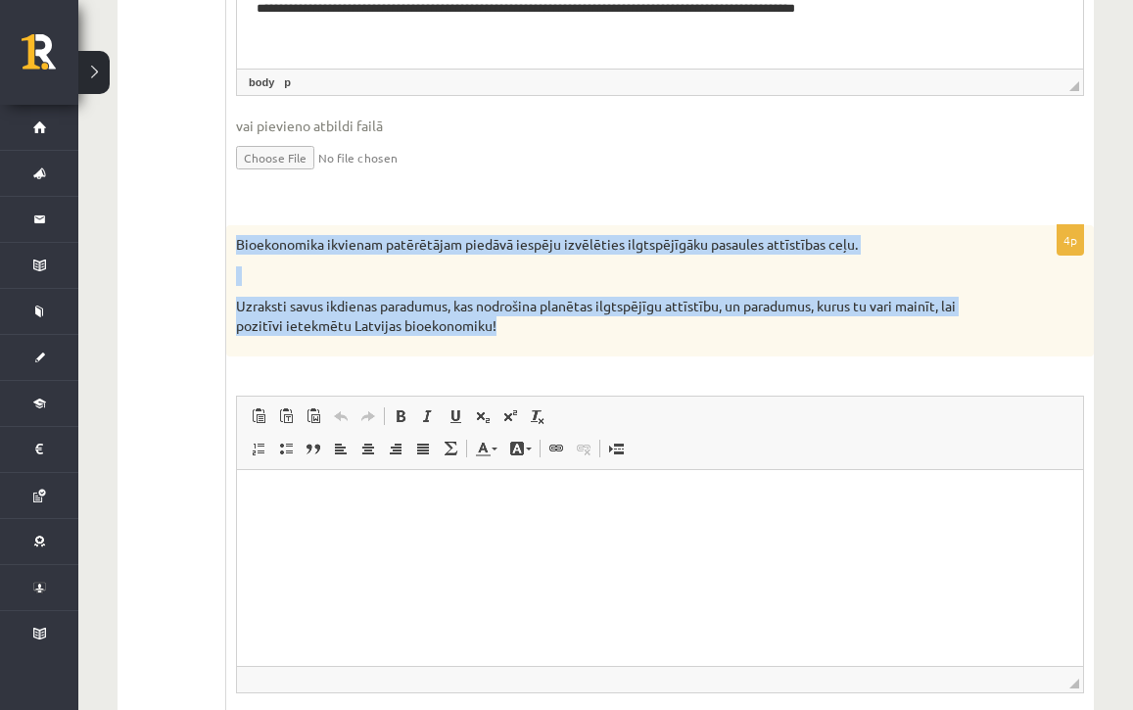
drag, startPoint x: 237, startPoint y: 261, endPoint x: 504, endPoint y: 349, distance: 280.7
click at [504, 349] on div "Bioekonomika ikvienam patērētājam piedāvā iespēju izvēlēties ilgtspējīgāku pasa…" at bounding box center [660, 290] width 868 height 131
copy div "Bioekonomika ikvienam patērētājam piedāvā iespēju izvēlēties ilgtspējīgāku pasa…"
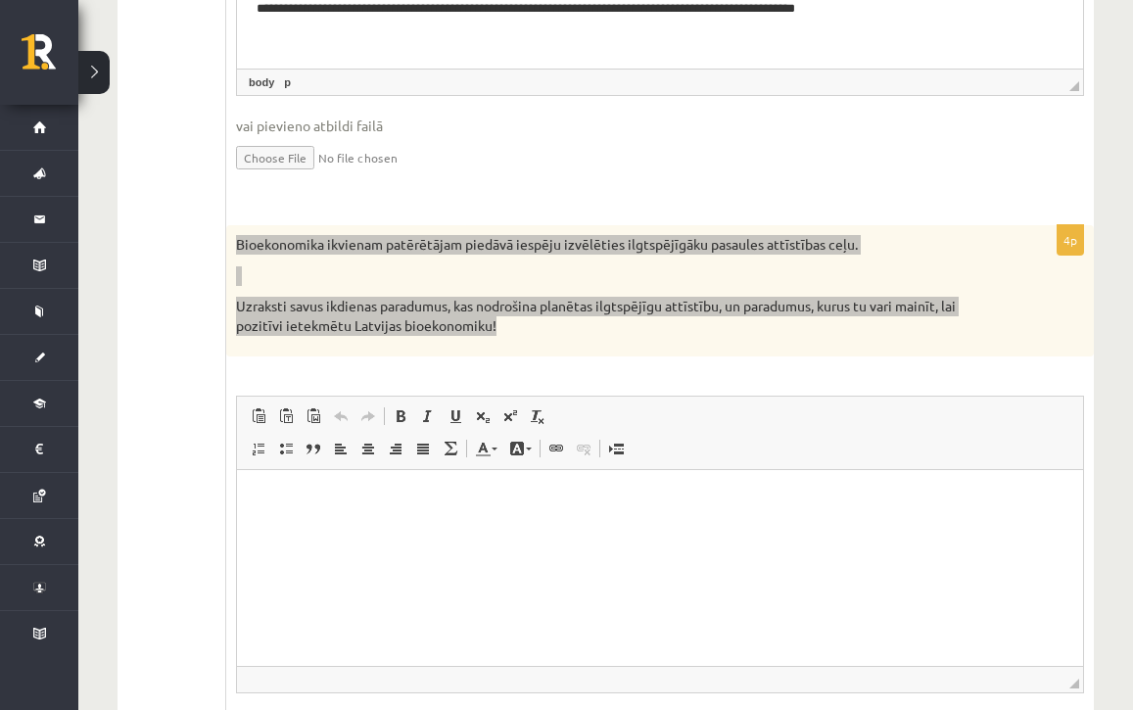
click at [585, 505] on p "Rich Text Editor, wiswyg-editor-user-answer-47433813113460" at bounding box center [660, 500] width 807 height 21
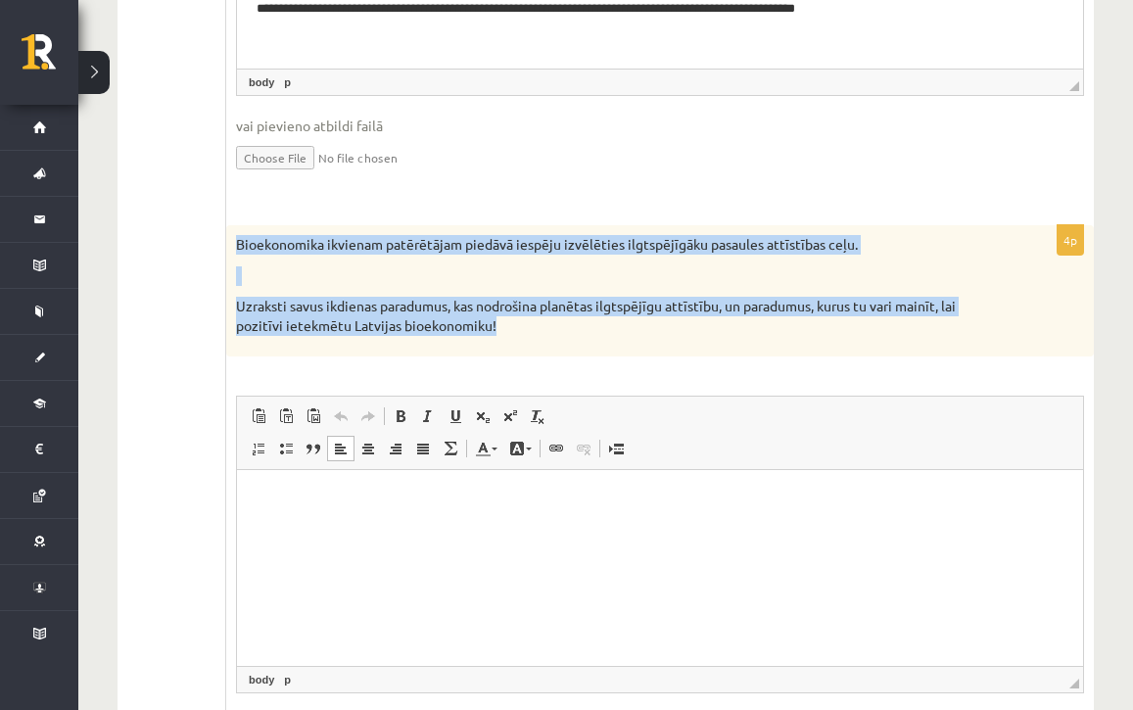
click at [675, 335] on p "Uzraksti savus ikdienas paradumus, kas nodrošina planētas ilgtspējīgu attīstību…" at bounding box center [611, 316] width 750 height 38
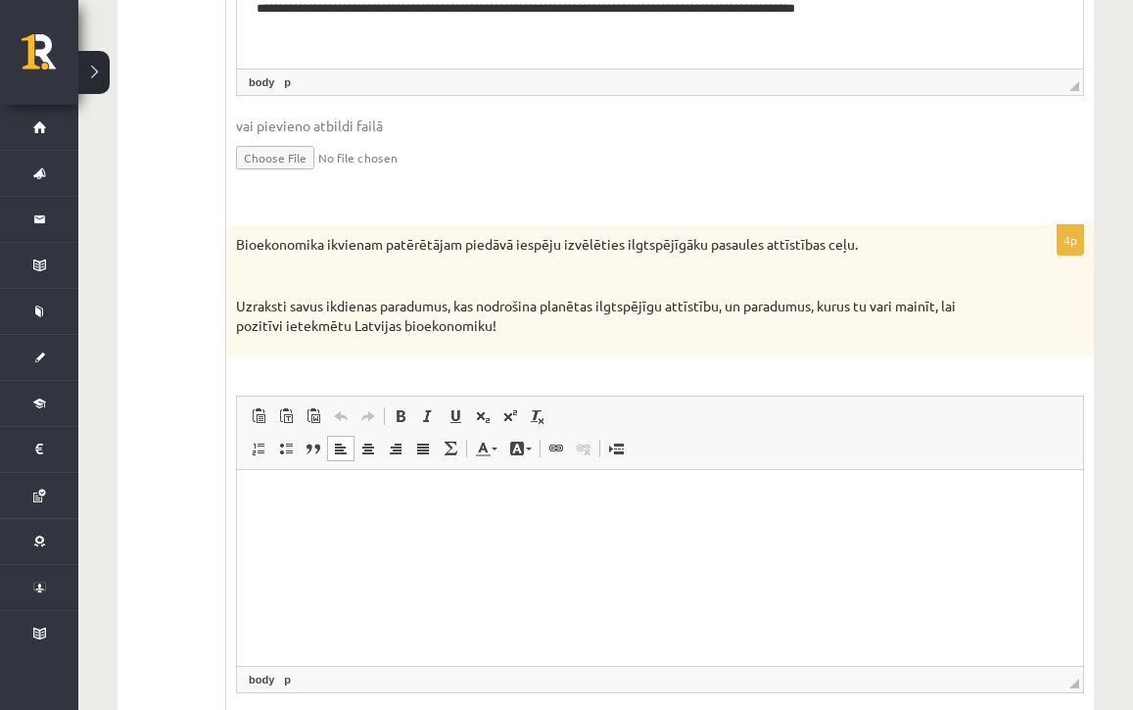
click at [550, 513] on html at bounding box center [660, 500] width 846 height 60
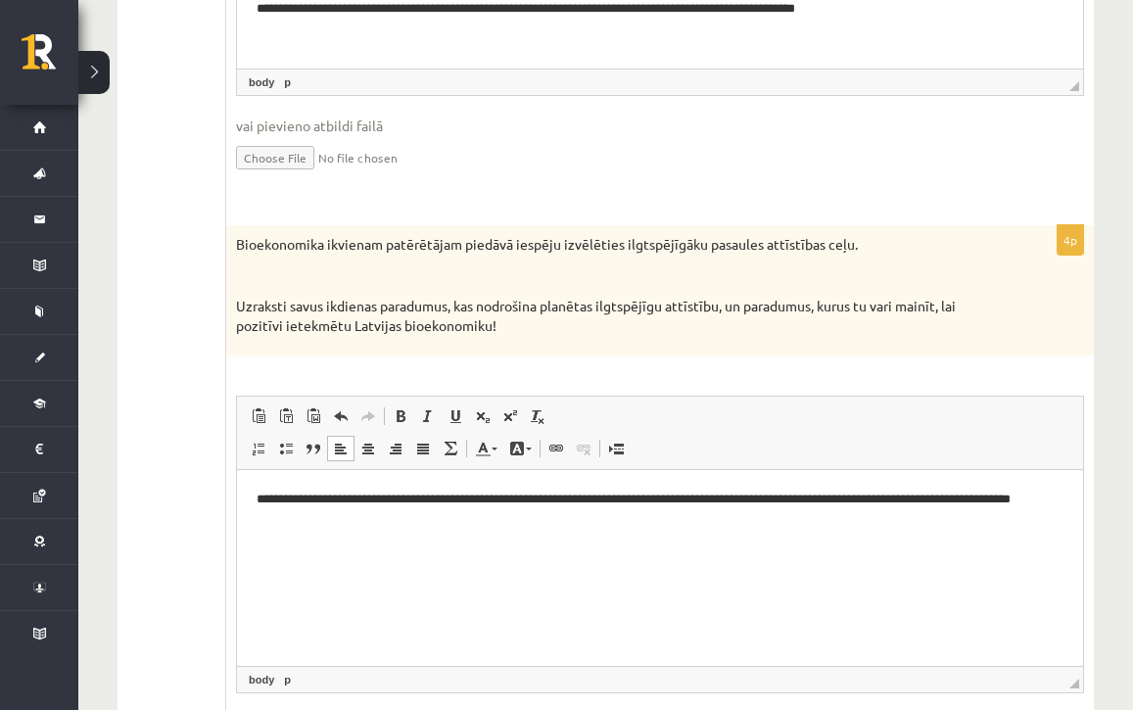
click at [292, 521] on p "**********" at bounding box center [660, 510] width 806 height 41
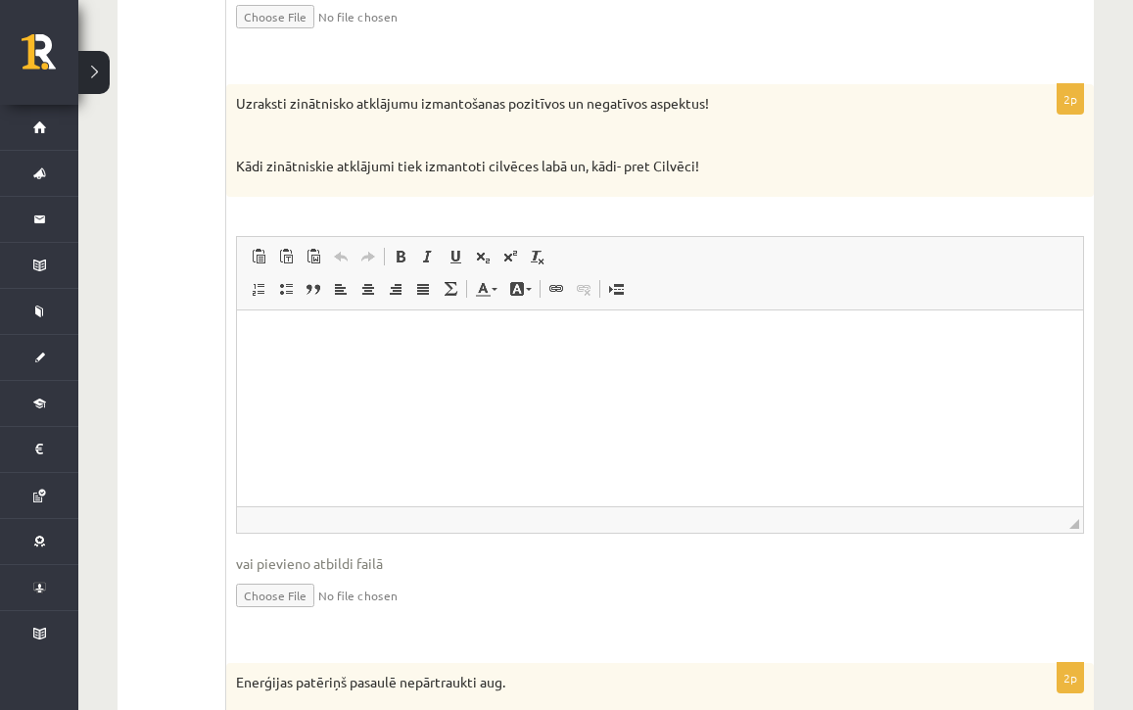
scroll to position [1755, 0]
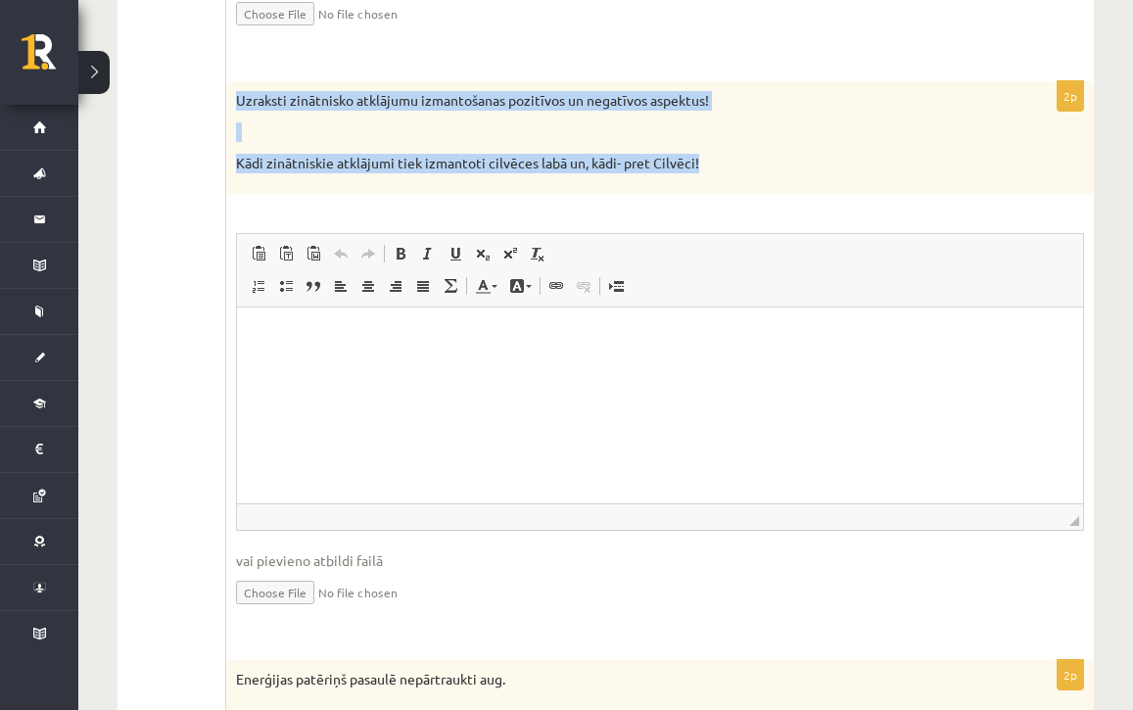
drag, startPoint x: 239, startPoint y: 118, endPoint x: 731, endPoint y: 186, distance: 496.5
click at [731, 186] on div "Uzraksti zinātnisko atklājumu izmantošanas pozitīvos un negatīvos aspektus! Kād…" at bounding box center [660, 137] width 868 height 113
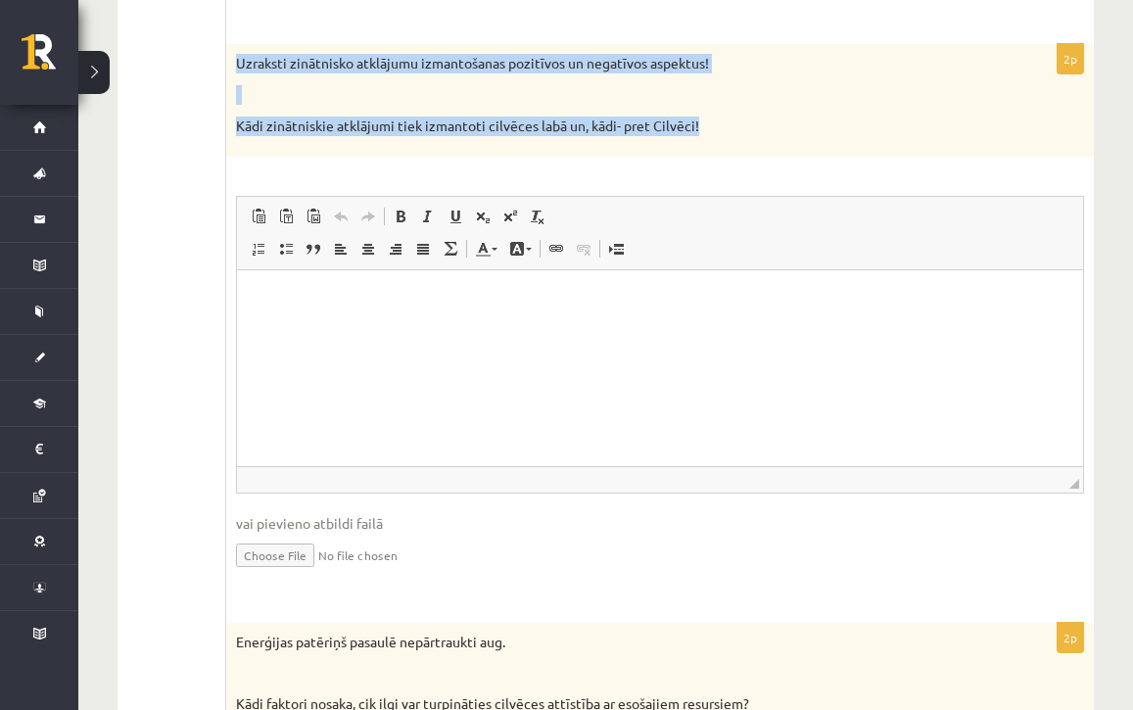
scroll to position [1808, 0]
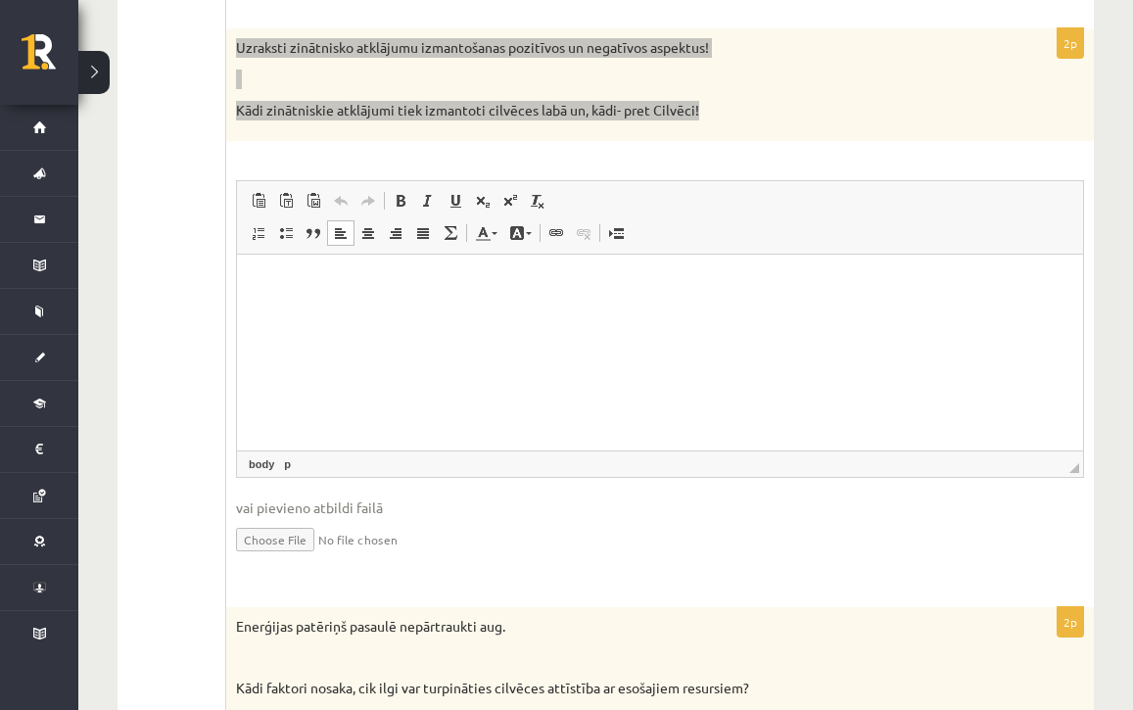
click at [728, 314] on html at bounding box center [660, 285] width 846 height 60
click at [815, 314] on html at bounding box center [660, 285] width 846 height 60
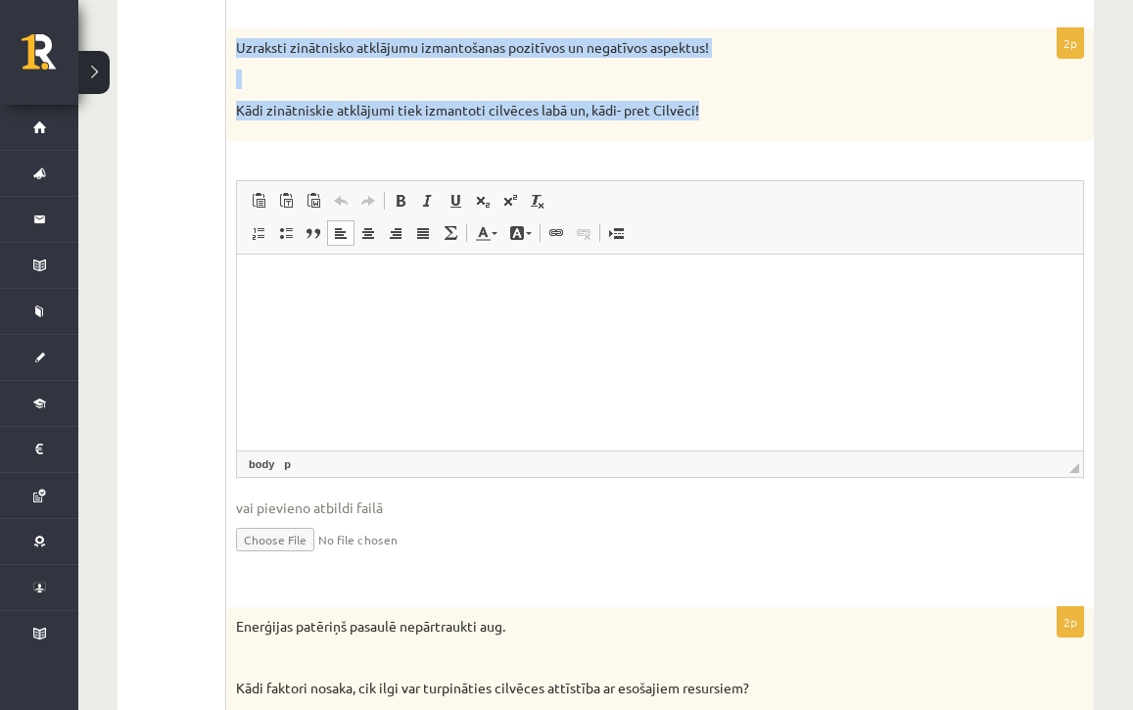
click at [823, 120] on p "Kādi zinātniskie atklājumi tiek izmantoti cilvēces labā un, kādi- pret Cilvēci!" at bounding box center [611, 111] width 750 height 20
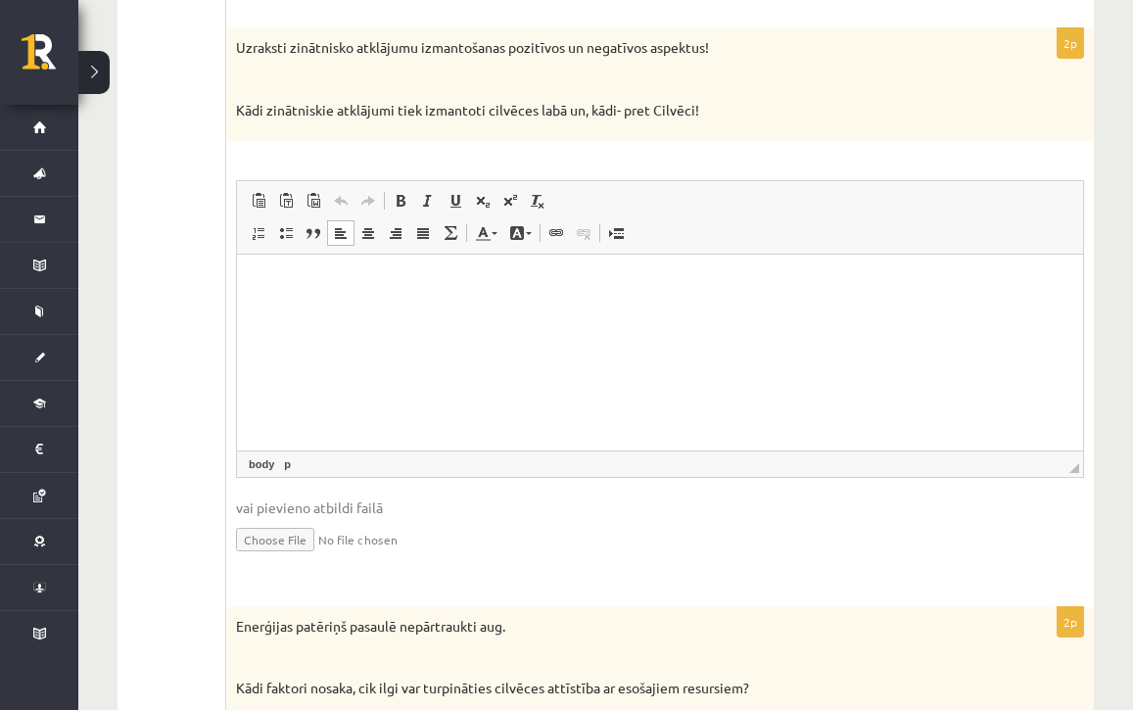
click at [739, 296] on html at bounding box center [660, 285] width 846 height 60
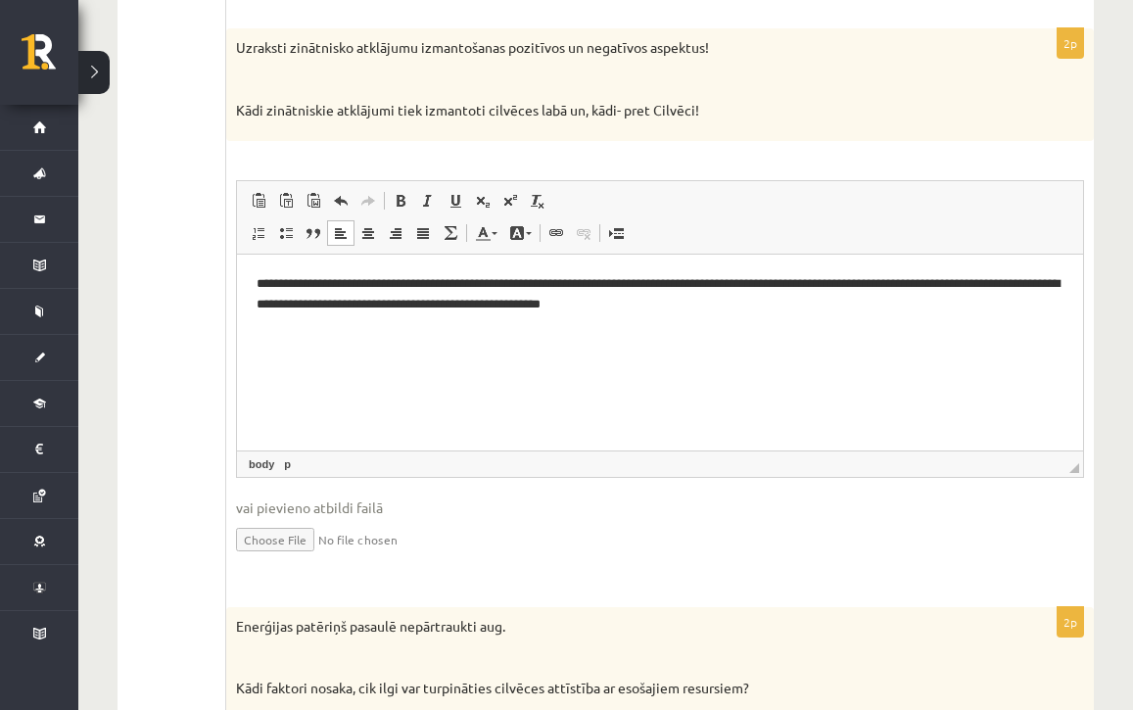
click at [257, 281] on p "**********" at bounding box center [660, 294] width 806 height 41
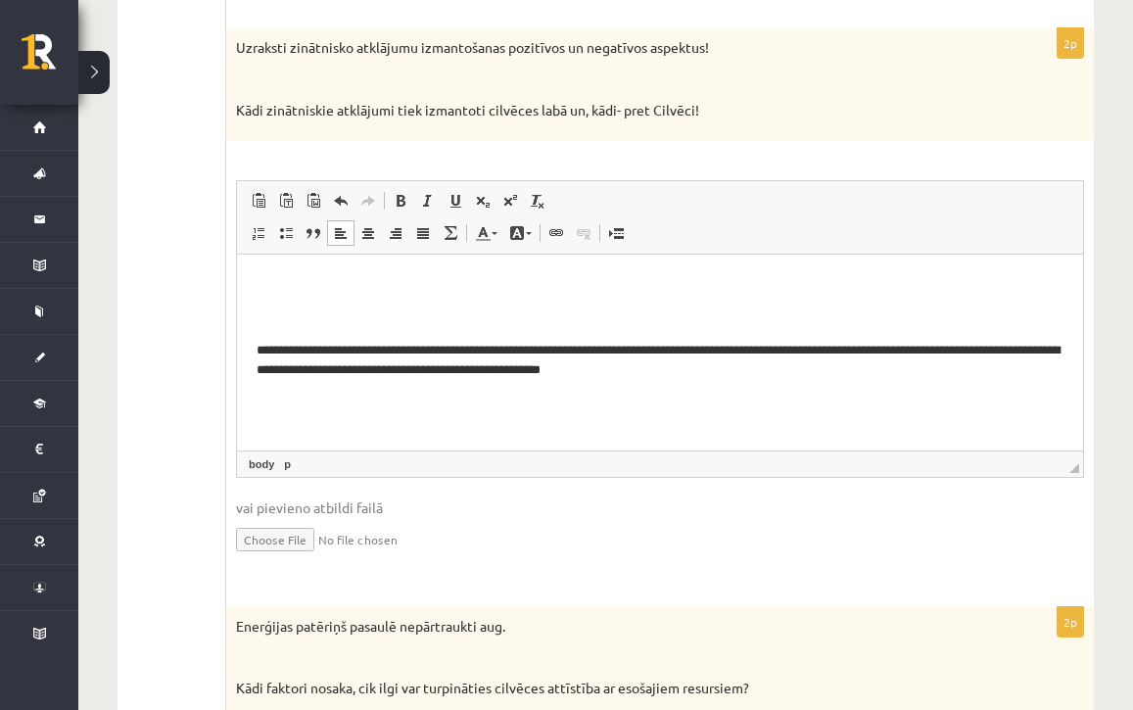
click at [284, 285] on p "Rich Text Editor, wiswyg-editor-user-answer-47433813037120" at bounding box center [660, 284] width 807 height 21
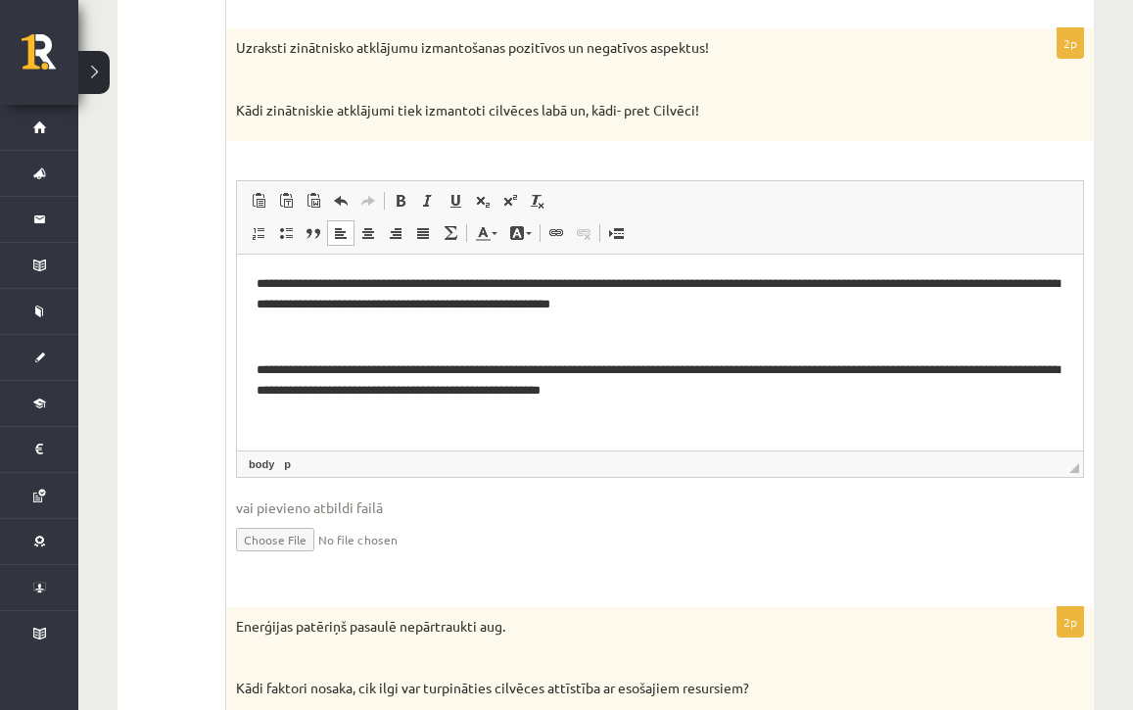
click at [365, 328] on p "Rich Text Editor, wiswyg-editor-user-answer-47433813037120" at bounding box center [660, 338] width 807 height 21
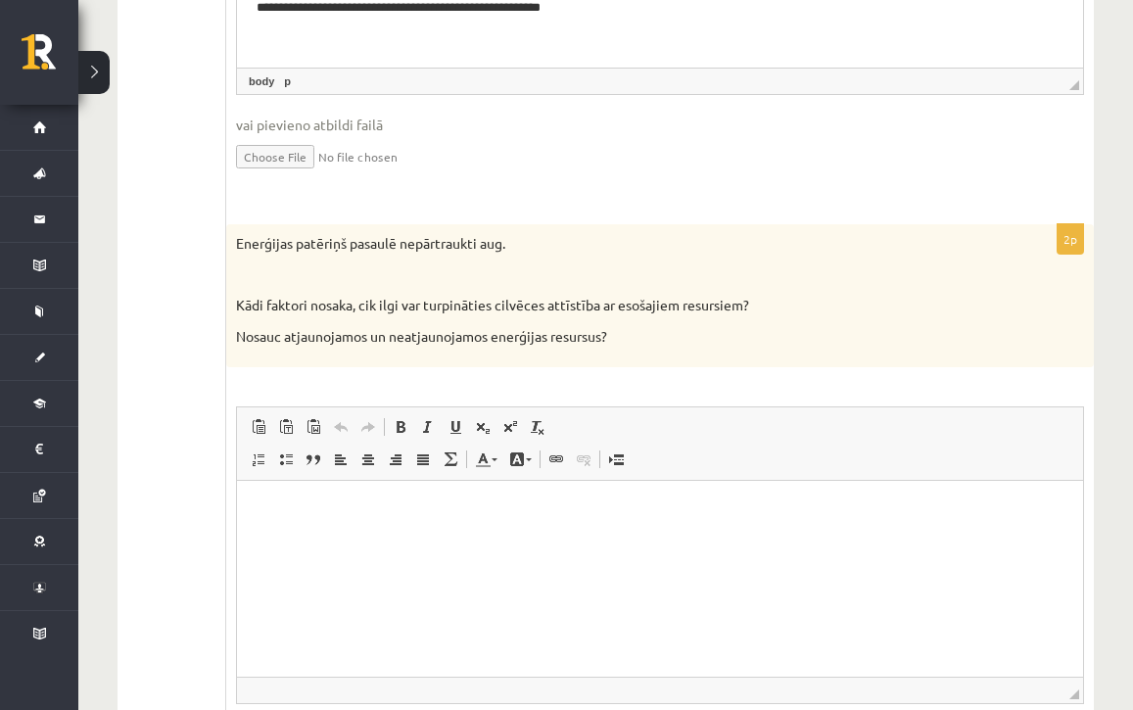
scroll to position [2377, 0]
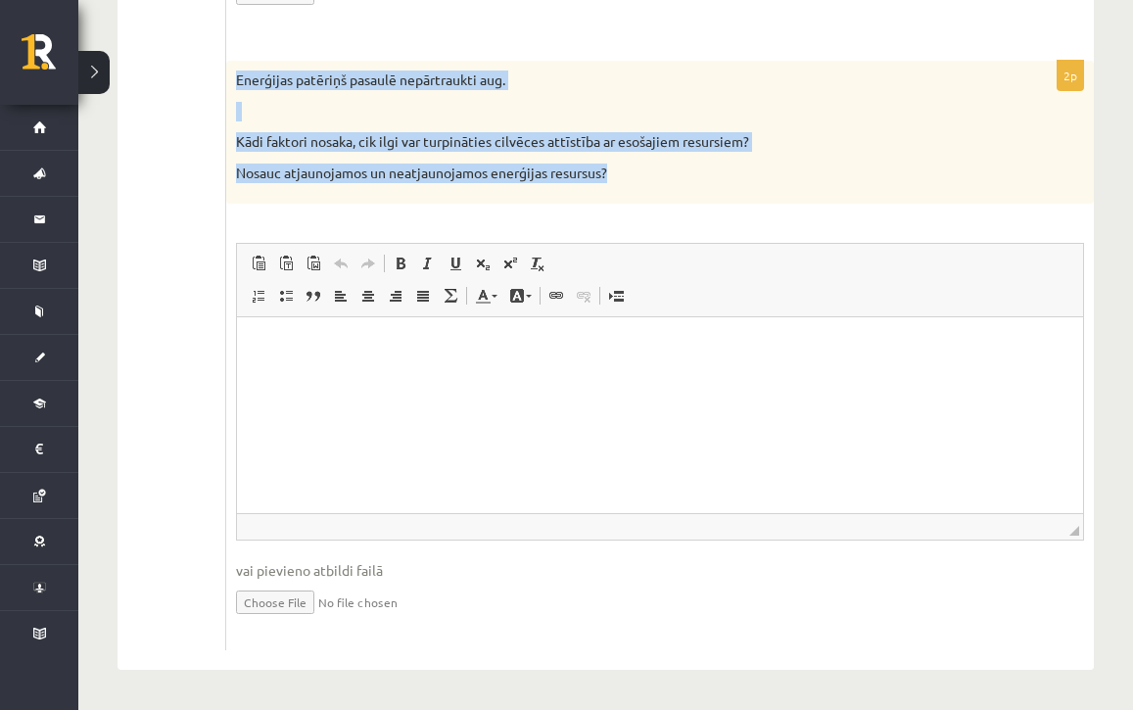
drag, startPoint x: 236, startPoint y: 75, endPoint x: 656, endPoint y: 182, distance: 433.6
click at [656, 182] on div "Enerģijas patēriņš pasaulē nepārtraukti aug. Kādi faktori nosaka, cik ilgi var …" at bounding box center [660, 132] width 868 height 143
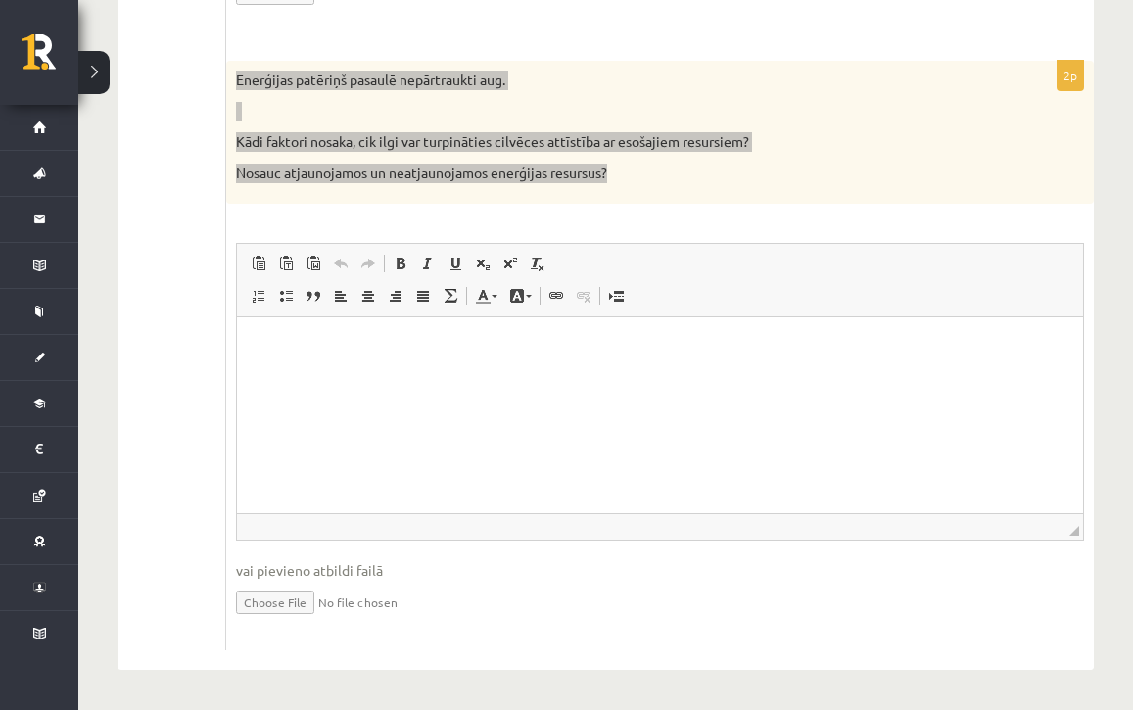
click at [693, 377] on html at bounding box center [660, 347] width 846 height 60
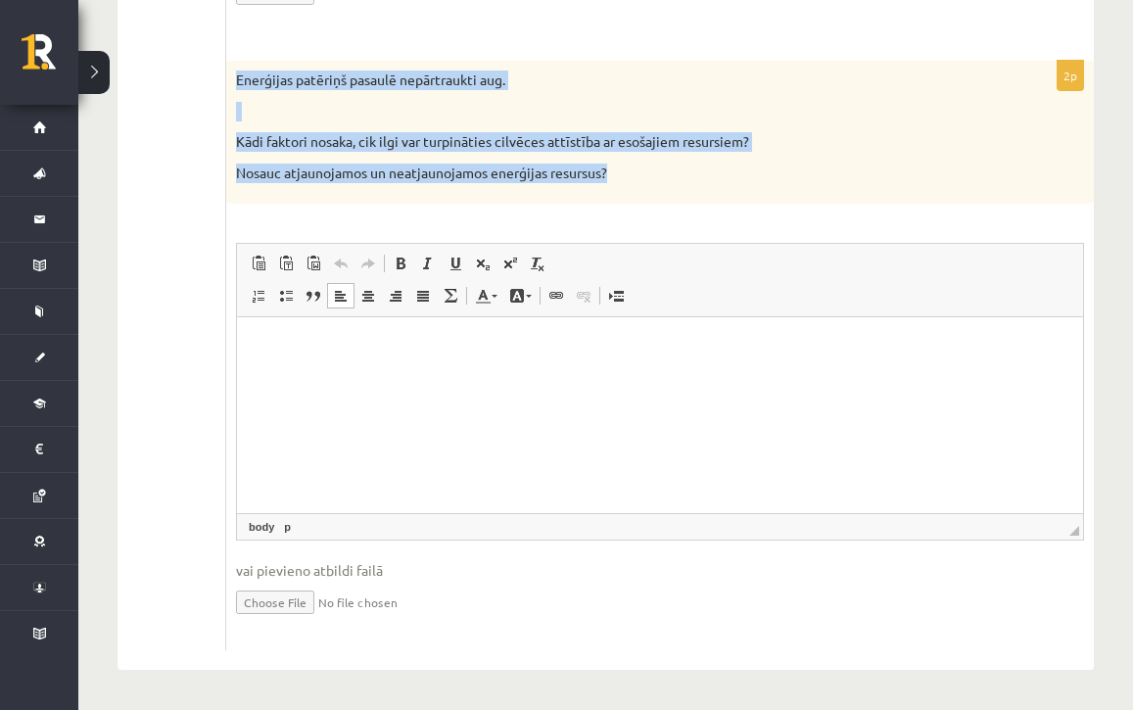
click at [782, 193] on div "Enerģijas patēriņš pasaulē nepārtraukti aug. Kādi faktori nosaka, cik ilgi var …" at bounding box center [660, 132] width 868 height 143
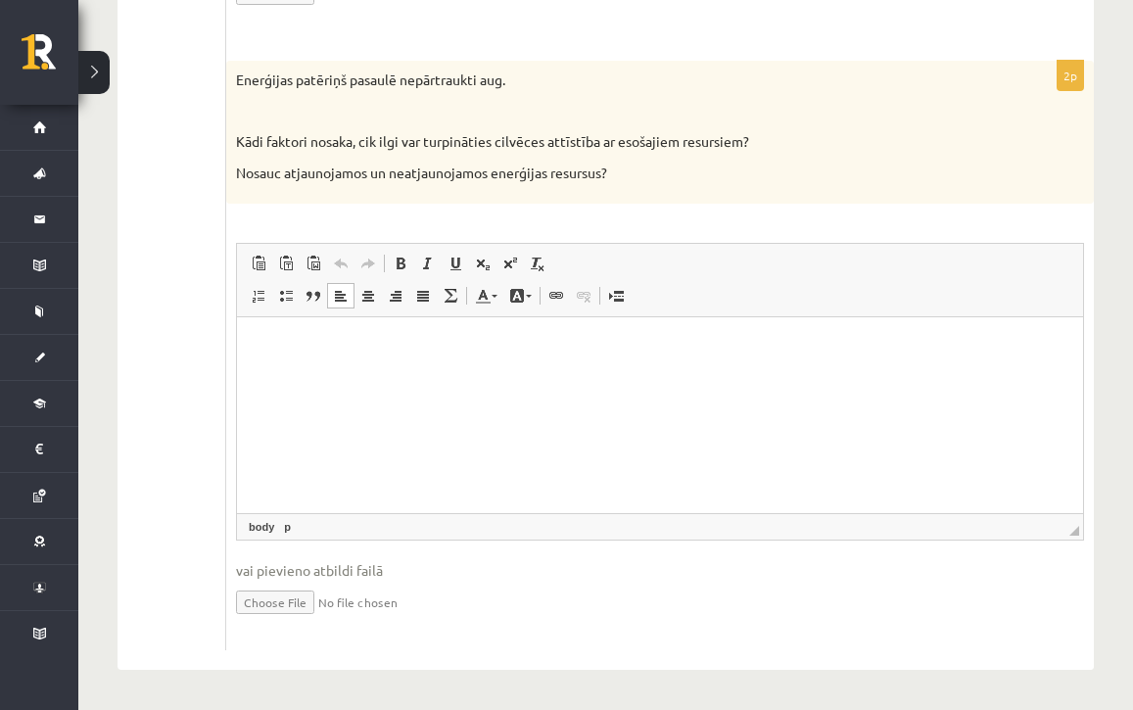
click at [726, 360] on html at bounding box center [660, 347] width 846 height 60
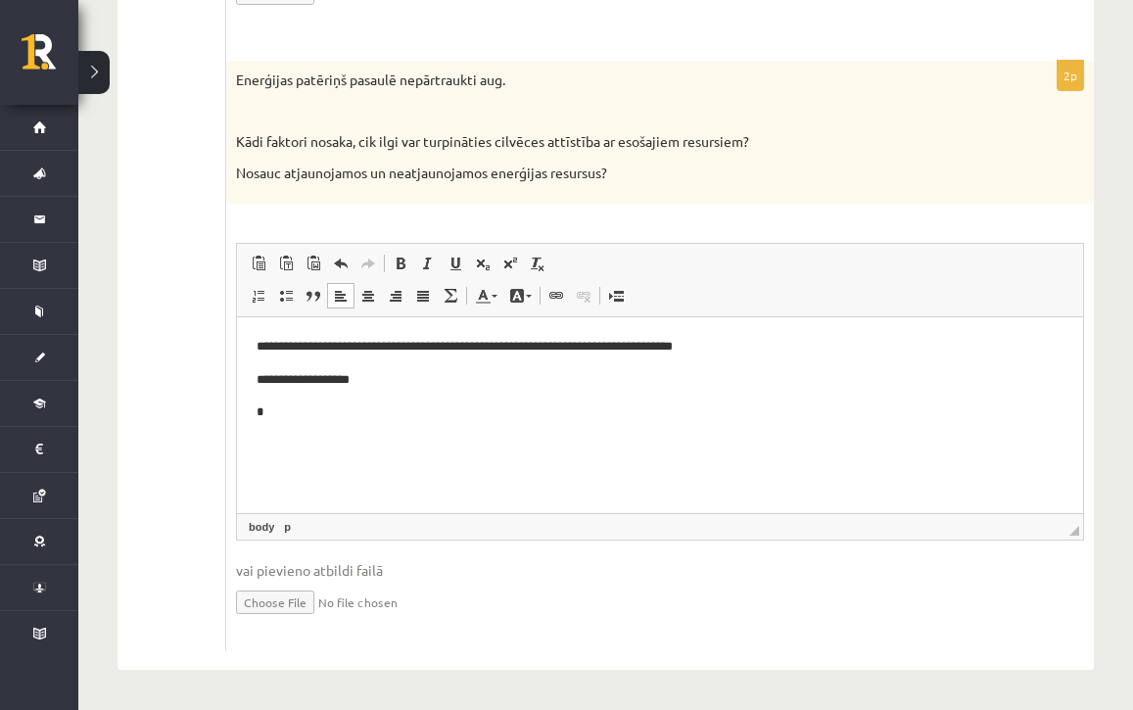
click at [260, 377] on p "**********" at bounding box center [660, 380] width 806 height 21
click at [276, 407] on p "*" at bounding box center [660, 413] width 806 height 21
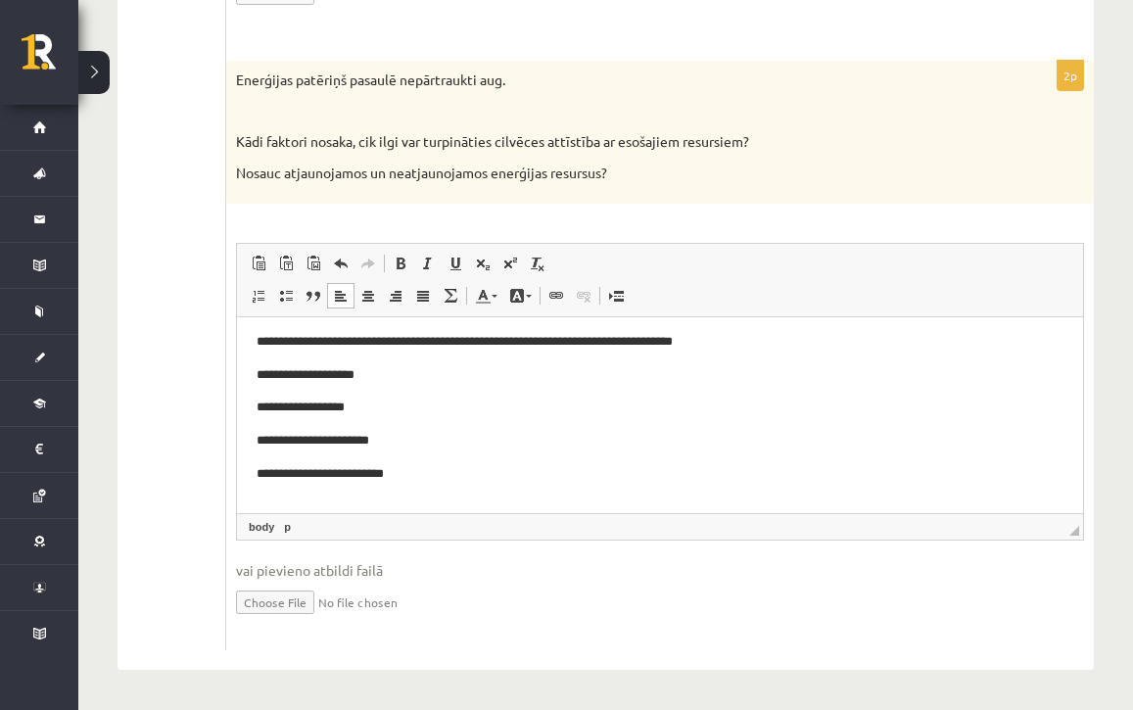
scroll to position [6, 0]
click at [521, 361] on body "**********" at bounding box center [660, 423] width 807 height 185
click at [387, 372] on p "**********" at bounding box center [660, 374] width 806 height 21
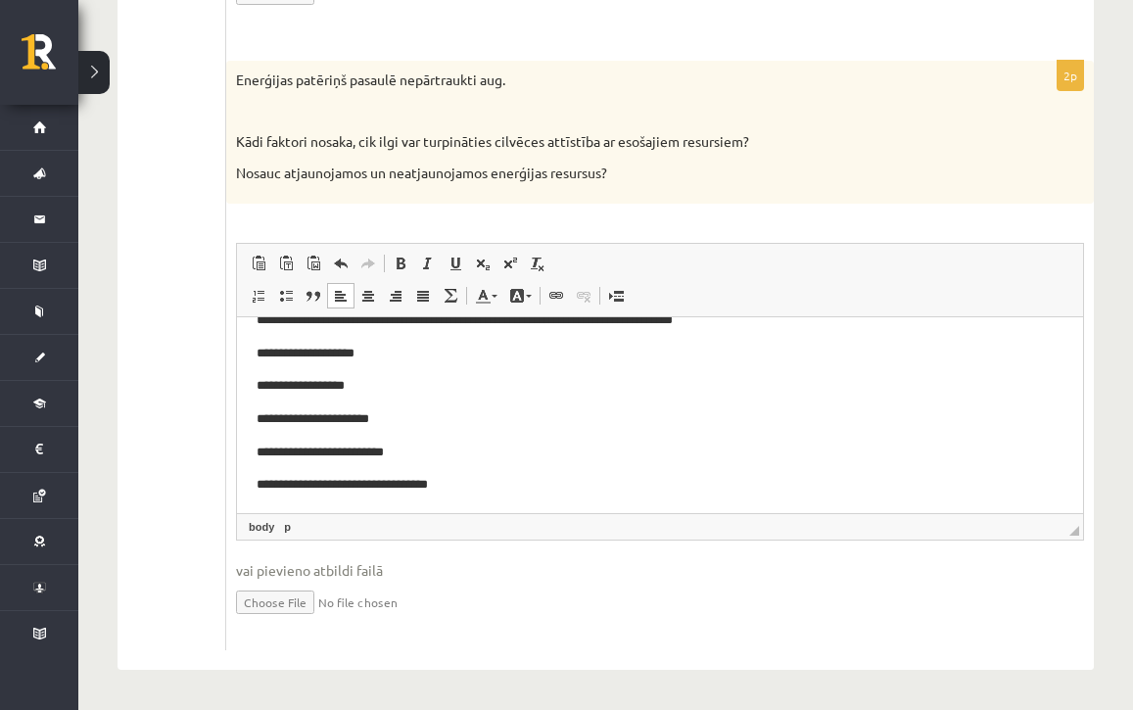
scroll to position [28, 0]
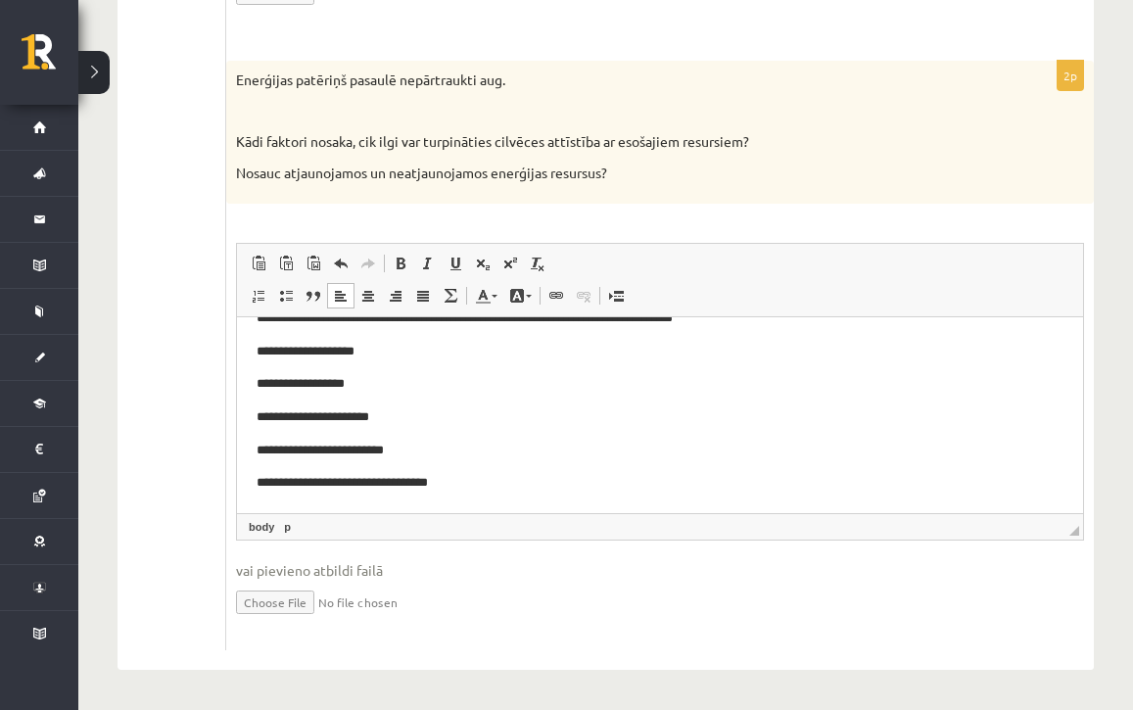
click at [457, 484] on p "**********" at bounding box center [660, 483] width 806 height 21
click at [417, 451] on p "**********" at bounding box center [660, 451] width 806 height 21
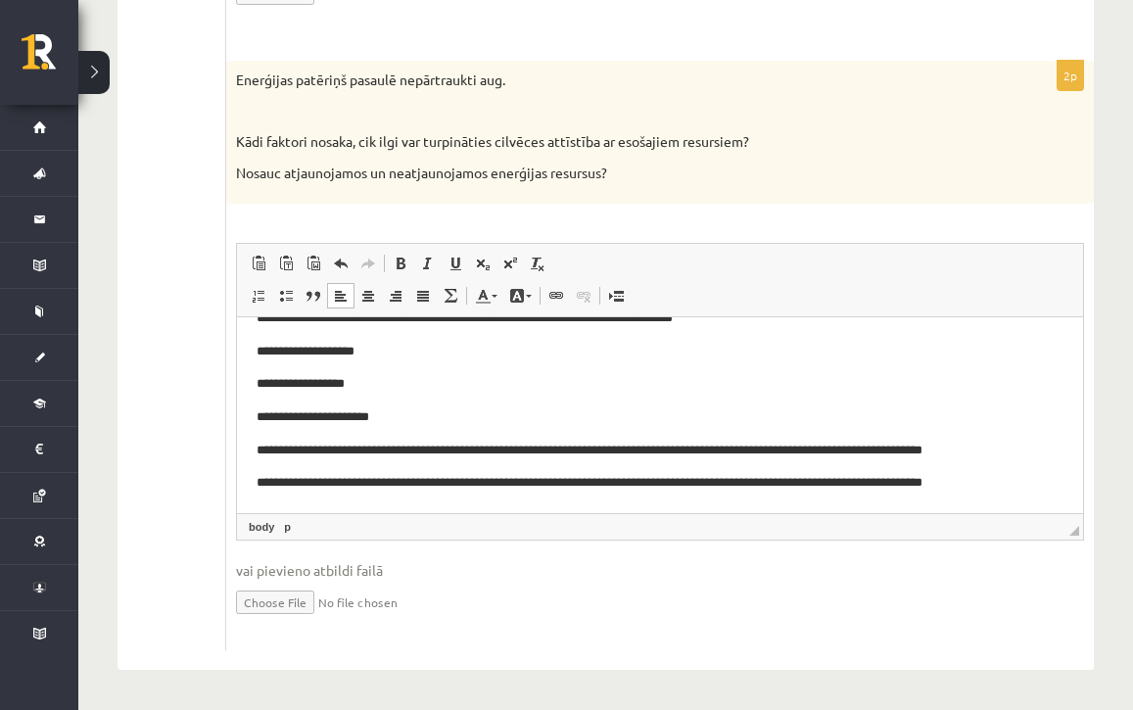
click at [409, 415] on p "**********" at bounding box center [660, 418] width 806 height 21
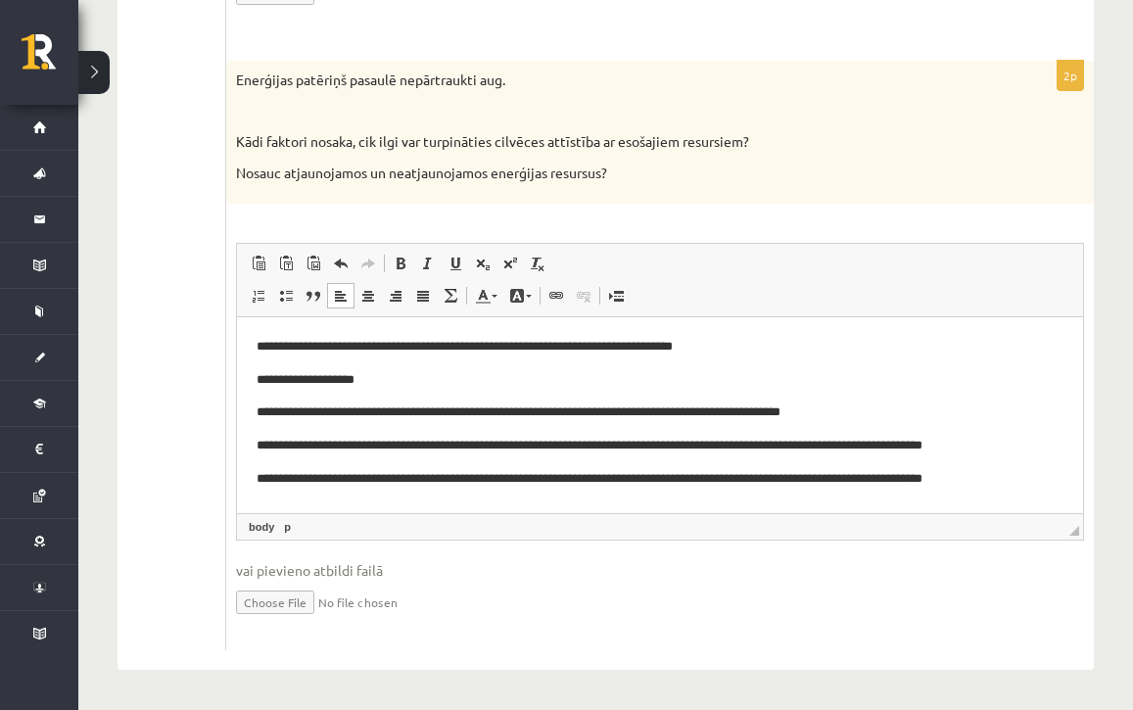
scroll to position [2374, 0]
click at [756, 375] on p "**********" at bounding box center [660, 380] width 806 height 21
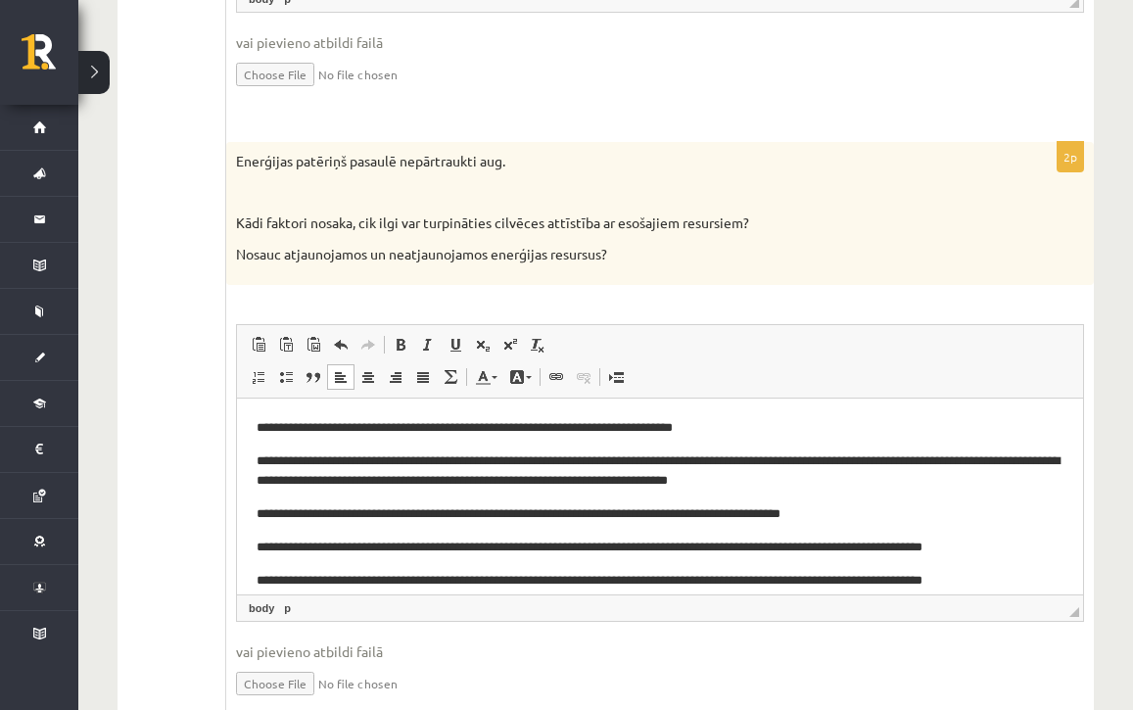
scroll to position [17, 0]
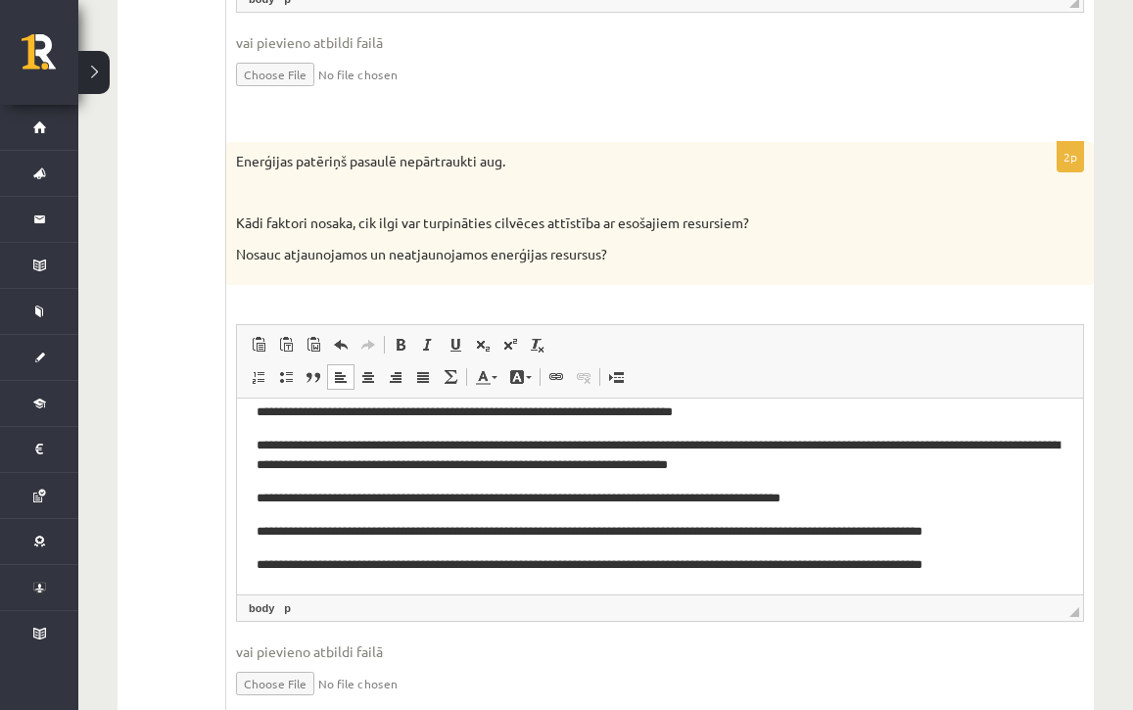
click at [1004, 561] on p "**********" at bounding box center [660, 565] width 806 height 21
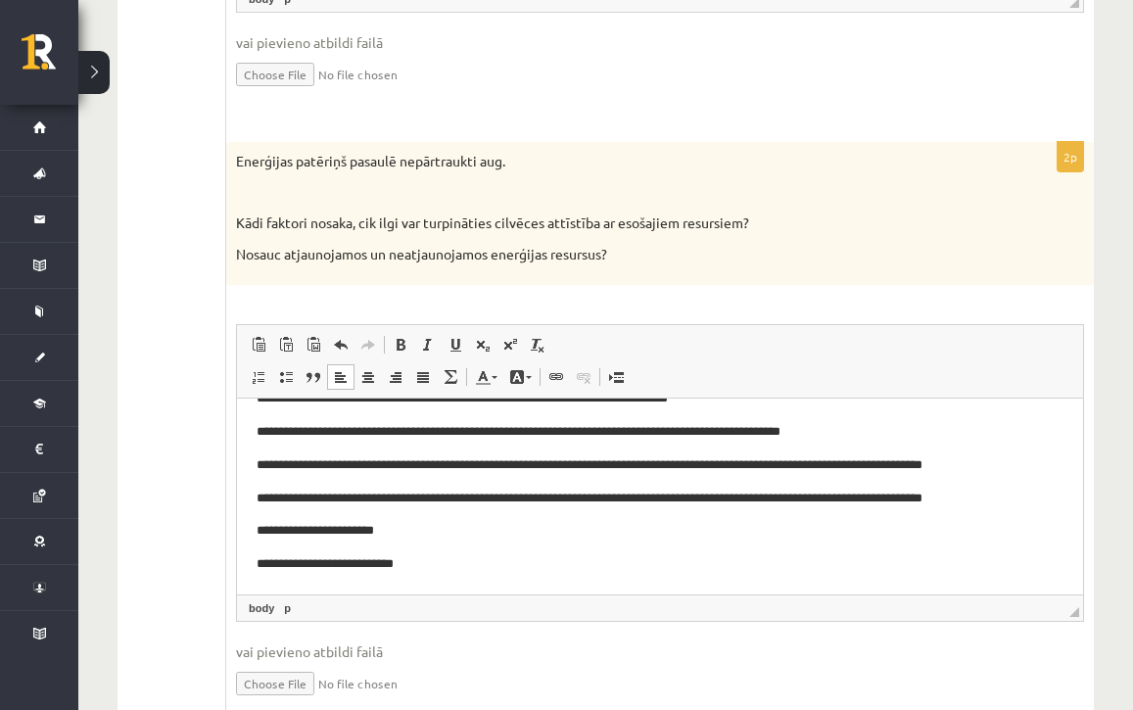
scroll to position [92, 0]
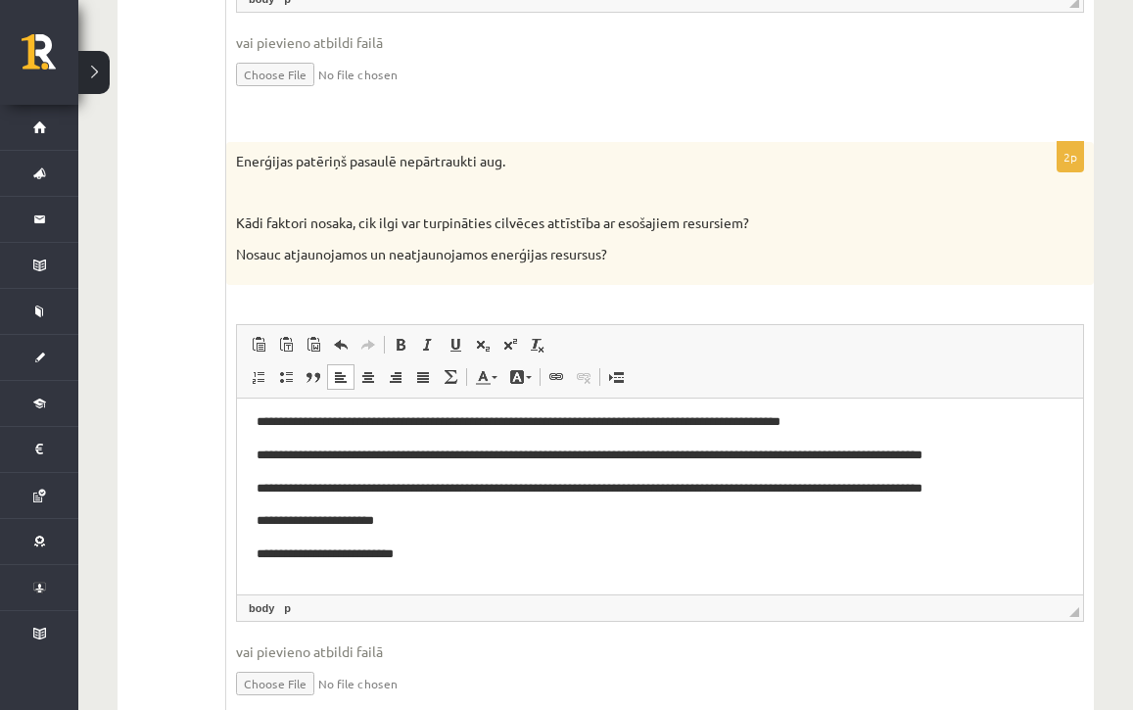
click at [264, 550] on p "**********" at bounding box center [660, 555] width 806 height 21
click at [257, 521] on p "**********" at bounding box center [660, 521] width 806 height 21
click at [453, 560] on p "**********" at bounding box center [660, 555] width 806 height 21
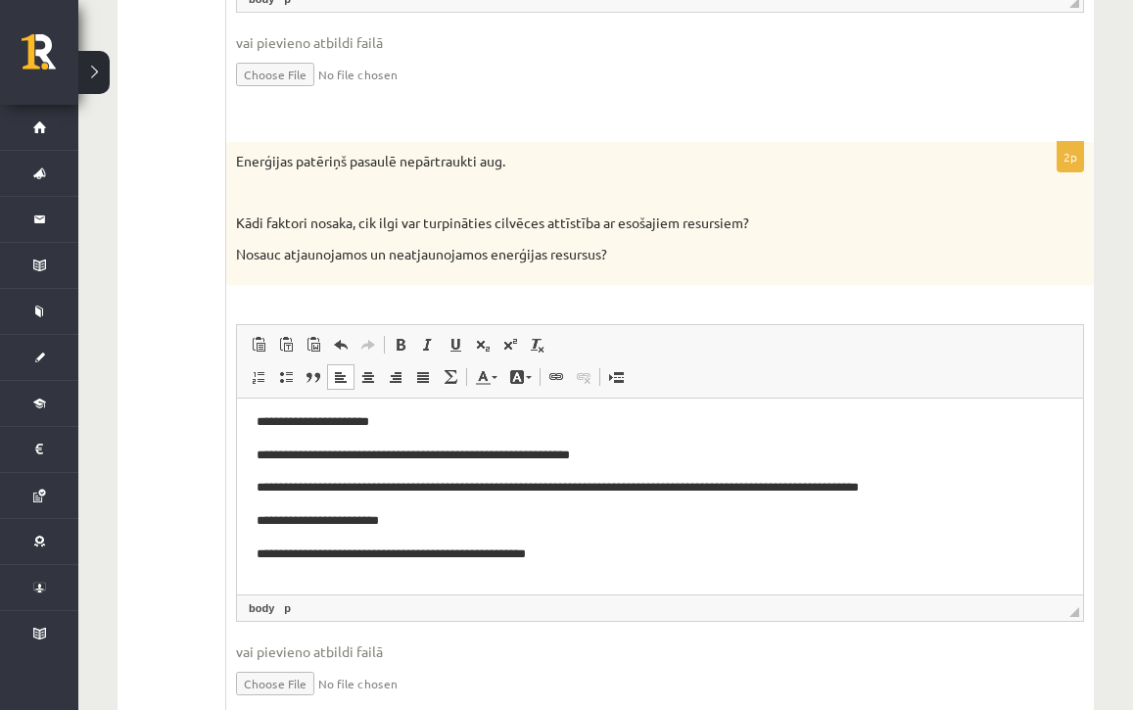
scroll to position [225, 0]
click at [302, 581] on p "**********" at bounding box center [660, 586] width 806 height 21
click at [372, 584] on p "**********" at bounding box center [660, 586] width 806 height 21
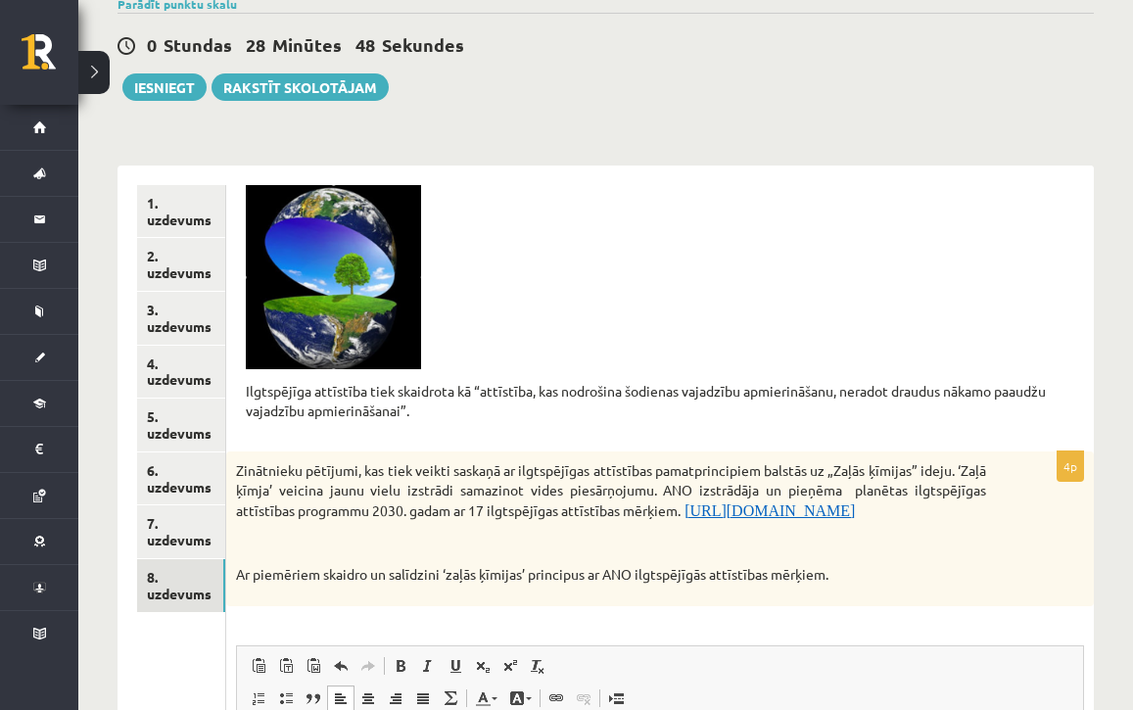
scroll to position [173, 0]
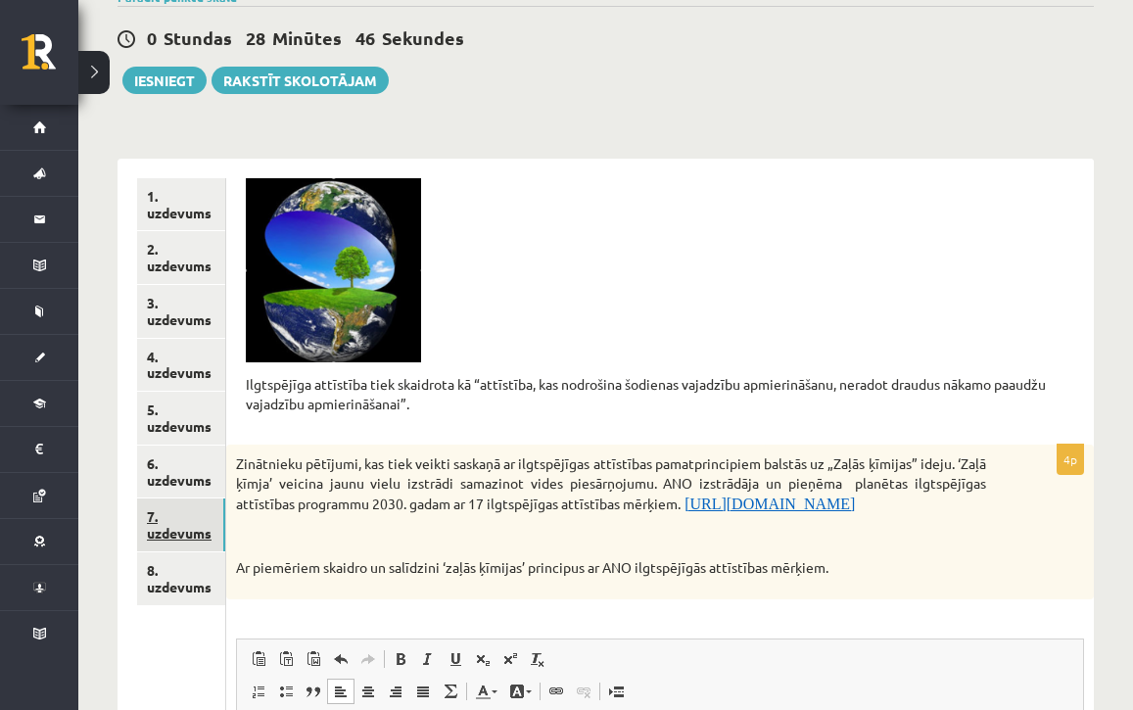
click at [177, 519] on link "7. uzdevums" at bounding box center [181, 525] width 88 height 53
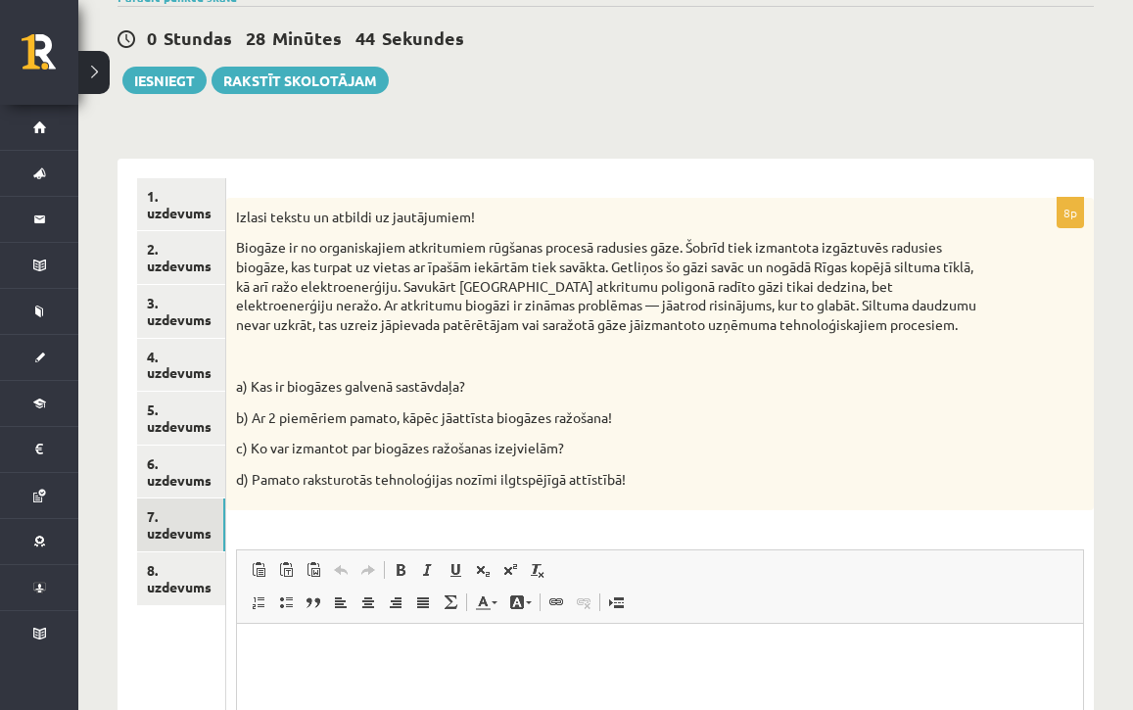
scroll to position [0, 0]
click at [242, 216] on p "Izlasi tekstu un atbildi uz jautājumiem!" at bounding box center [611, 218] width 750 height 20
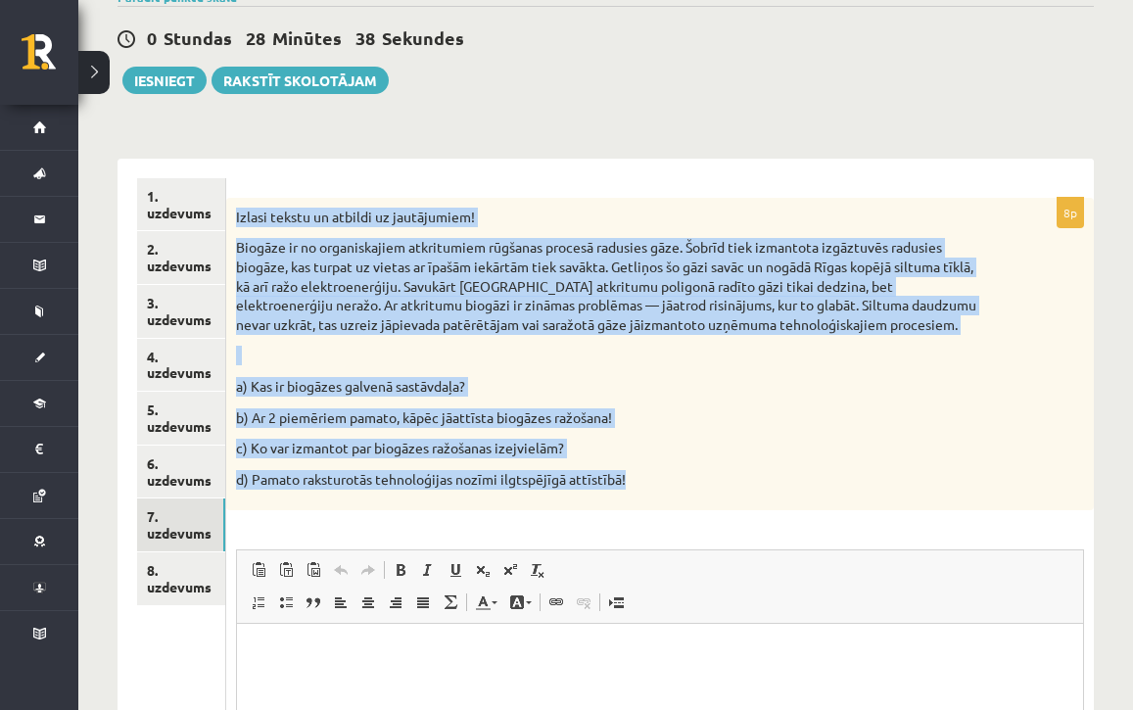
drag, startPoint x: 237, startPoint y: 216, endPoint x: 647, endPoint y: 504, distance: 501.2
click at [647, 504] on div "Izlasi tekstu un atbildi uz jautājumiem! Biogāze ir no organiskajiem atkritumie…" at bounding box center [660, 354] width 868 height 313
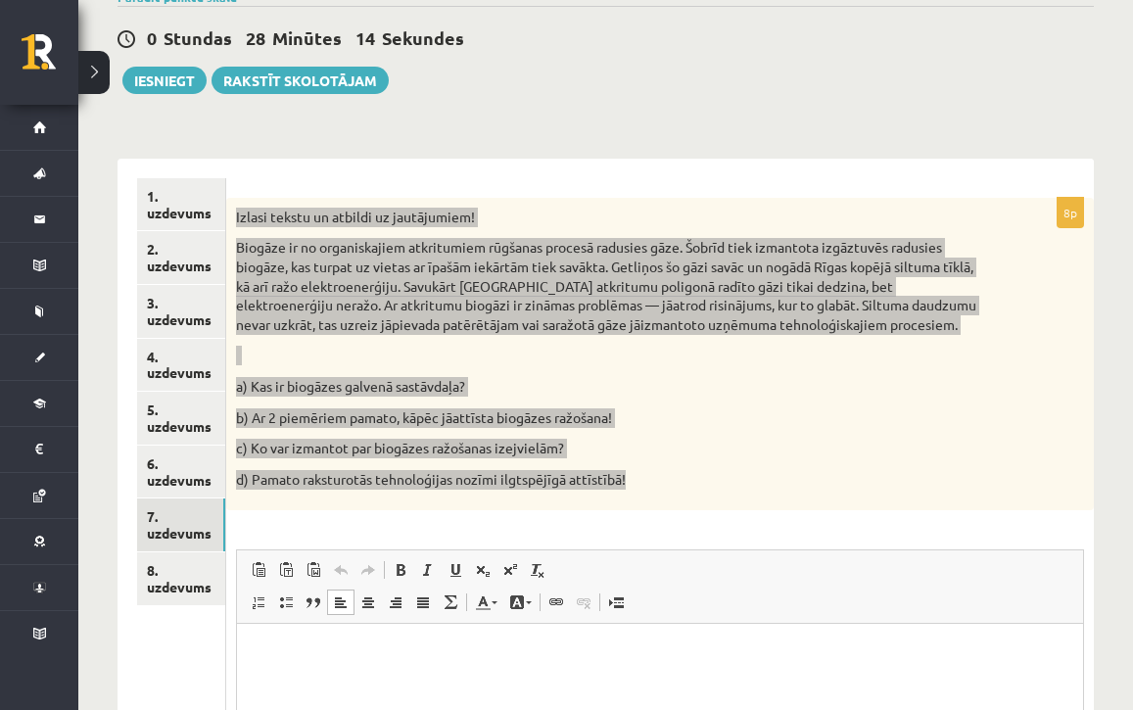
click at [400, 644] on p "Rich Text Editor, wiswyg-editor-user-answer-47433994061900" at bounding box center [660, 654] width 807 height 21
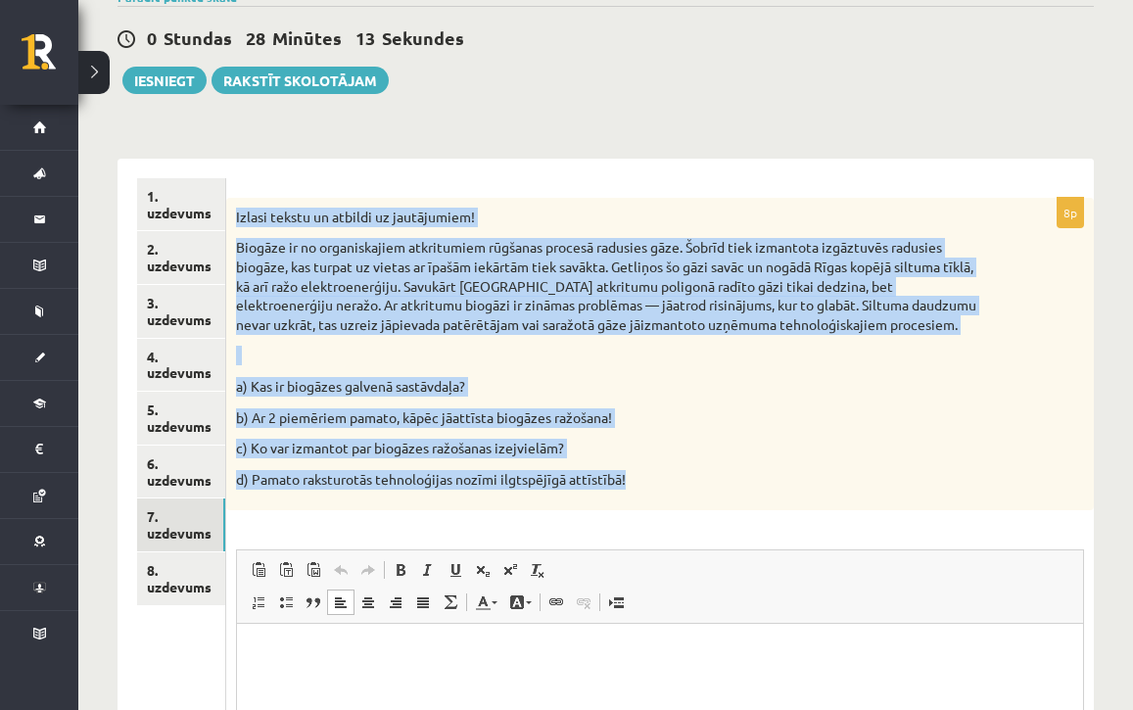
click at [650, 367] on div "Izlasi tekstu un atbildi uz jautājumiem! Biogāze ir no organiskajiem atkritumie…" at bounding box center [660, 354] width 868 height 313
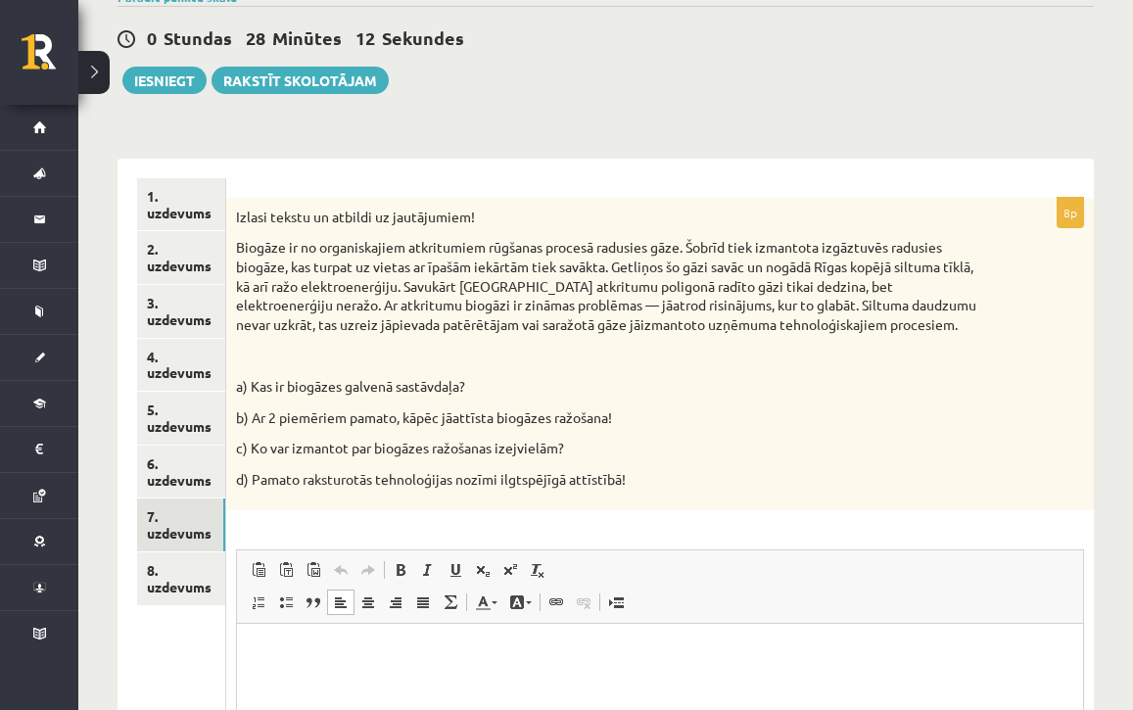
click at [491, 646] on p "Rich Text Editor, wiswyg-editor-user-answer-47433994061900" at bounding box center [660, 654] width 807 height 21
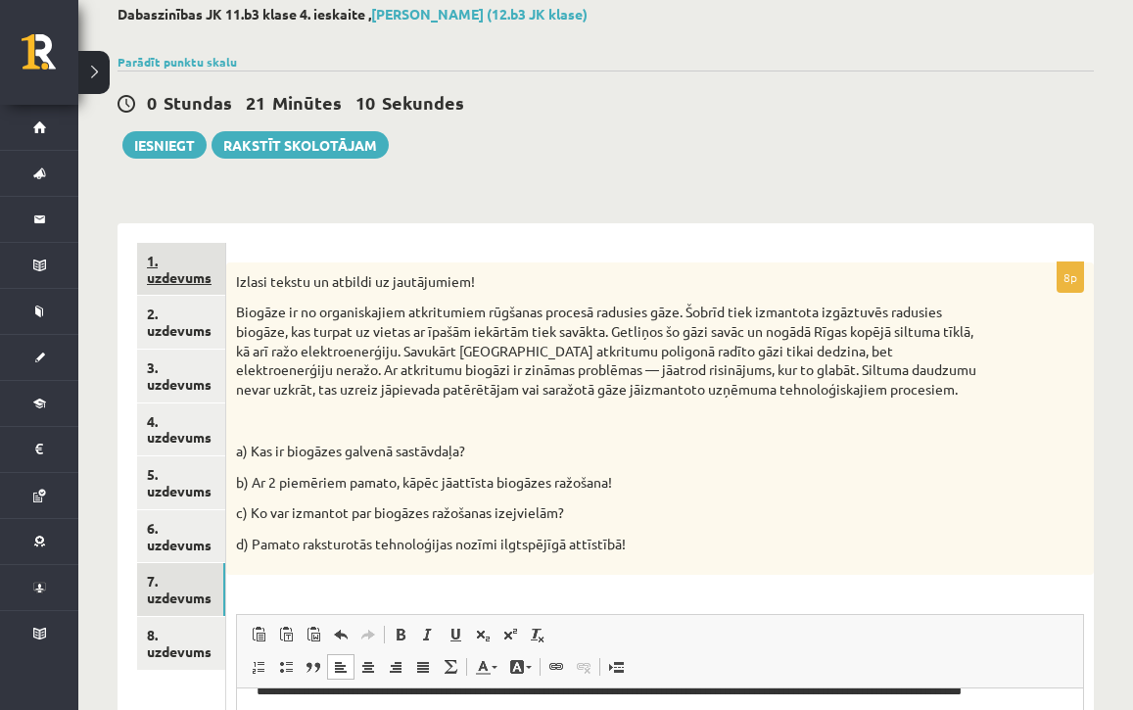
scroll to position [108, 0]
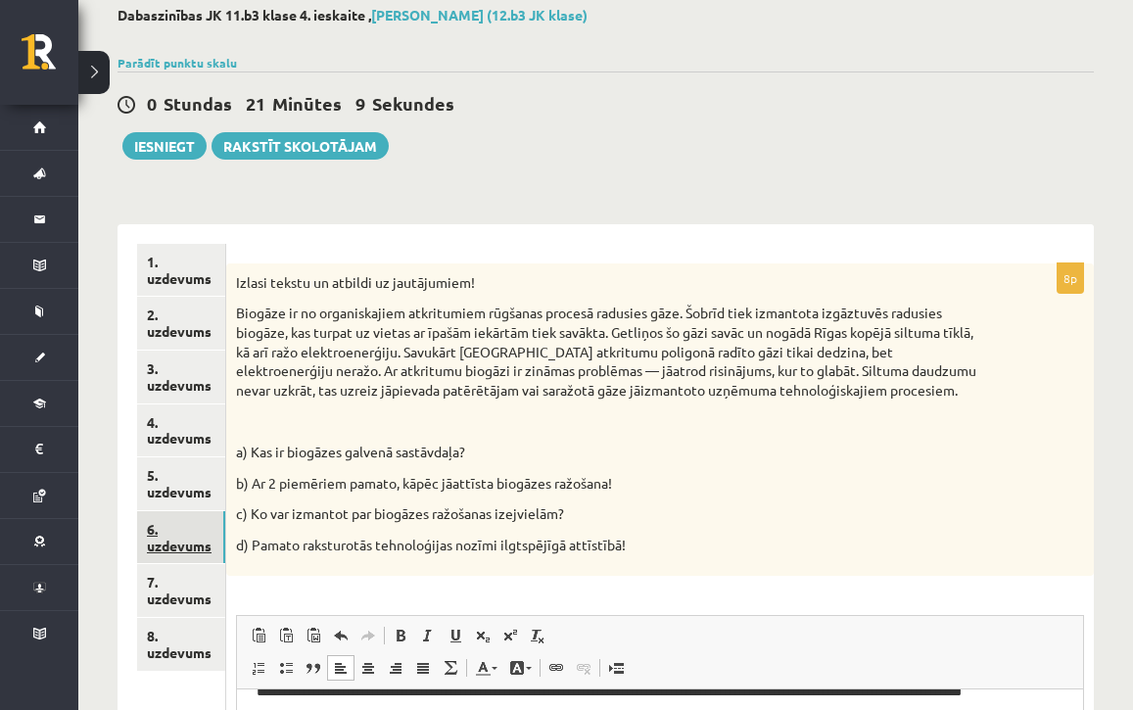
click at [163, 523] on link "6. uzdevums" at bounding box center [181, 537] width 88 height 53
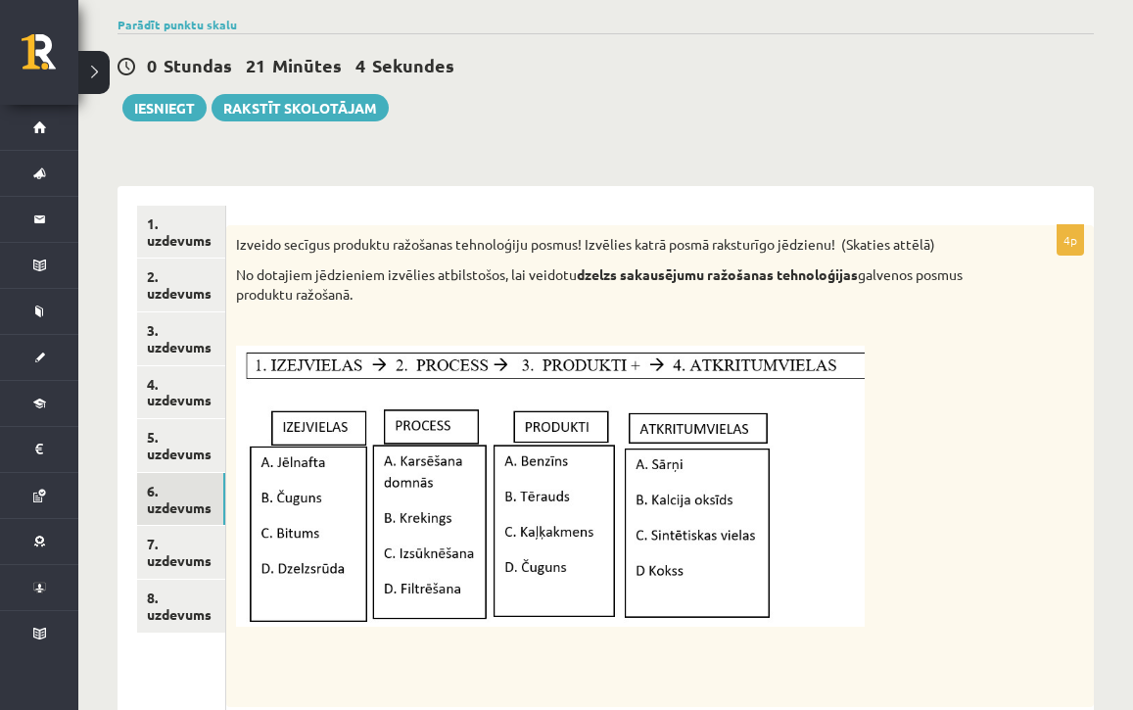
scroll to position [0, 0]
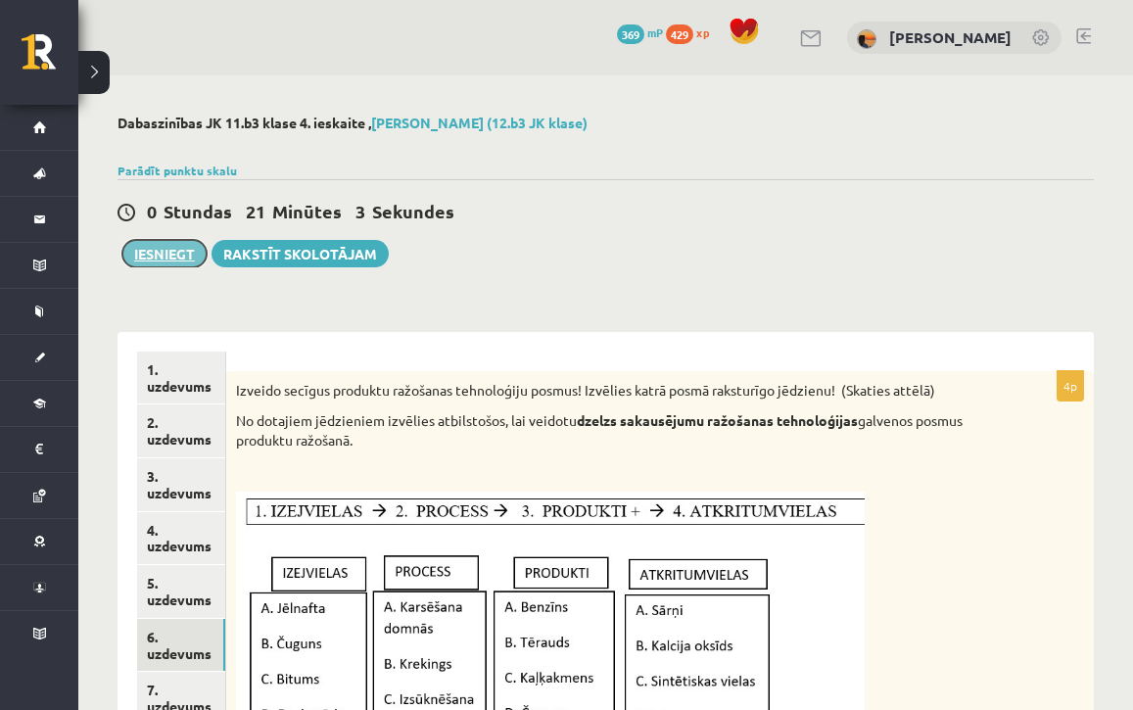
click at [162, 251] on button "Iesniegt" at bounding box center [164, 253] width 84 height 27
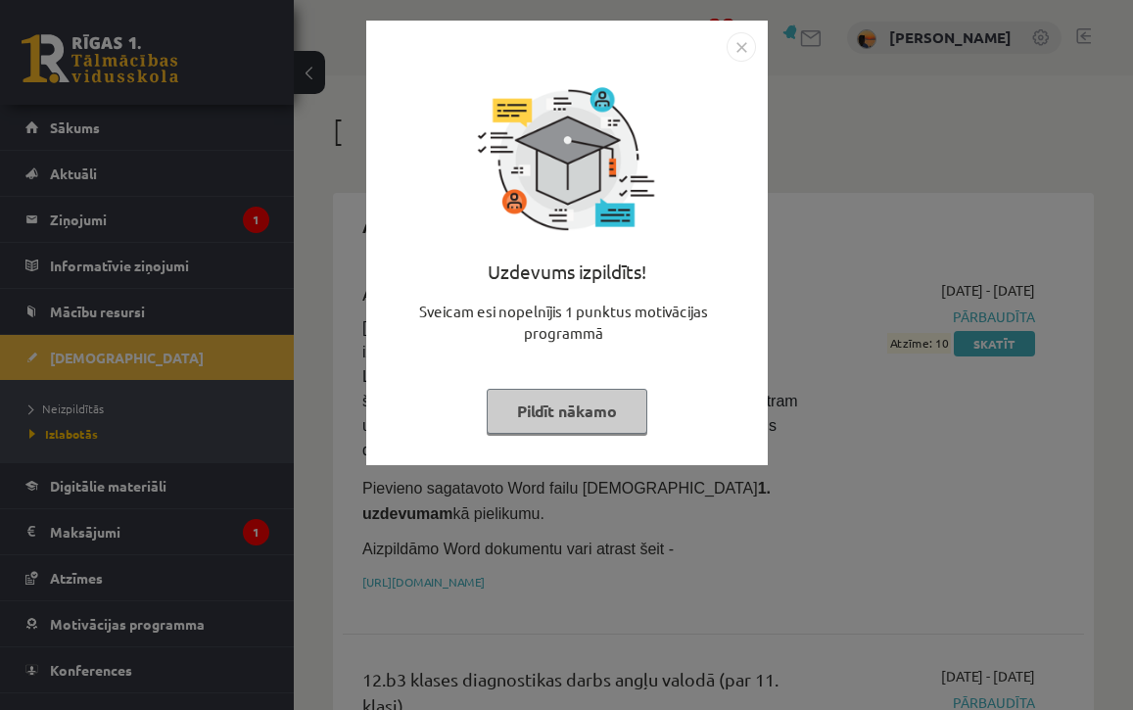
click at [591, 409] on button "Pildīt nākamo" at bounding box center [567, 411] width 161 height 45
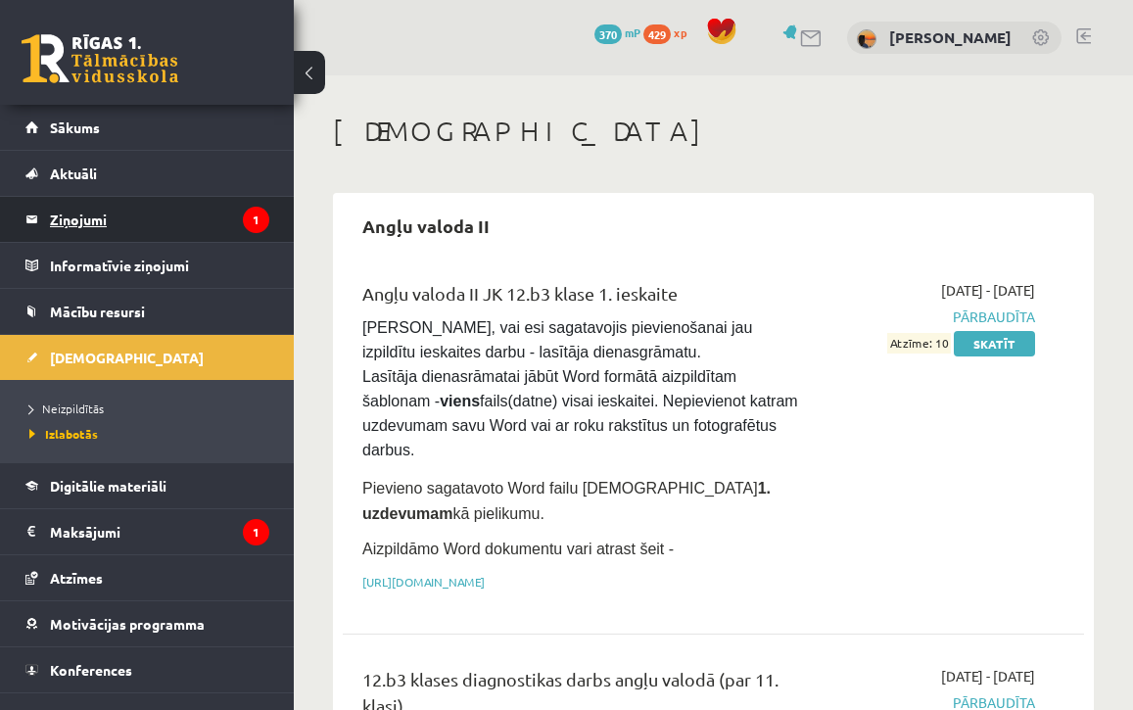
click at [114, 222] on legend "Ziņojumi 1" at bounding box center [159, 219] width 219 height 45
